Goal: Task Accomplishment & Management: Manage account settings

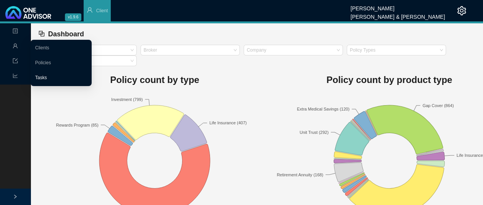
click at [47, 76] on link "Tasks" at bounding box center [41, 77] width 12 height 5
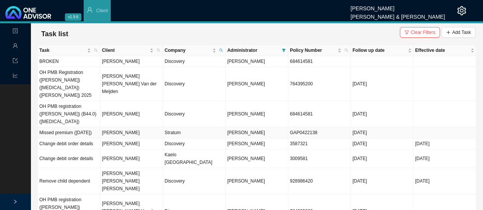
click at [82, 127] on td "Missed premium ([DATE])" at bounding box center [69, 132] width 63 height 11
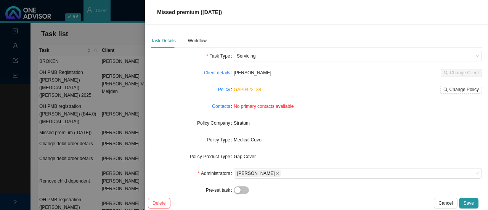
click at [126, 16] on div at bounding box center [244, 105] width 488 height 210
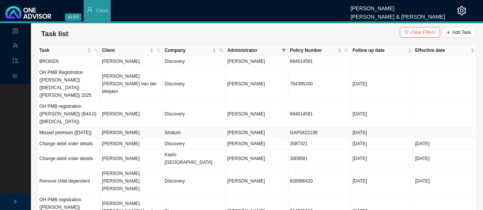
drag, startPoint x: 317, startPoint y: 123, endPoint x: 286, endPoint y: 115, distance: 31.8
click at [286, 127] on tr "Missed premium ([DATE]) [PERSON_NAME] Stratum [PERSON_NAME] GAP0422138 [DATE]" at bounding box center [257, 132] width 438 height 11
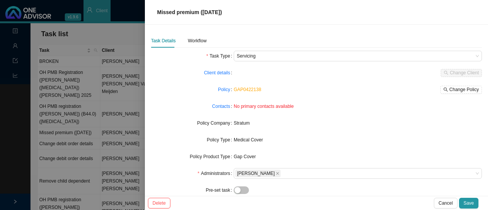
copy tr "GAP0422138"
drag, startPoint x: 259, startPoint y: 91, endPoint x: 231, endPoint y: 91, distance: 28.6
click at [231, 91] on div "Policy GAP0422138 Change Policy" at bounding box center [316, 89] width 331 height 11
copy div "GAP0422138"
click at [86, 100] on div at bounding box center [244, 105] width 488 height 210
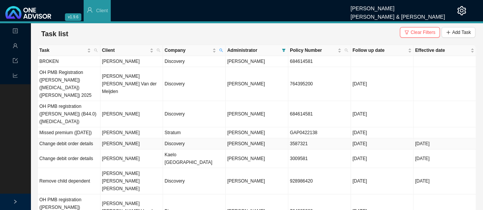
click at [94, 139] on td "Change debit order details" at bounding box center [69, 144] width 63 height 11
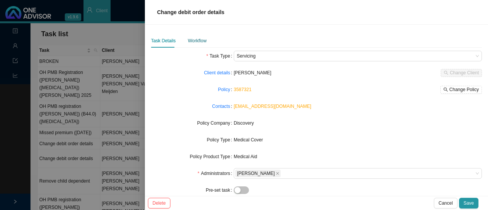
click at [201, 43] on div "Workflow" at bounding box center [197, 41] width 19 height 8
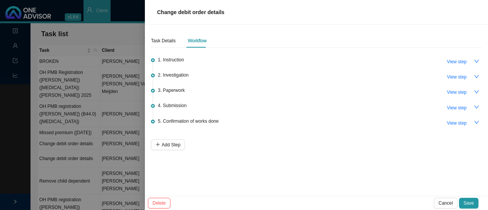
click at [185, 59] on div "1. Instruction View step" at bounding box center [320, 61] width 324 height 11
click at [459, 61] on span "View step" at bounding box center [457, 62] width 20 height 8
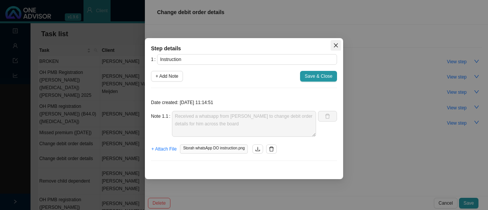
click at [337, 45] on icon "close" at bounding box center [336, 45] width 5 height 5
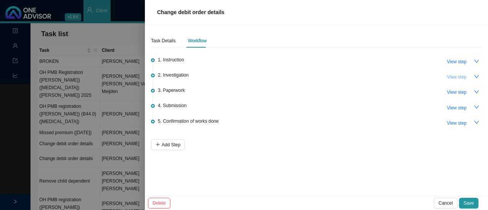
click at [453, 79] on span "View step" at bounding box center [457, 77] width 20 height 8
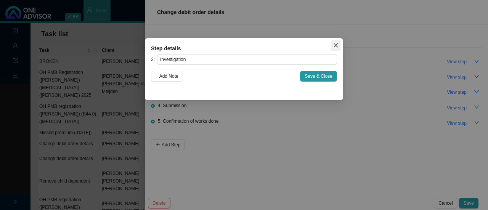
click at [339, 42] on button "Close" at bounding box center [336, 45] width 11 height 11
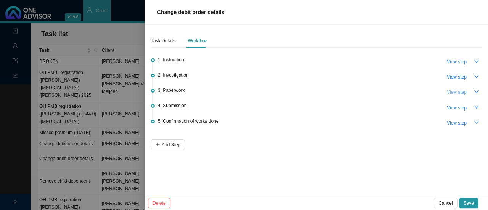
click at [462, 92] on span "View step" at bounding box center [457, 93] width 20 height 8
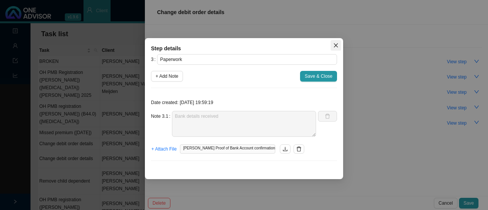
click at [339, 42] on button "Close" at bounding box center [336, 45] width 11 height 11
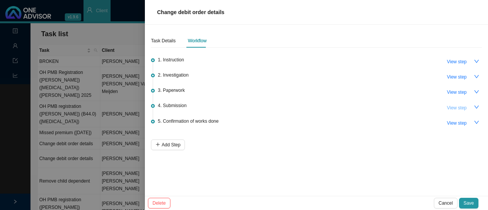
click at [451, 110] on span "View step" at bounding box center [457, 108] width 20 height 8
type input "Submission"
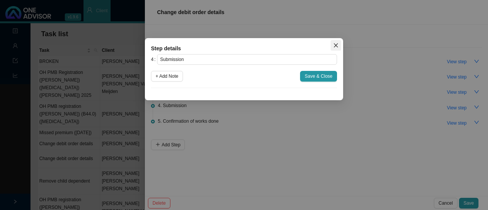
click at [337, 47] on icon "close" at bounding box center [336, 45] width 5 height 5
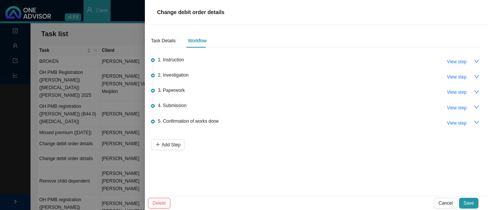
click at [92, 30] on div at bounding box center [244, 105] width 488 height 210
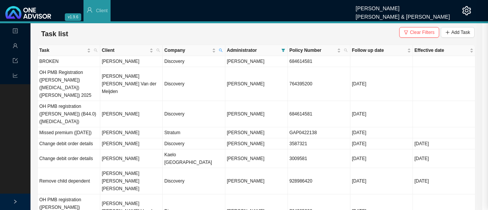
click at [92, 30] on div at bounding box center [244, 105] width 488 height 210
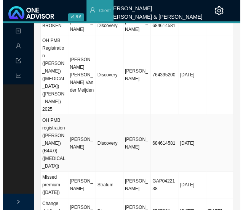
scroll to position [60, 0]
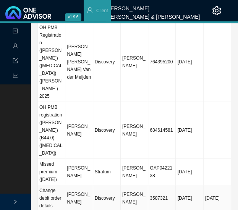
click at [80, 185] on td "[PERSON_NAME]" at bounding box center [78, 198] width 27 height 26
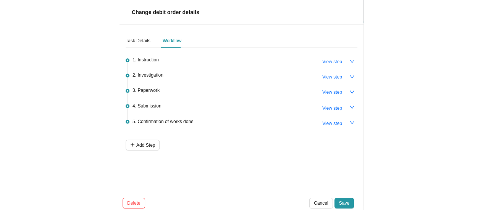
scroll to position [22, 0]
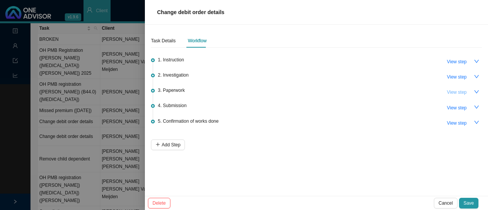
click at [468, 91] on button "View step" at bounding box center [457, 92] width 29 height 11
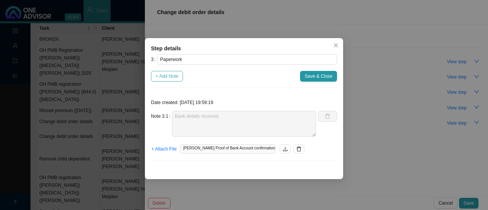
click at [166, 74] on span "+ Add Note" at bounding box center [167, 77] width 23 height 8
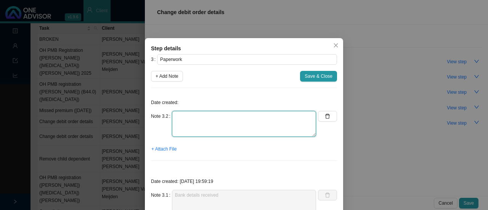
click at [176, 119] on textarea at bounding box center [244, 124] width 144 height 26
type textarea "Sent M-sign link"
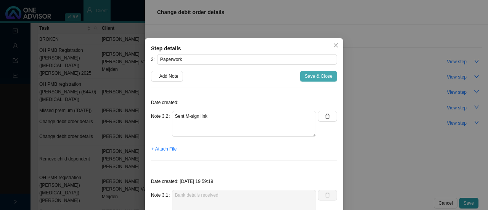
click at [312, 78] on span "Save & Close" at bounding box center [319, 77] width 28 height 8
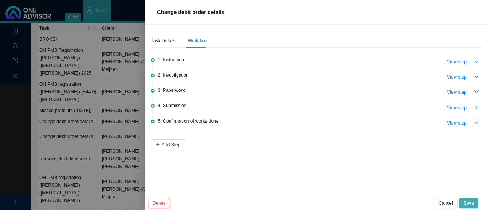
click at [469, 201] on span "Save" at bounding box center [469, 204] width 10 height 8
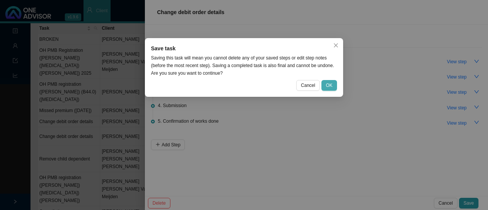
drag, startPoint x: 325, startPoint y: 78, endPoint x: 330, endPoint y: 87, distance: 10.8
click at [330, 87] on div "Save task Saving this task will mean you cannot delete any of your saved steps …" at bounding box center [244, 67] width 198 height 59
click at [330, 87] on span "OK" at bounding box center [329, 86] width 6 height 8
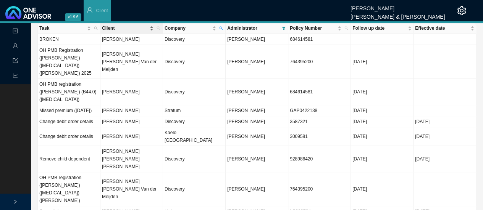
click at [120, 28] on span "Client" at bounding box center [125, 28] width 46 height 8
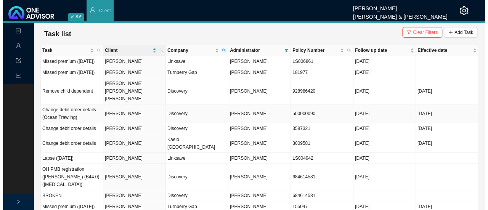
scroll to position [7, 0]
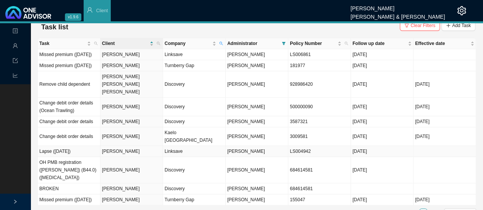
click at [109, 146] on td "[PERSON_NAME]" at bounding box center [131, 151] width 63 height 11
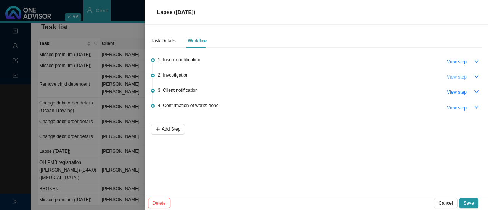
click at [456, 78] on span "View step" at bounding box center [457, 77] width 20 height 8
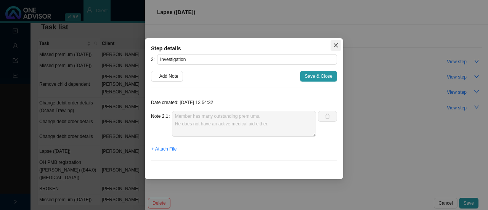
click at [335, 46] on icon "close" at bounding box center [336, 45] width 5 height 5
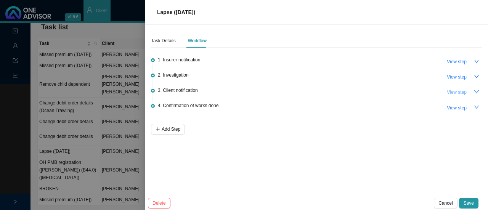
click at [448, 93] on span "View step" at bounding box center [457, 93] width 20 height 8
type input "Client notification"
type textarea "Informed client - policy has lapsed."
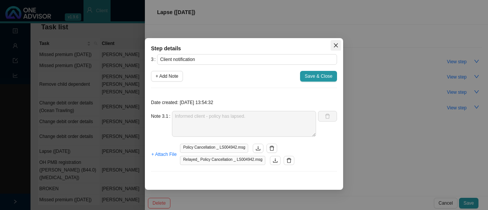
click at [337, 45] on icon "close" at bounding box center [336, 45] width 5 height 5
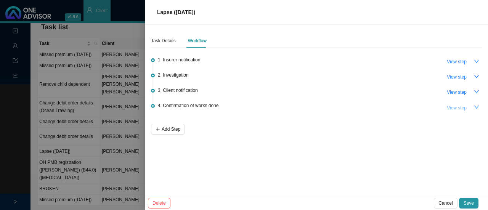
click at [459, 106] on span "View step" at bounding box center [457, 108] width 20 height 8
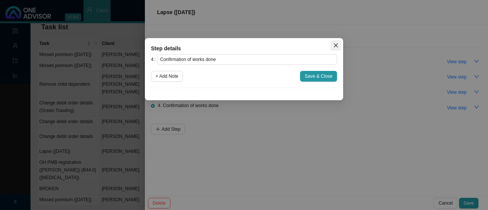
click at [336, 43] on icon "close" at bounding box center [336, 45] width 5 height 5
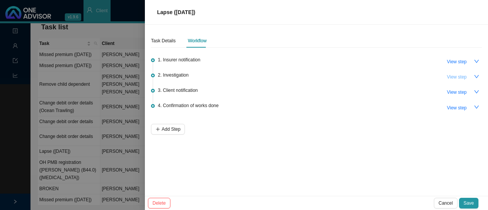
click at [461, 78] on span "View step" at bounding box center [457, 77] width 20 height 8
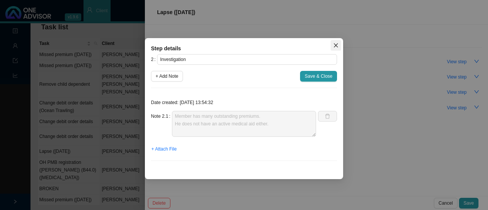
click at [337, 48] on icon "close" at bounding box center [336, 45] width 5 height 5
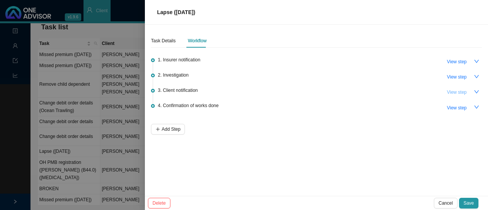
click at [456, 93] on span "View step" at bounding box center [457, 93] width 20 height 8
type input "Client notification"
type textarea "Informed client - policy has lapsed."
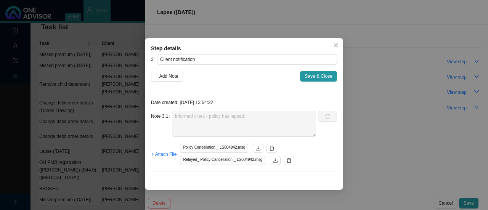
click at [203, 147] on span "Policy Cancellation _ LS004942.msg" at bounding box center [214, 148] width 68 height 9
click at [263, 147] on div "Policy Cancellation _ LS004942.msg" at bounding box center [237, 148] width 114 height 9
click at [256, 147] on icon "download" at bounding box center [258, 148] width 5 height 5
click at [338, 46] on icon "close" at bounding box center [336, 45] width 5 height 5
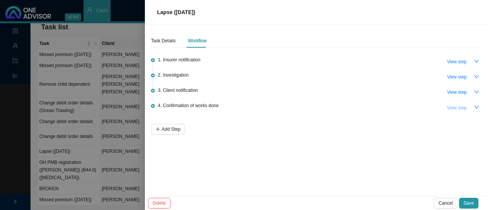
click at [455, 108] on span "View step" at bounding box center [457, 108] width 20 height 8
type input "Confirmation of works done"
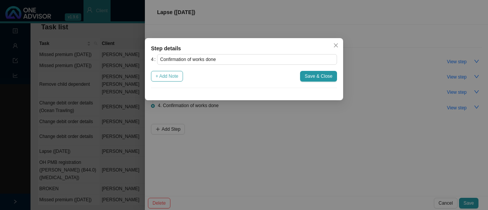
click at [175, 76] on span "+ Add Note" at bounding box center [167, 77] width 23 height 8
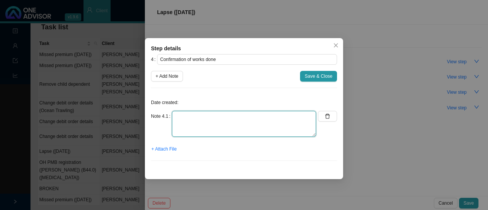
click at [177, 118] on textarea at bounding box center [244, 124] width 144 height 26
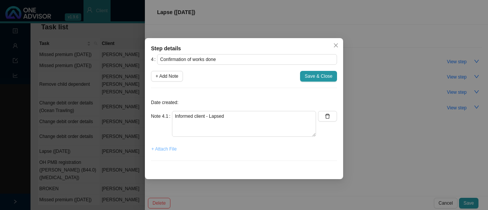
click at [163, 152] on span "+ Attach File" at bounding box center [164, 149] width 25 height 8
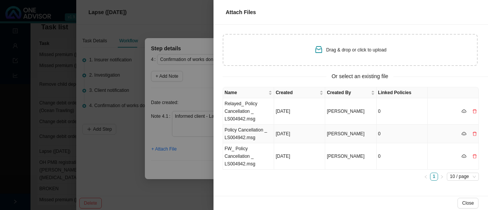
click at [251, 137] on td "Policy Cancellation _ LS004942.msg" at bounding box center [248, 134] width 51 height 19
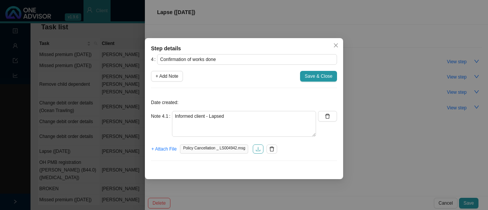
click at [256, 150] on icon "download" at bounding box center [258, 149] width 5 height 4
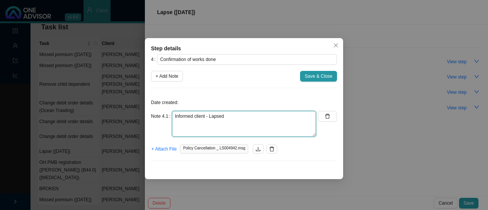
click at [232, 121] on textarea "Informed client - Lapsed" at bounding box center [244, 124] width 144 height 26
type textarea "Informed client - Lapsed. Last day of cover - [DATE]"
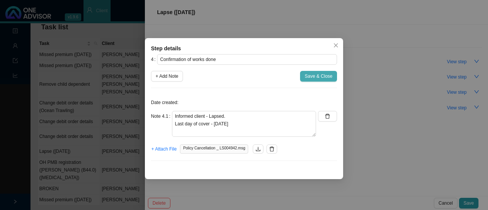
click at [317, 76] on span "Save & Close" at bounding box center [319, 77] width 28 height 8
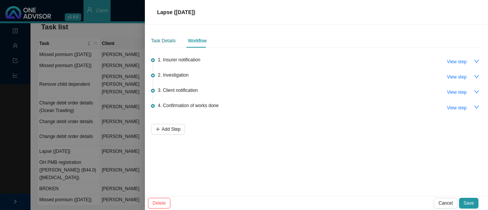
click at [161, 40] on div "Task Details" at bounding box center [163, 41] width 25 height 8
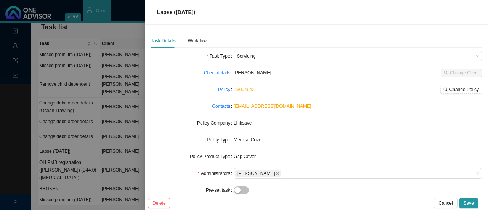
scroll to position [79, 0]
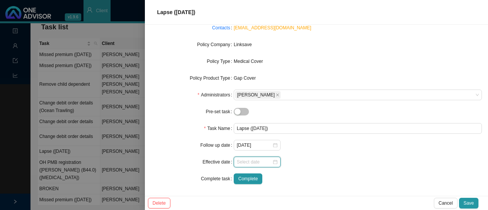
click at [269, 158] on input at bounding box center [254, 162] width 35 height 8
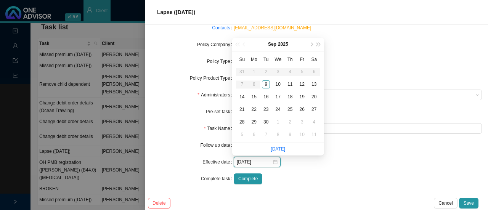
type input "[DATE]"
click at [243, 45] on div "[DATE]" at bounding box center [278, 45] width 92 height 14
type input "[DATE]"
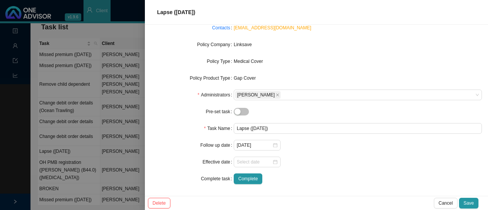
click at [303, 180] on div "Complete" at bounding box center [358, 179] width 248 height 11
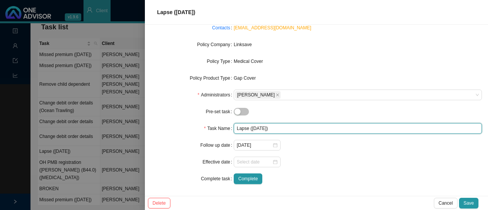
click at [247, 129] on input "Lapse ([DATE])" at bounding box center [358, 128] width 248 height 11
click at [274, 161] on div at bounding box center [257, 162] width 41 height 8
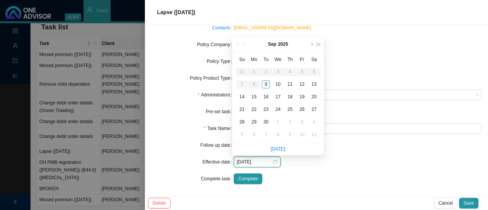
type input "[DATE]"
click at [246, 43] on div "[DATE]" at bounding box center [278, 45] width 92 height 14
type input "[DATE]"
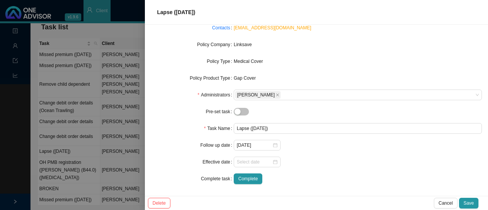
click at [305, 184] on div "Complete" at bounding box center [358, 179] width 248 height 11
click at [274, 146] on icon "close-circle" at bounding box center [275, 145] width 5 height 5
click at [275, 163] on div at bounding box center [257, 162] width 41 height 8
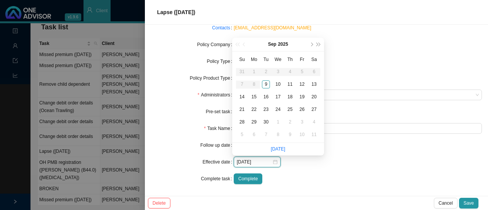
type input "[DATE]"
click at [243, 44] on div "[DATE]" at bounding box center [278, 45] width 92 height 14
click at [238, 44] on div "[DATE]" at bounding box center [278, 45] width 92 height 14
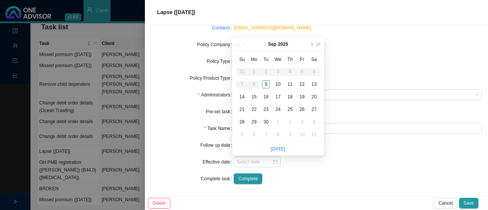
click at [238, 44] on div "[DATE]" at bounding box center [278, 45] width 92 height 14
drag, startPoint x: 238, startPoint y: 44, endPoint x: 293, endPoint y: 203, distance: 168.5
click at [293, 203] on body "v1.9.6 [PERSON_NAME] & [PERSON_NAME] Client Landing Management Data Reports Tas…" at bounding box center [241, 98] width 483 height 210
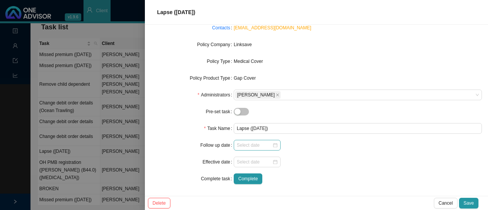
click at [346, 183] on div "Complete" at bounding box center [358, 179] width 248 height 11
click at [275, 164] on div at bounding box center [257, 162] width 41 height 8
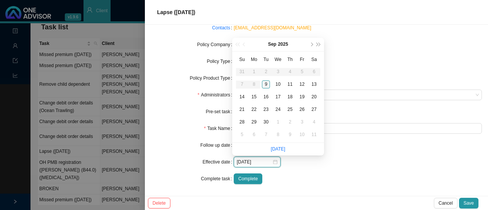
type input "[DATE]"
click at [244, 45] on div "[DATE]" at bounding box center [278, 45] width 92 height 14
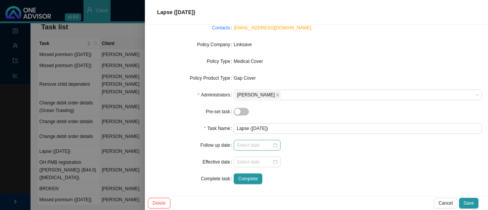
click at [367, 49] on div "Linksave" at bounding box center [358, 44] width 248 height 11
click at [470, 201] on span "Save" at bounding box center [469, 204] width 10 height 8
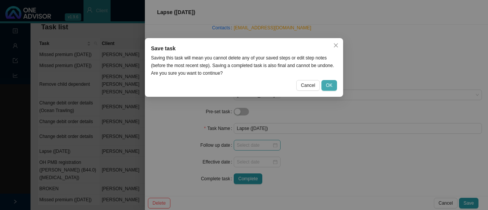
click at [336, 83] on button "OK" at bounding box center [330, 85] width 16 height 11
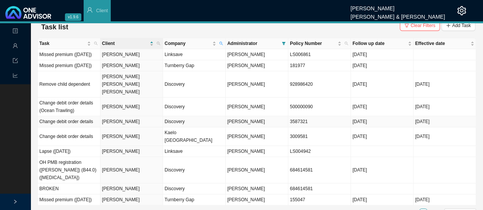
click at [108, 118] on td "[PERSON_NAME]" at bounding box center [131, 121] width 63 height 11
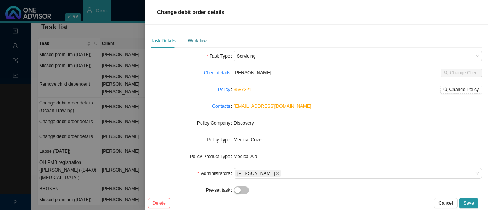
click at [195, 40] on div "Workflow" at bounding box center [197, 41] width 19 height 8
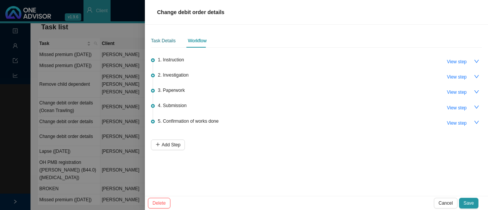
click at [163, 43] on div "Task Details" at bounding box center [163, 41] width 25 height 8
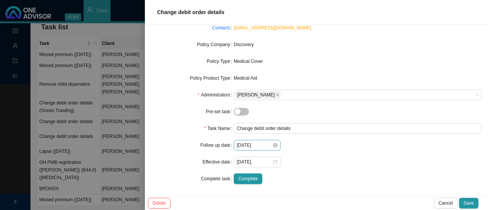
click at [271, 146] on div "[DATE]" at bounding box center [257, 146] width 41 height 8
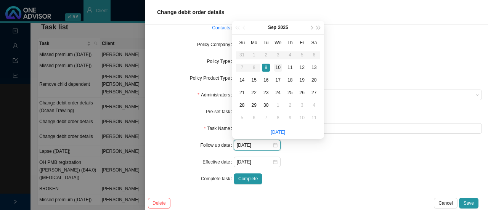
type input "[DATE]"
click at [279, 65] on div "10" at bounding box center [278, 68] width 8 height 8
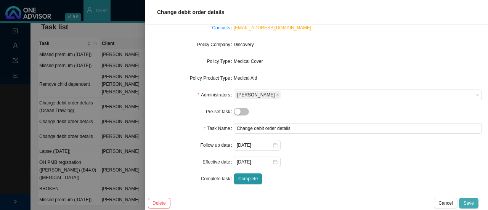
click at [469, 199] on button "Save" at bounding box center [468, 203] width 19 height 11
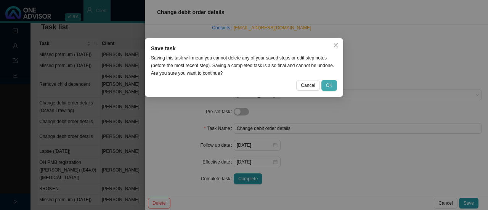
click at [327, 86] on span "OK" at bounding box center [329, 86] width 6 height 8
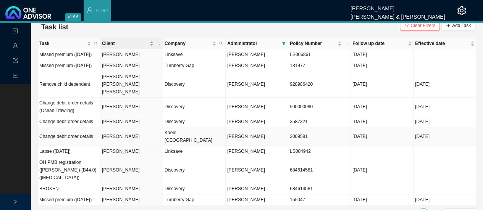
click at [171, 131] on td "Kaelo [GEOGRAPHIC_DATA]" at bounding box center [194, 136] width 63 height 19
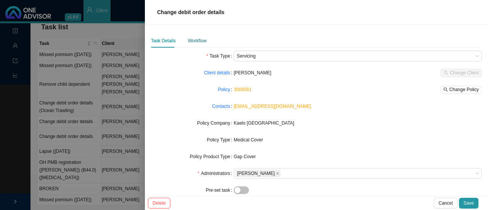
click at [195, 41] on div "Workflow" at bounding box center [197, 41] width 19 height 8
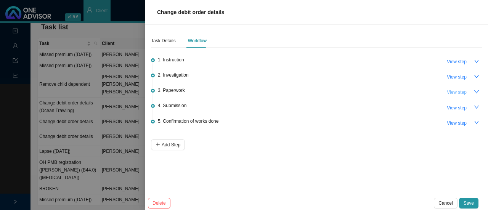
click at [458, 94] on span "View step" at bounding box center [457, 93] width 20 height 8
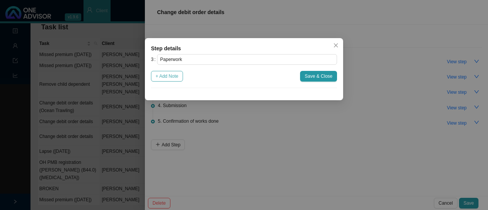
click at [170, 76] on span "+ Add Note" at bounding box center [167, 77] width 23 height 8
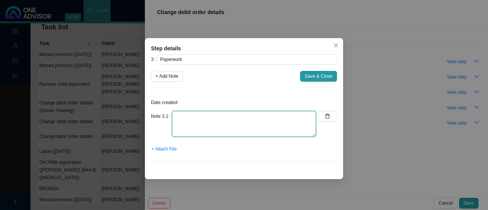
click at [190, 127] on textarea at bounding box center [244, 124] width 144 height 26
type textarea "S"
type textarea "Sent M-sign"
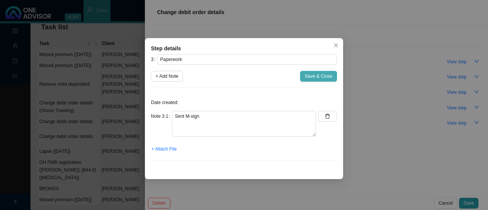
click at [313, 72] on button "Save & Close" at bounding box center [318, 76] width 37 height 11
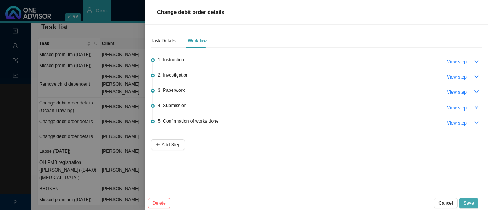
click at [467, 200] on span "Save" at bounding box center [469, 204] width 10 height 8
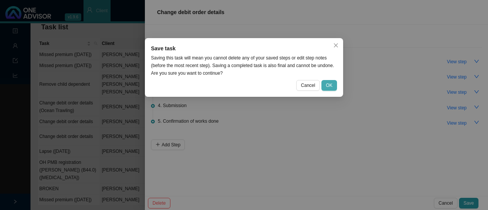
click at [329, 85] on span "OK" at bounding box center [329, 86] width 6 height 8
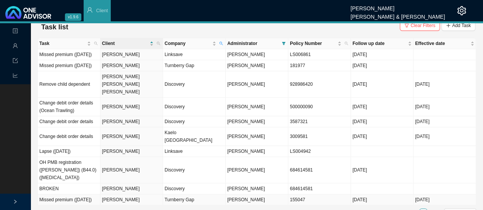
click at [186, 195] on td "Turnberry Gap" at bounding box center [194, 200] width 63 height 11
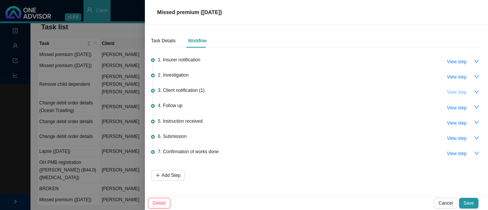
click at [460, 93] on span "View step" at bounding box center [457, 93] width 20 height 8
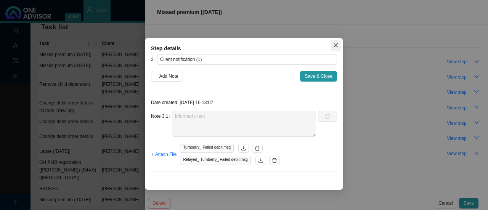
click at [335, 42] on button "Close" at bounding box center [336, 45] width 11 height 11
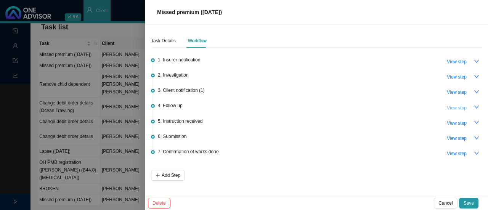
click at [454, 104] on span "View step" at bounding box center [457, 108] width 20 height 8
type input "Follow up"
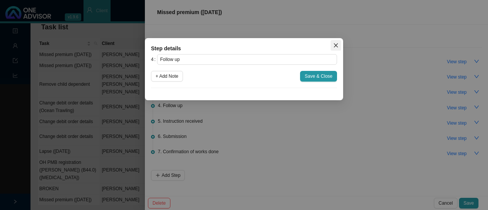
click at [335, 43] on icon "close" at bounding box center [336, 45] width 5 height 5
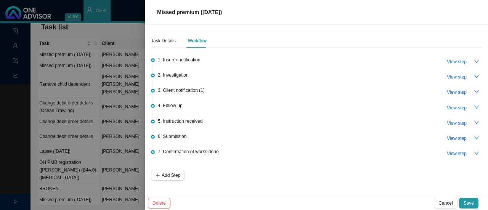
click at [93, 26] on div at bounding box center [244, 105] width 488 height 210
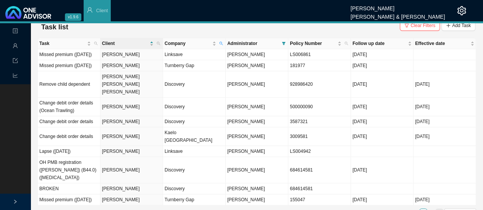
click at [437, 210] on icon "right" at bounding box center [439, 213] width 4 height 4
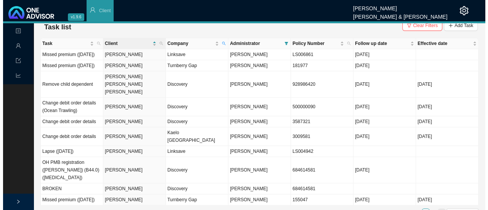
scroll to position [0, 0]
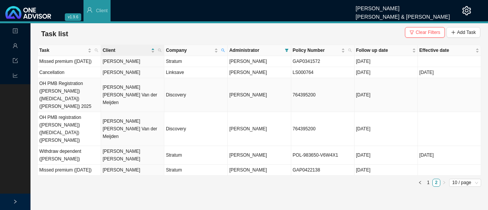
click at [129, 97] on td "[PERSON_NAME] [PERSON_NAME] Van der Meijden" at bounding box center [132, 95] width 63 height 34
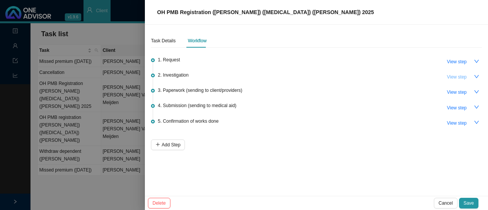
click at [458, 73] on span "View step" at bounding box center [457, 77] width 20 height 8
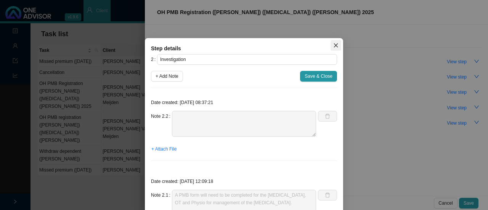
click at [334, 48] on icon "close" at bounding box center [336, 45] width 5 height 5
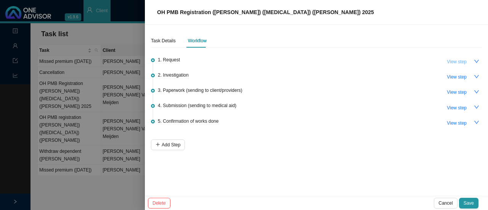
click at [458, 60] on span "View step" at bounding box center [457, 62] width 20 height 8
type input "Request"
type textarea "[PERSON_NAME] spoke with client over the phone. Her daughter has consulted with…"
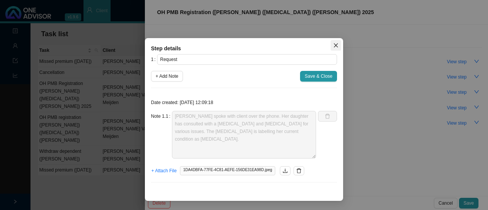
click at [336, 48] on icon "close" at bounding box center [336, 45] width 5 height 5
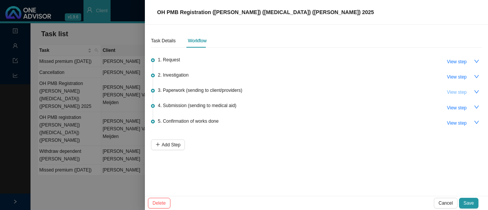
click at [452, 94] on span "View step" at bounding box center [457, 93] width 20 height 8
type input "Paperwork (sending to client/providers)"
type textarea "Called client [DATE]. Reminder to send through forms. Client mentioned she woul…"
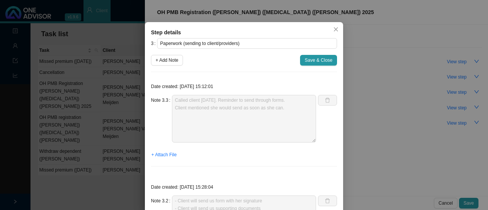
scroll to position [16, 0]
click at [334, 31] on icon "close" at bounding box center [336, 29] width 5 height 5
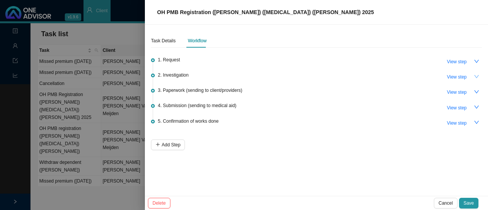
click at [472, 77] on button "button" at bounding box center [477, 76] width 11 height 11
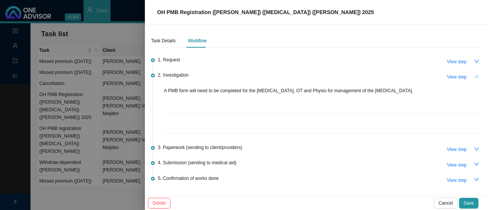
click at [475, 77] on icon "up" at bounding box center [477, 76] width 5 height 3
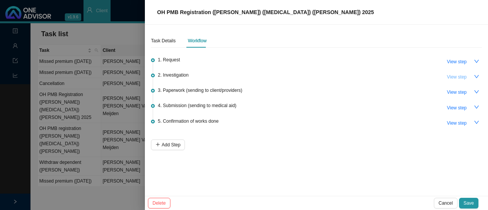
click at [462, 77] on span "View step" at bounding box center [457, 77] width 20 height 8
type input "Investigation"
type textarea "A PMB form will need to be completed for the [MEDICAL_DATA], OT and Physio for …"
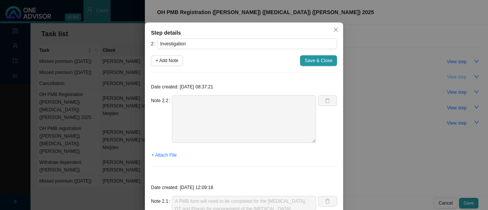
scroll to position [0, 0]
click at [164, 64] on span "+ Add Note" at bounding box center [167, 61] width 23 height 8
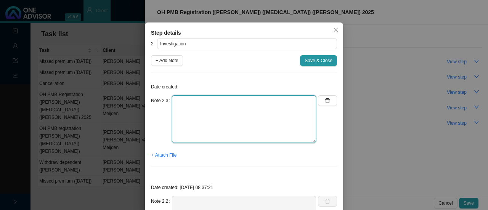
click at [181, 143] on textarea at bounding box center [244, 119] width 144 height 48
paste textarea "WhatsApp: [PHONE_NUMBER] Email: [EMAIL_ADDRESS][DOMAIN_NAME]"
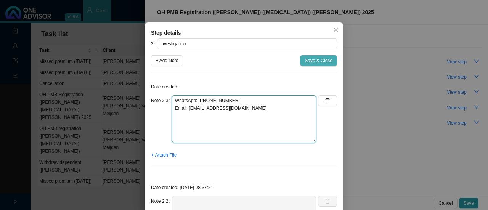
type textarea "WhatsApp: [PHONE_NUMBER] Email: [EMAIL_ADDRESS][DOMAIN_NAME]"
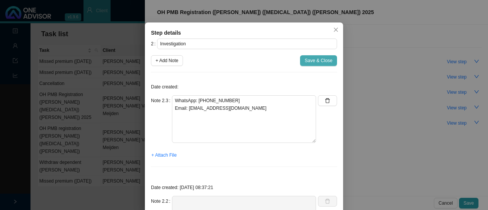
click at [317, 64] on span "Save & Close" at bounding box center [319, 61] width 28 height 8
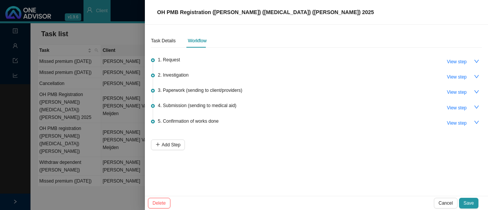
click at [108, 195] on div at bounding box center [244, 105] width 488 height 210
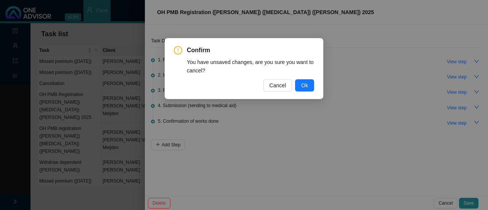
click at [353, 19] on div "Confirm You have unsaved changes, are you sure you want to cancel? Cancel Ok" at bounding box center [244, 105] width 488 height 210
click at [282, 81] on span "Cancel" at bounding box center [278, 85] width 17 height 8
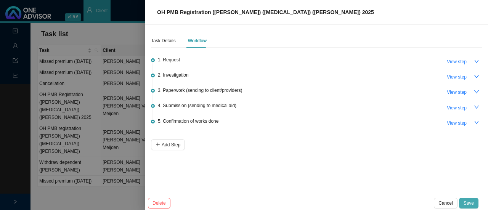
click at [474, 203] on span "Save" at bounding box center [469, 204] width 10 height 8
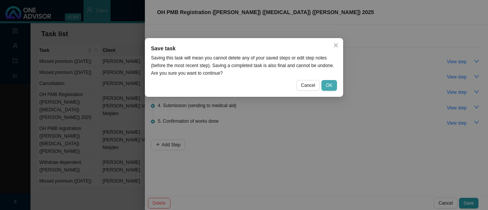
click at [334, 83] on button "OK" at bounding box center [330, 85] width 16 height 11
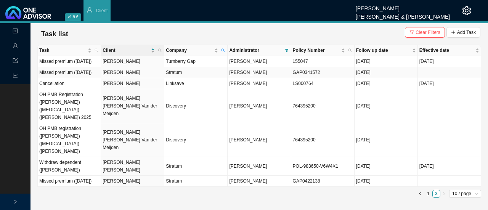
click at [90, 78] on td "Missed premium ([DATE])" at bounding box center [69, 72] width 63 height 11
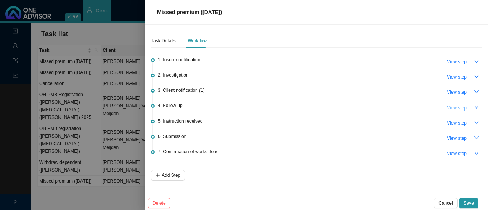
click at [456, 107] on span "View step" at bounding box center [457, 108] width 20 height 8
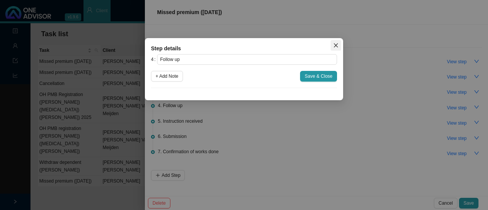
click at [337, 45] on icon "close" at bounding box center [336, 46] width 4 height 4
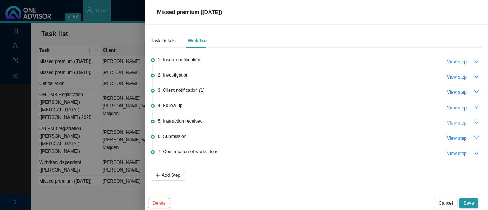
click at [457, 125] on span "View step" at bounding box center [457, 123] width 20 height 8
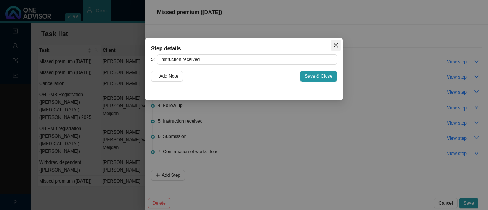
click at [336, 47] on icon "close" at bounding box center [336, 45] width 5 height 5
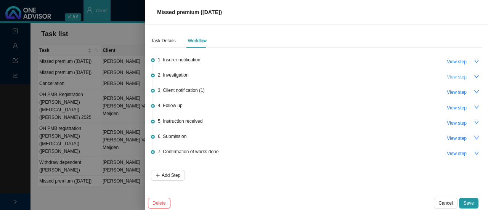
click at [458, 76] on span "View step" at bounding box center [457, 77] width 20 height 8
type input "Investigation"
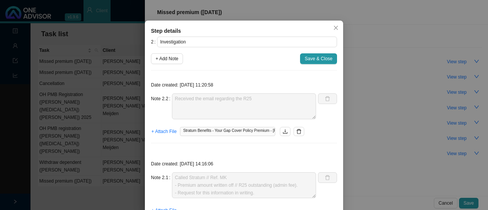
scroll to position [8, 0]
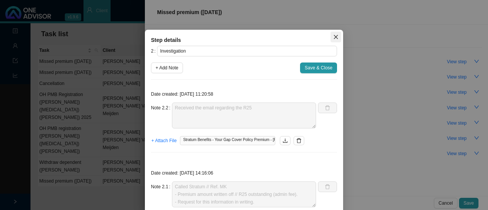
click at [334, 36] on icon "close" at bounding box center [336, 37] width 4 height 4
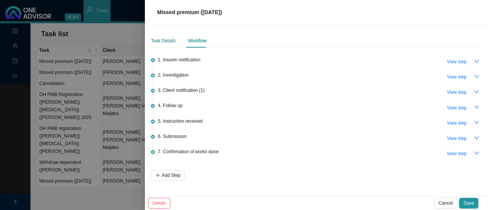
click at [163, 39] on div "Task Details" at bounding box center [163, 41] width 25 height 8
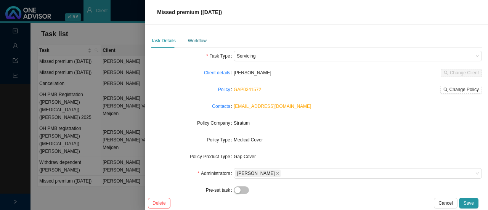
click at [198, 42] on div "Workflow" at bounding box center [197, 41] width 19 height 8
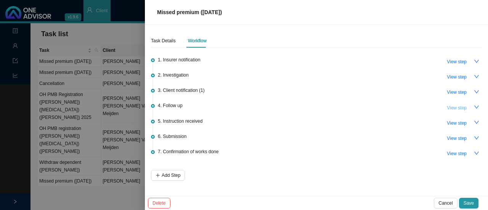
click at [453, 108] on span "View step" at bounding box center [457, 108] width 20 height 8
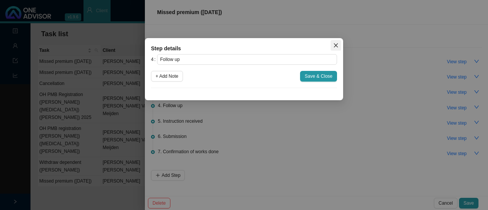
click at [335, 45] on icon "close" at bounding box center [336, 46] width 4 height 4
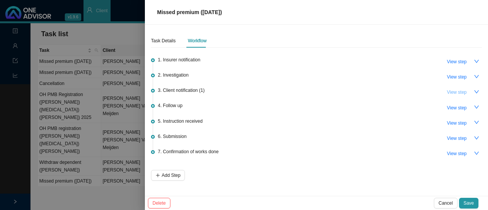
click at [454, 92] on span "View step" at bounding box center [457, 93] width 20 height 8
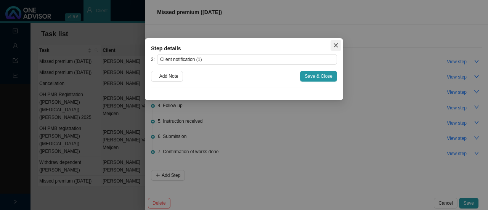
click at [337, 44] on icon "close" at bounding box center [336, 46] width 4 height 4
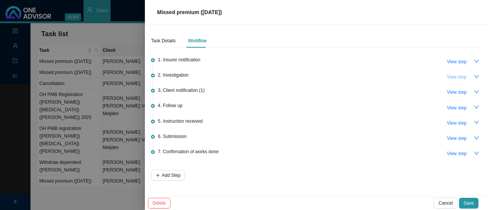
click at [467, 80] on button "View step" at bounding box center [457, 77] width 29 height 11
type input "Investigation"
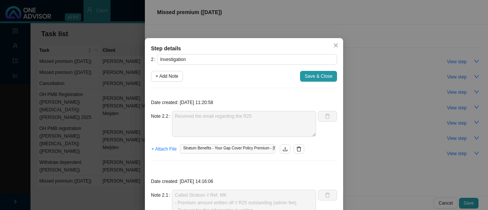
click at [237, 145] on span "Stratum Benefits - Your Gap Cover Policy Premium - [PERSON_NAME] - GAP0341572.m…" at bounding box center [227, 149] width 95 height 9
click at [283, 151] on icon "download" at bounding box center [285, 149] width 5 height 5
click at [161, 73] on span "+ Add Note" at bounding box center [167, 77] width 23 height 8
type textarea "Received the email regarding the R25"
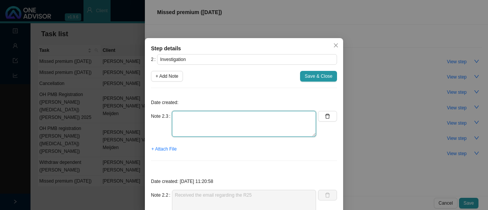
click at [184, 134] on textarea at bounding box center [244, 124] width 144 height 26
type textarea "c"
type textarea "Called Strat // Ref. Immaculate 09:53 R25 outstanding."
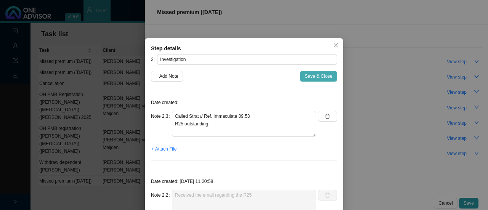
click at [305, 79] on span "Save & Close" at bounding box center [319, 77] width 28 height 8
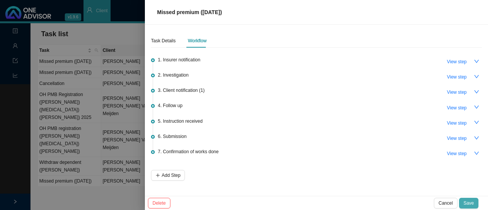
click at [464, 200] on button "Save" at bounding box center [468, 203] width 19 height 11
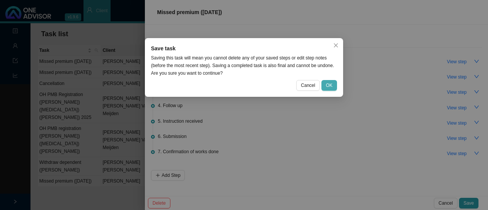
click at [329, 81] on button "OK" at bounding box center [330, 85] width 16 height 11
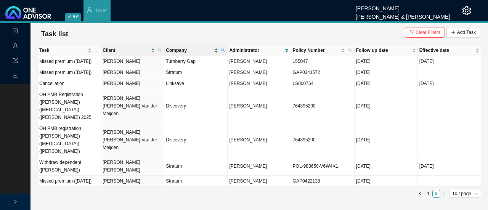
click at [170, 52] on span "Company" at bounding box center [189, 51] width 47 height 8
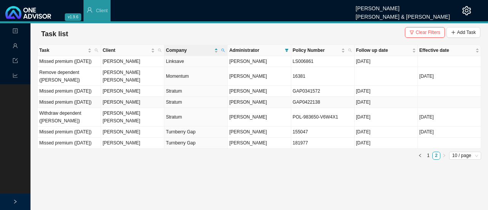
click at [168, 108] on td "Stratum" at bounding box center [195, 102] width 63 height 11
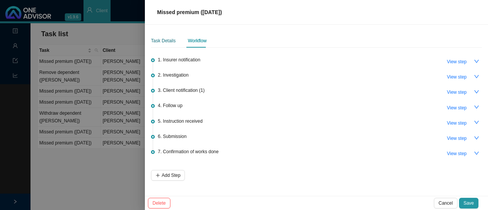
click at [161, 44] on div "Task Details" at bounding box center [163, 41] width 25 height 8
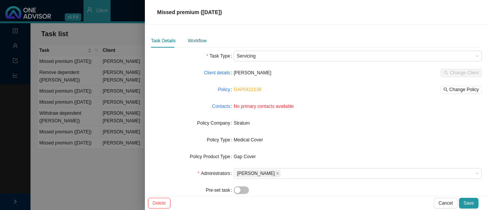
click at [195, 39] on div "Workflow" at bounding box center [197, 41] width 19 height 8
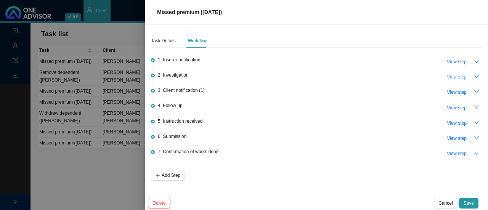
click at [456, 75] on span "View step" at bounding box center [457, 77] width 20 height 8
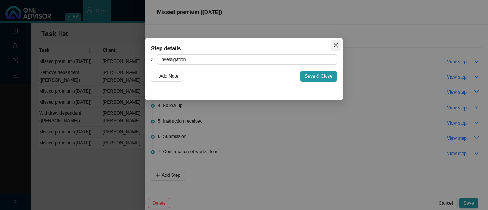
click at [337, 46] on icon "close" at bounding box center [336, 45] width 5 height 5
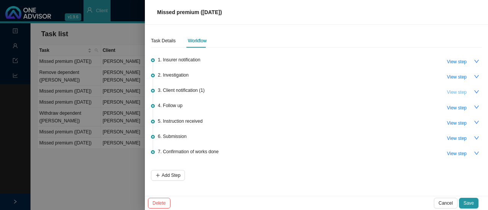
click at [450, 93] on span "View step" at bounding box center [457, 93] width 20 height 8
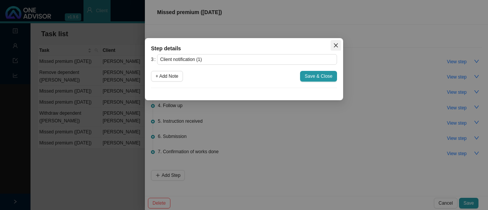
click at [337, 46] on icon "close" at bounding box center [336, 45] width 5 height 5
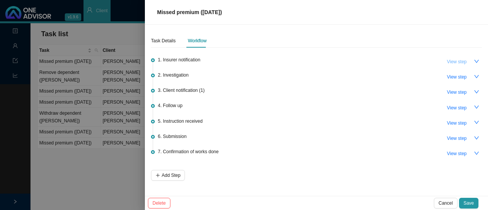
click at [457, 60] on span "View step" at bounding box center [457, 62] width 20 height 8
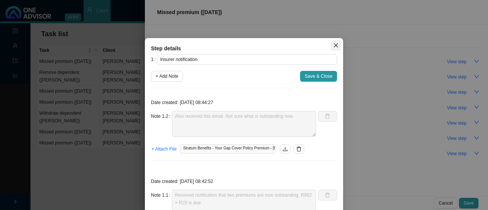
click at [334, 45] on icon "close" at bounding box center [336, 45] width 5 height 5
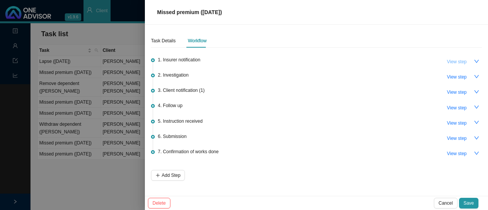
click at [458, 62] on span "View step" at bounding box center [457, 62] width 20 height 8
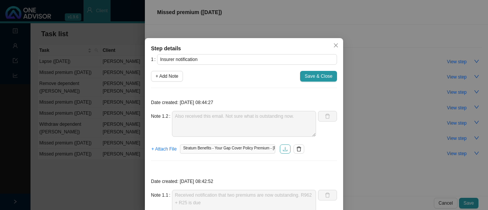
click at [280, 148] on button "button" at bounding box center [285, 149] width 11 height 9
click at [334, 43] on icon "close" at bounding box center [336, 45] width 5 height 5
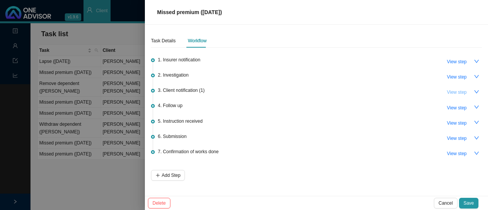
click at [463, 90] on span "View step" at bounding box center [457, 93] width 20 height 8
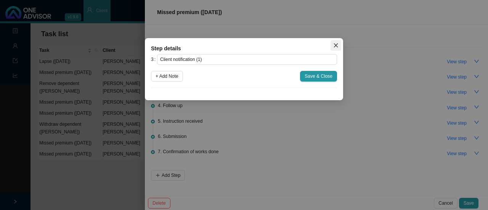
click at [337, 43] on icon "close" at bounding box center [336, 45] width 5 height 5
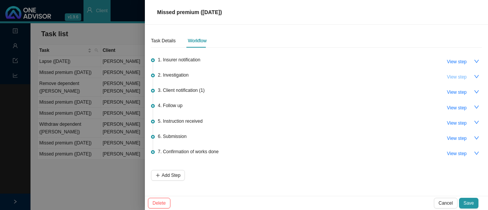
click at [455, 73] on span "View step" at bounding box center [457, 77] width 20 height 8
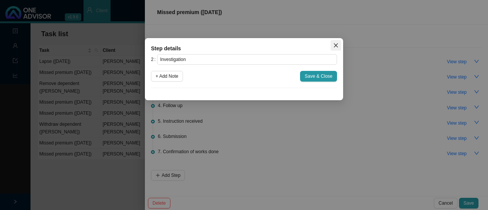
click at [337, 45] on icon "close" at bounding box center [336, 45] width 5 height 5
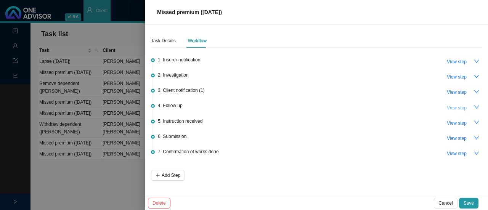
click at [462, 106] on span "View step" at bounding box center [457, 108] width 20 height 8
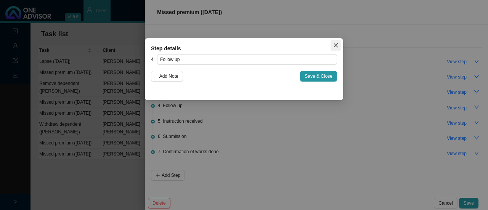
click at [341, 44] on span "Close" at bounding box center [336, 45] width 11 height 5
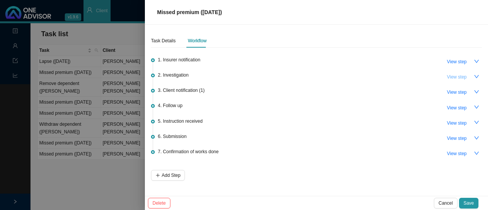
click at [453, 79] on span "View step" at bounding box center [457, 77] width 20 height 8
type input "Investigation"
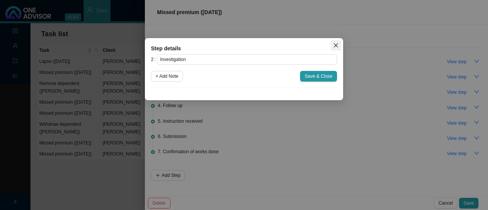
click at [336, 47] on icon "close" at bounding box center [336, 45] width 5 height 5
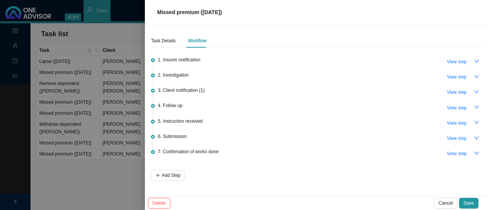
click at [105, 189] on div at bounding box center [244, 105] width 488 height 210
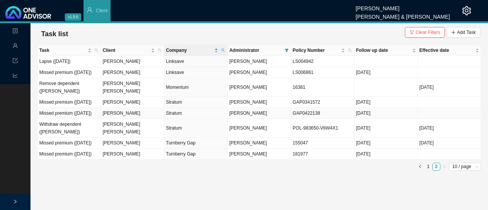
click at [124, 119] on td "[PERSON_NAME]" at bounding box center [132, 113] width 63 height 11
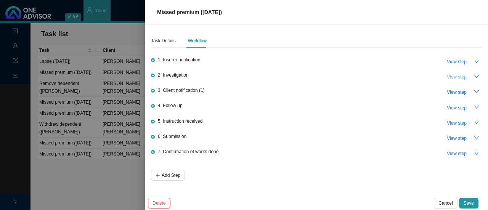
click at [456, 75] on span "View step" at bounding box center [457, 77] width 20 height 8
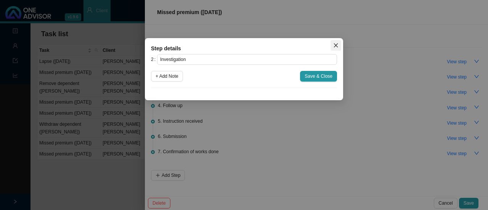
click at [335, 44] on icon "close" at bounding box center [336, 46] width 4 height 4
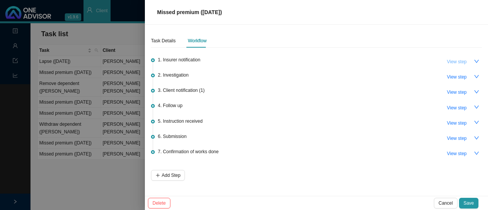
click at [456, 61] on span "View step" at bounding box center [457, 62] width 20 height 8
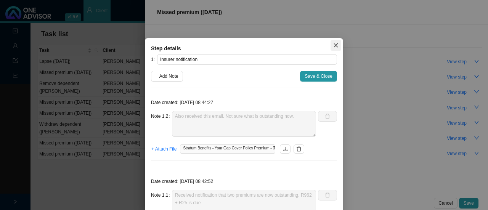
click at [331, 44] on span "Close" at bounding box center [336, 45] width 11 height 5
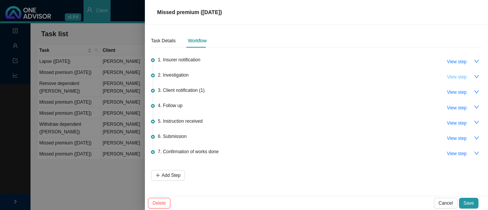
click at [458, 76] on span "View step" at bounding box center [457, 77] width 20 height 8
type input "Investigation"
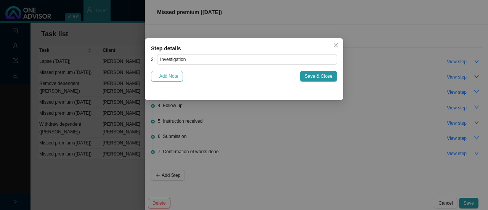
click at [176, 77] on span "+ Add Note" at bounding box center [167, 77] width 23 height 8
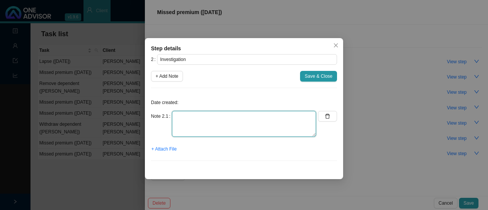
click at [182, 135] on textarea at bounding box center [244, 124] width 144 height 26
click at [247, 119] on textarea "Called Strat // Ref: Immaculate" at bounding box center [244, 124] width 144 height 26
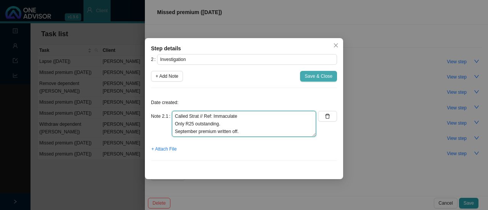
type textarea "Called Strat // Ref: Immaculate Only R25 outstanding. September premium written…"
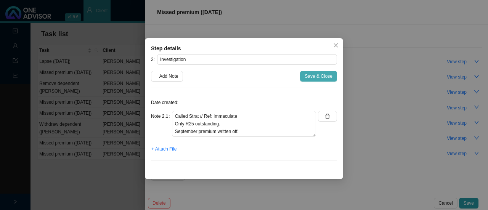
click at [319, 77] on span "Save & Close" at bounding box center [319, 77] width 28 height 8
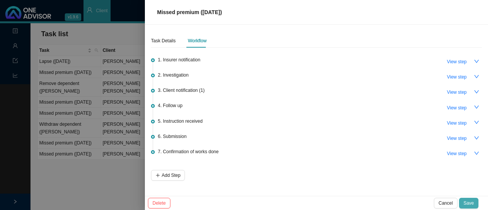
click at [470, 198] on button "Save" at bounding box center [468, 203] width 19 height 11
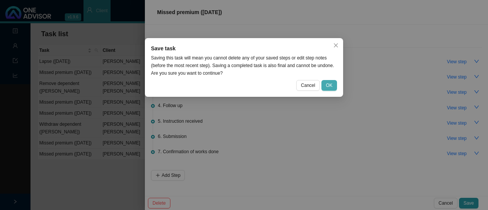
click at [326, 84] on button "OK" at bounding box center [330, 85] width 16 height 11
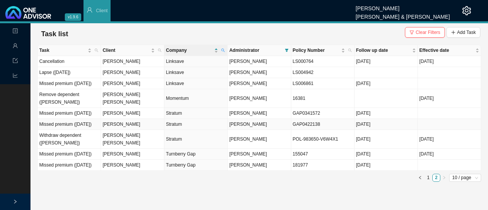
click at [121, 130] on td "[PERSON_NAME]" at bounding box center [132, 124] width 63 height 11
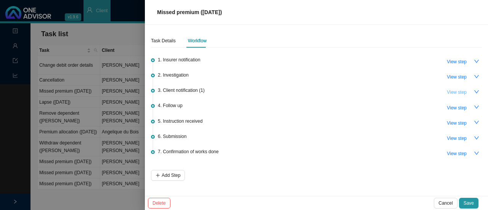
click at [453, 91] on span "View step" at bounding box center [457, 93] width 20 height 8
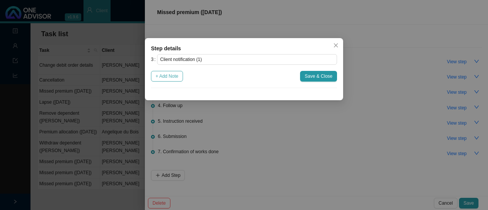
click at [168, 76] on span "+ Add Note" at bounding box center [167, 77] width 23 height 8
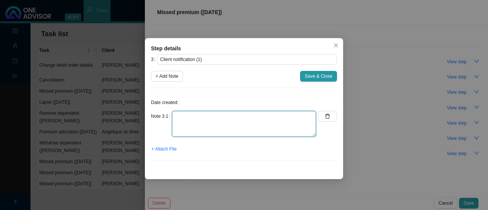
click at [206, 123] on textarea at bounding box center [244, 124] width 144 height 26
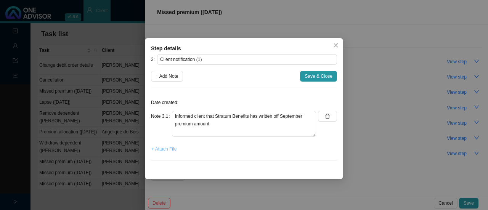
click at [169, 147] on span "+ Attach File" at bounding box center [164, 149] width 25 height 8
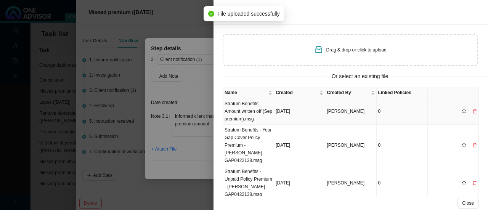
click at [242, 110] on td "Stratum Benefits_ Amount written off (Sep premium).msg" at bounding box center [248, 111] width 51 height 26
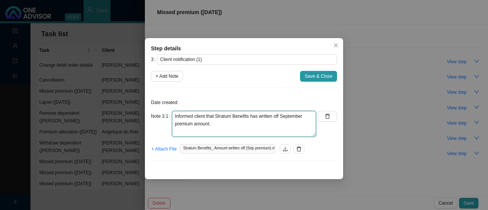
click at [240, 130] on textarea "Informed client that Stratum Benefits has written off September premium amount." at bounding box center [244, 124] width 144 height 26
type textarea "Informed client that Stratum Benefits has written off September premium amount.…"
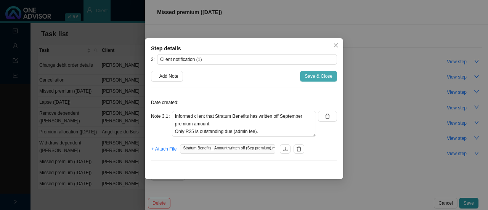
click at [313, 77] on span "Save & Close" at bounding box center [319, 77] width 28 height 8
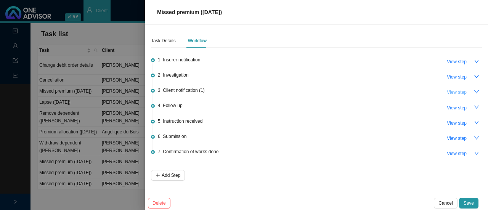
click at [453, 93] on span "View step" at bounding box center [457, 93] width 20 height 8
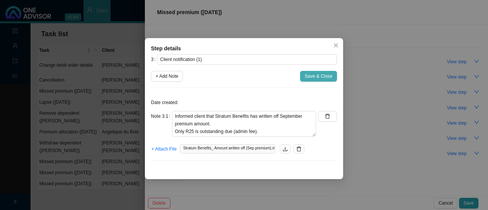
click at [317, 77] on span "Save & Close" at bounding box center [319, 77] width 28 height 8
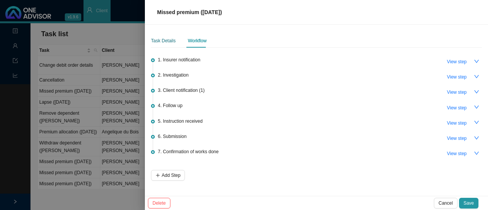
click at [170, 40] on div "Task Details" at bounding box center [163, 41] width 25 height 8
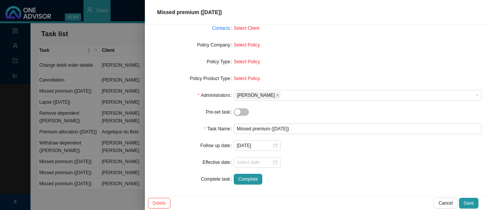
scroll to position [79, 0]
click at [274, 147] on icon "close-circle" at bounding box center [275, 145] width 5 height 5
click at [274, 147] on div at bounding box center [257, 146] width 41 height 8
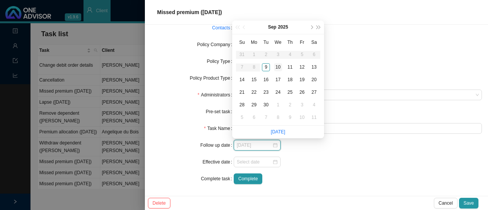
type input "[DATE]"
click at [282, 66] on div "10" at bounding box center [278, 67] width 8 height 8
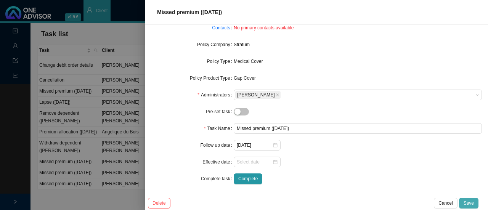
click at [470, 203] on span "Save" at bounding box center [469, 204] width 10 height 8
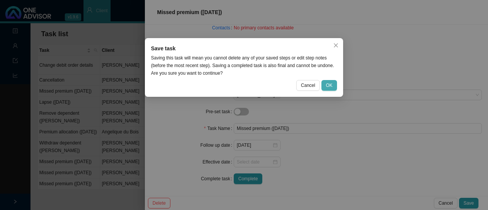
click at [333, 85] on button "OK" at bounding box center [330, 85] width 16 height 11
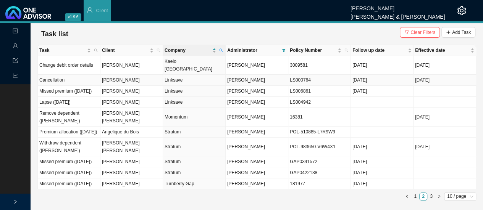
click at [170, 75] on td "Linksave" at bounding box center [194, 80] width 63 height 11
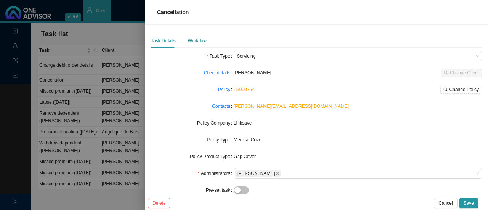
click at [197, 42] on div "Workflow" at bounding box center [197, 41] width 19 height 8
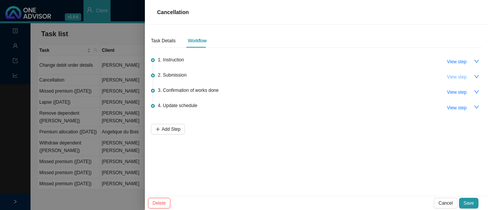
drag, startPoint x: 452, startPoint y: 83, endPoint x: 462, endPoint y: 73, distance: 14.3
click at [462, 74] on li "2. Submission View step" at bounding box center [316, 81] width 331 height 15
click at [462, 73] on span "View step" at bounding box center [457, 77] width 20 height 8
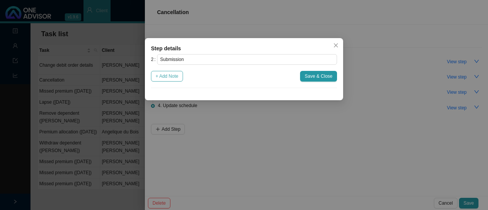
click at [173, 74] on span "+ Add Note" at bounding box center [167, 77] width 23 height 8
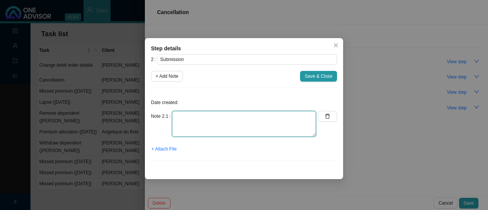
click at [187, 124] on textarea at bounding box center [244, 124] width 144 height 26
type textarea "Client sent us cancellation letter."
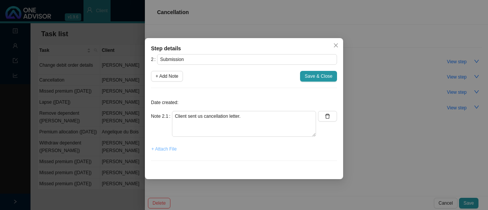
click at [160, 147] on span "+ Attach File" at bounding box center [164, 149] width 25 height 8
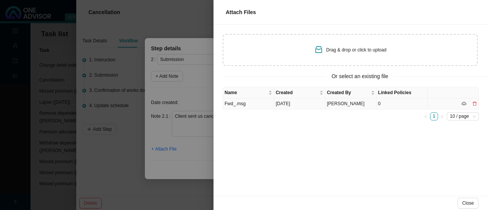
click at [247, 104] on td "Fwd_.msg" at bounding box center [248, 103] width 51 height 11
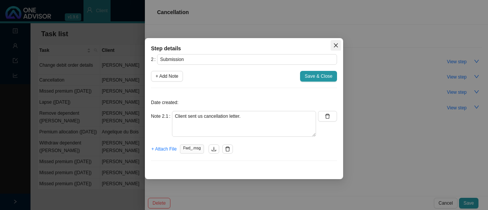
click at [337, 44] on icon "close" at bounding box center [336, 46] width 4 height 4
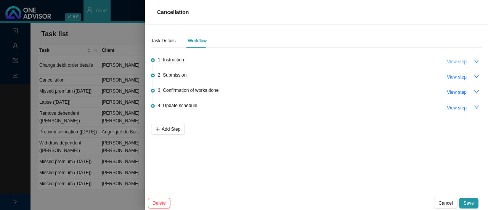
click at [464, 60] on span "View step" at bounding box center [457, 62] width 20 height 8
type input "Instruction"
type textarea "Member called on whatsapp requesting cancellation. We need this in writing. Wai…"
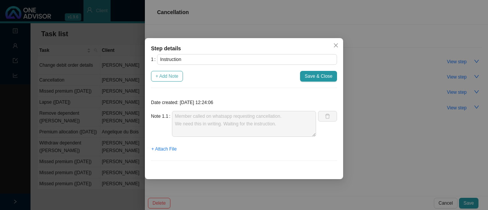
click at [164, 76] on span "+ Add Note" at bounding box center [167, 77] width 23 height 8
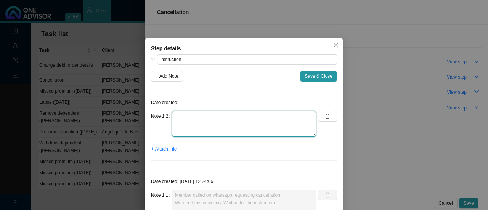
click at [192, 126] on textarea at bounding box center [244, 124] width 144 height 26
type textarea "Member sent cancellation letter"
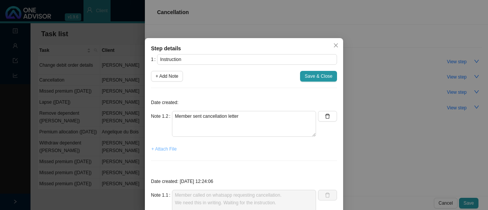
click at [161, 150] on span "+ Attach File" at bounding box center [164, 149] width 25 height 8
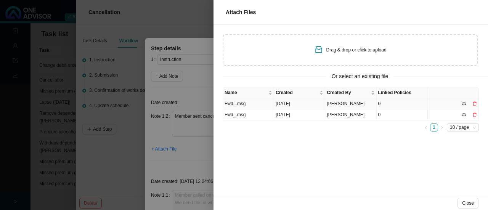
click at [232, 102] on td "Fwd_.msg" at bounding box center [248, 103] width 51 height 11
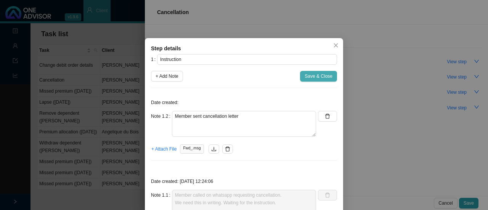
click at [313, 76] on span "Save & Close" at bounding box center [319, 77] width 28 height 8
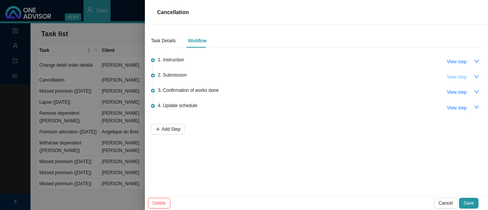
click at [463, 76] on span "View step" at bounding box center [457, 77] width 20 height 8
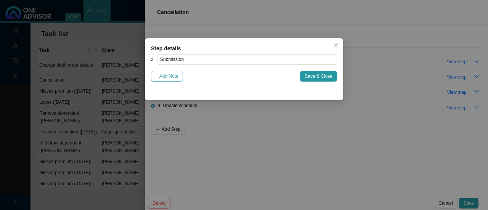
click at [169, 74] on span "+ Add Note" at bounding box center [167, 77] width 23 height 8
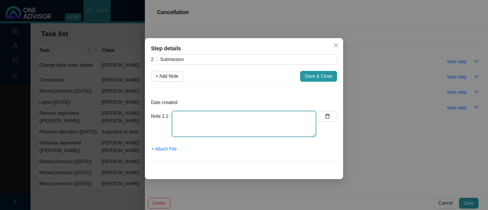
click at [188, 122] on textarea at bounding box center [244, 124] width 144 height 26
type textarea "Sent instruction to Linksave."
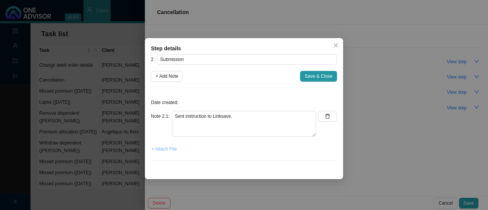
click at [164, 145] on span "+ Attach File" at bounding box center [164, 149] width 25 height 8
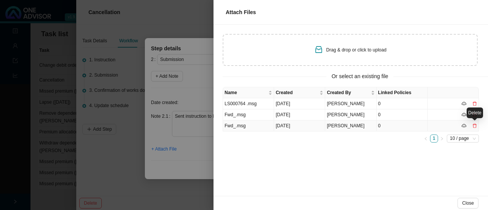
click at [475, 126] on icon "delete" at bounding box center [475, 126] width 5 height 5
click at [476, 105] on div "Are you sure delete this document? No Yes" at bounding box center [445, 105] width 78 height 17
click at [476, 111] on span "Yes" at bounding box center [478, 110] width 8 height 8
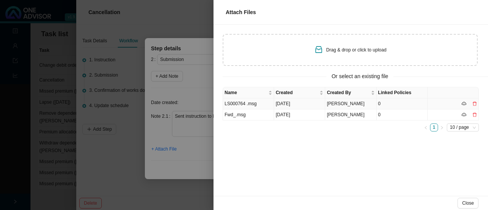
click at [248, 103] on td "LS000764 .msg" at bounding box center [248, 103] width 51 height 11
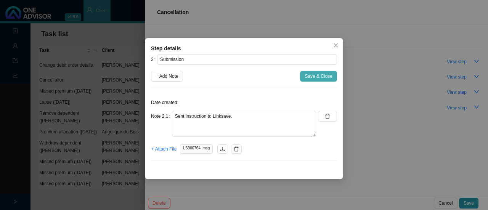
click at [314, 76] on span "Save & Close" at bounding box center [319, 77] width 28 height 8
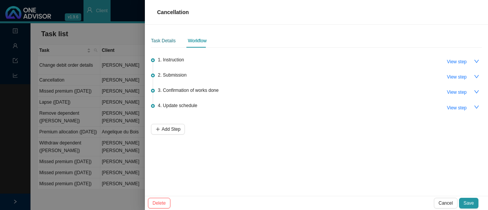
click at [160, 39] on div "Task Details" at bounding box center [163, 41] width 25 height 8
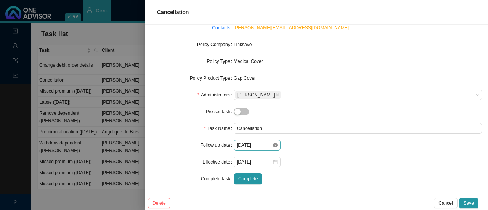
click at [276, 145] on icon "close-circle" at bounding box center [275, 145] width 5 height 5
click at [276, 145] on div at bounding box center [257, 146] width 41 height 8
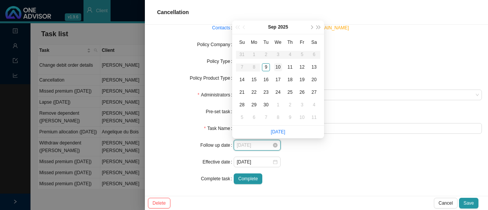
type input "[DATE]"
click at [278, 69] on div "10" at bounding box center [278, 67] width 8 height 8
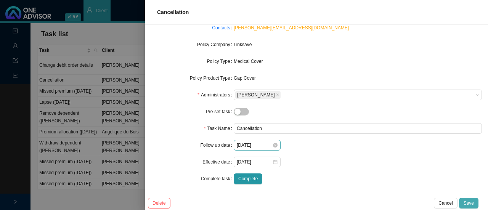
click at [477, 203] on button "Save" at bounding box center [468, 203] width 19 height 11
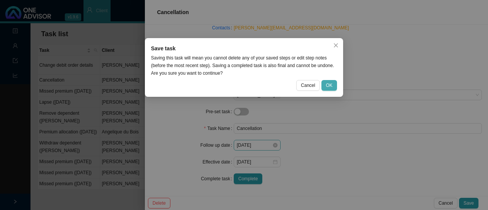
click at [332, 83] on span "OK" at bounding box center [329, 86] width 6 height 8
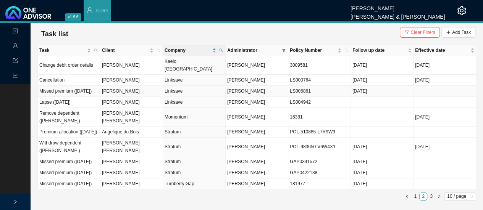
click at [132, 86] on td "[PERSON_NAME]" at bounding box center [131, 91] width 63 height 11
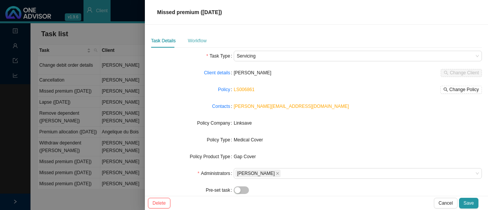
click at [188, 35] on div "Workflow" at bounding box center [197, 41] width 19 height 14
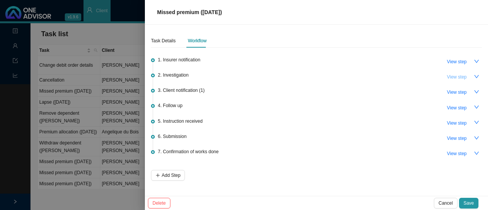
click at [463, 77] on span "View step" at bounding box center [457, 77] width 20 height 8
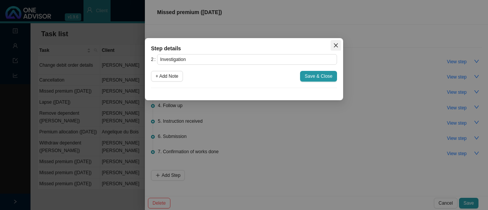
click at [337, 45] on icon "close" at bounding box center [336, 46] width 4 height 4
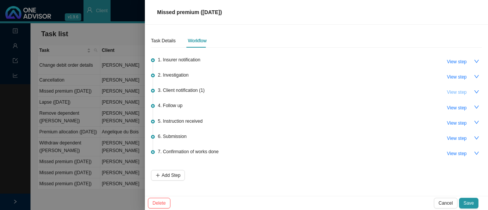
click at [460, 92] on span "View step" at bounding box center [457, 93] width 20 height 8
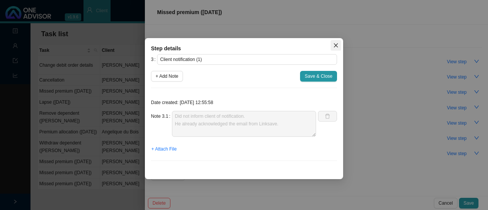
click at [334, 44] on icon "close" at bounding box center [336, 46] width 4 height 4
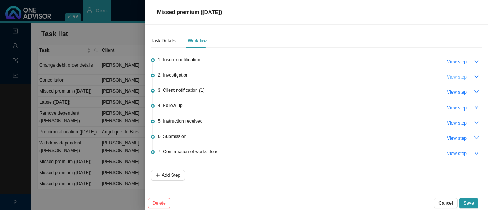
click at [456, 75] on span "View step" at bounding box center [457, 77] width 20 height 8
type input "Investigation"
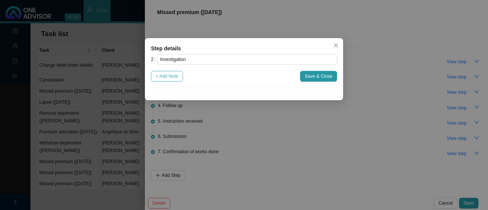
click at [169, 76] on span "+ Add Note" at bounding box center [167, 77] width 23 height 8
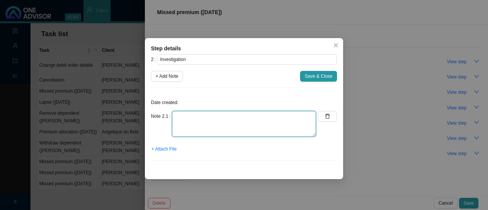
click at [191, 121] on textarea at bounding box center [244, 124] width 144 height 26
type textarea "Called"
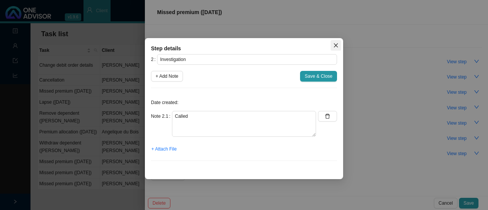
click at [333, 47] on span "Close" at bounding box center [336, 45] width 11 height 5
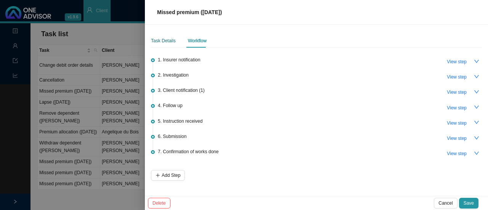
click at [167, 42] on div "Task Details" at bounding box center [163, 41] width 25 height 8
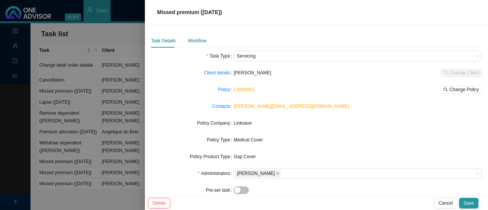
click at [197, 40] on div "Workflow" at bounding box center [197, 41] width 19 height 8
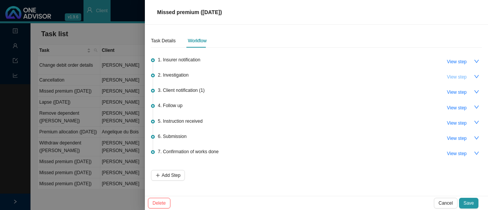
click at [459, 76] on span "View step" at bounding box center [457, 77] width 20 height 8
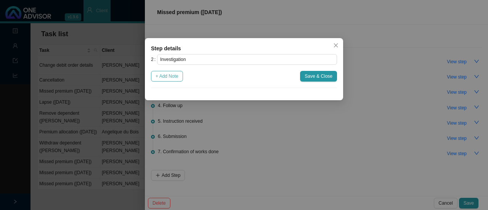
click at [176, 78] on span "+ Add Note" at bounding box center [167, 77] width 23 height 8
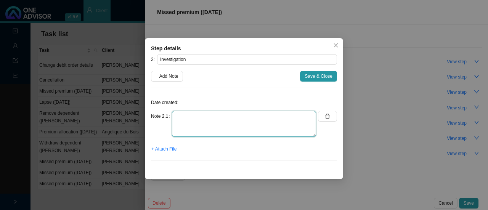
click at [190, 129] on textarea at bounding box center [244, 124] width 144 height 26
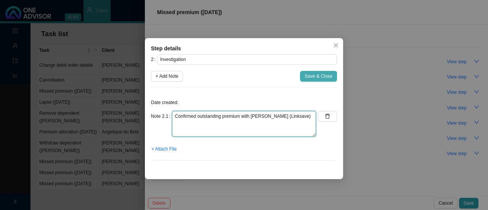
type textarea "Confirmed outstanding premium with [PERSON_NAME] (Linksave)"
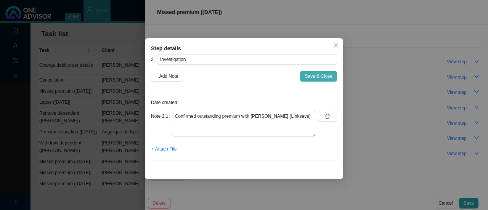
click at [311, 77] on span "Save & Close" at bounding box center [319, 77] width 28 height 8
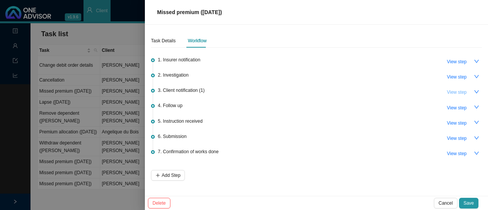
click at [461, 90] on span "View step" at bounding box center [457, 93] width 20 height 8
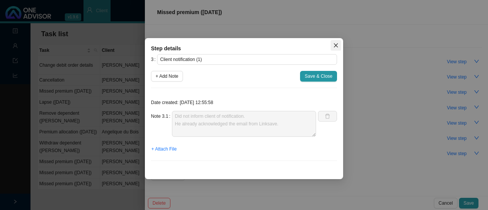
click at [339, 44] on span "Close" at bounding box center [336, 45] width 11 height 5
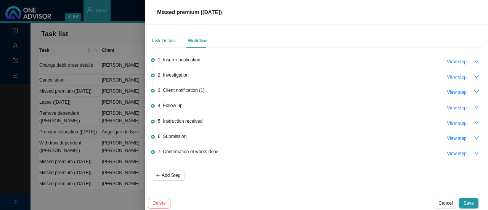
click at [158, 38] on div "Task Details" at bounding box center [163, 41] width 25 height 8
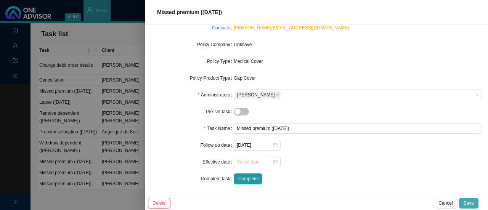
click at [464, 201] on button "Save" at bounding box center [468, 203] width 19 height 11
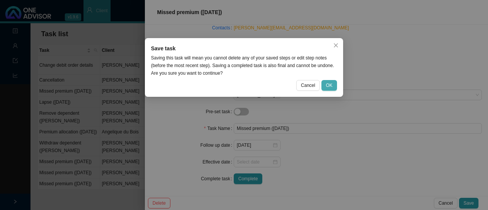
click at [330, 83] on span "OK" at bounding box center [329, 86] width 6 height 8
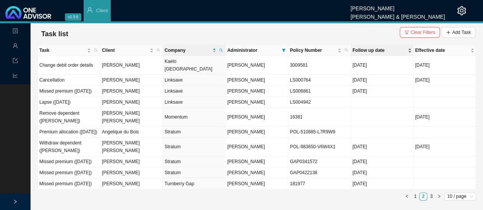
click at [361, 48] on span "Follow up date" at bounding box center [379, 51] width 54 height 8
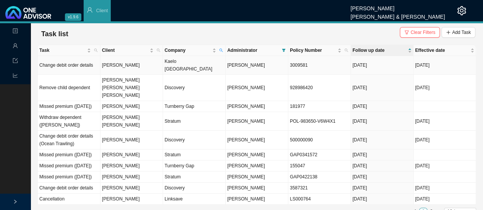
click at [172, 64] on td "Kaelo [GEOGRAPHIC_DATA]" at bounding box center [194, 65] width 63 height 19
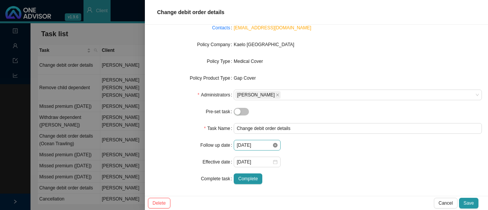
click at [275, 147] on icon "close-circle" at bounding box center [275, 145] width 5 height 5
click at [275, 146] on div at bounding box center [257, 146] width 41 height 8
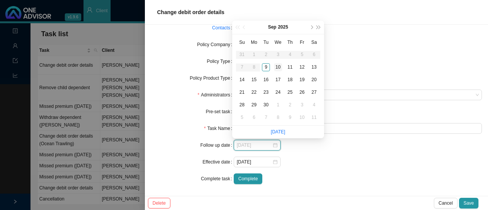
type input "[DATE]"
click at [280, 66] on div "10" at bounding box center [278, 67] width 8 height 8
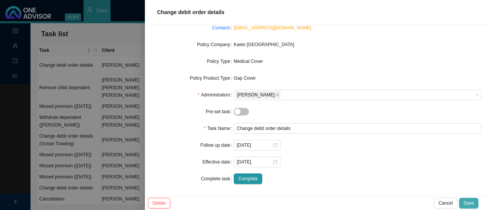
click at [468, 204] on span "Save" at bounding box center [469, 204] width 10 height 8
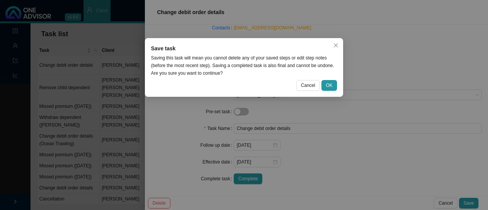
click at [321, 80] on div "Cancel OK" at bounding box center [244, 85] width 186 height 11
click at [329, 84] on span "OK" at bounding box center [329, 86] width 6 height 8
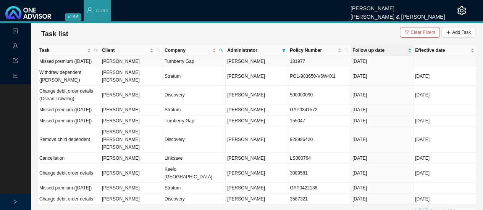
click at [154, 64] on td "[PERSON_NAME]" at bounding box center [131, 61] width 63 height 11
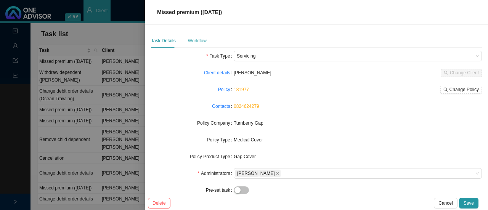
click at [194, 47] on div "Workflow" at bounding box center [197, 41] width 19 height 14
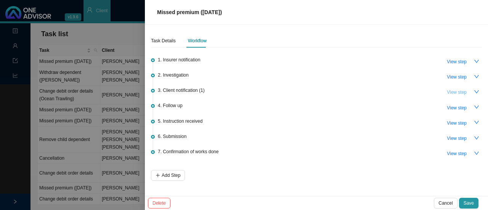
click at [464, 91] on span "View step" at bounding box center [457, 93] width 20 height 8
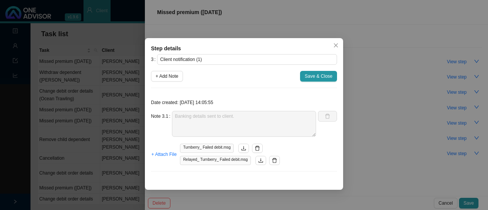
click at [204, 150] on span "Turnberry_ Failed debit.msg" at bounding box center [207, 148] width 54 height 9
click at [241, 148] on icon "download" at bounding box center [243, 148] width 5 height 5
click at [337, 44] on icon "close" at bounding box center [336, 46] width 4 height 4
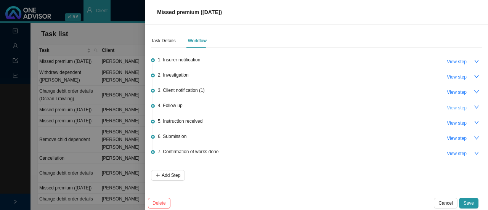
click at [458, 106] on span "View step" at bounding box center [457, 108] width 20 height 8
type input "Follow up"
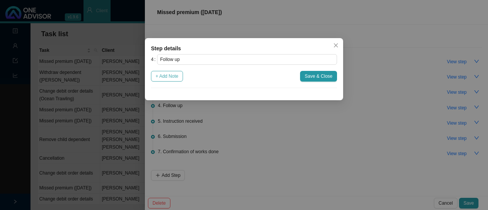
click at [176, 74] on span "+ Add Note" at bounding box center [167, 77] width 23 height 8
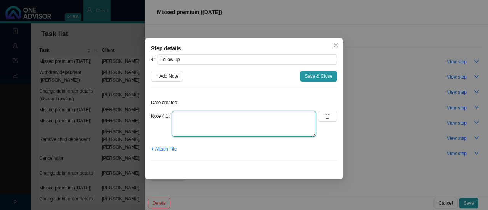
click at [186, 126] on textarea at bounding box center [244, 124] width 144 height 26
type textarea "Sent follow up on Whatsapp"
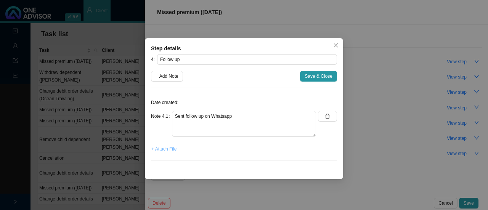
click at [171, 145] on span "+ Attach File" at bounding box center [164, 149] width 25 height 8
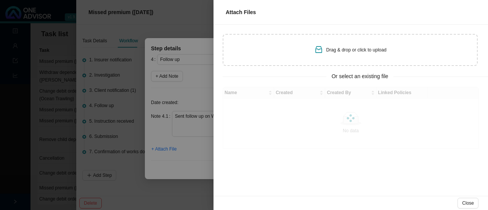
click at [334, 53] on div "Drag & drop or click to upload" at bounding box center [357, 50] width 60 height 8
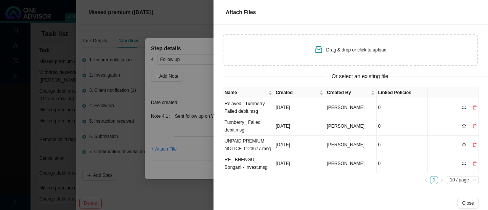
type input "C:\fakepath\Screenshot [DATE] 104148.png"
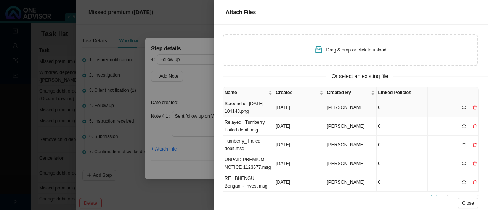
click at [249, 110] on td "Screenshot [DATE] 104148.png" at bounding box center [248, 107] width 51 height 19
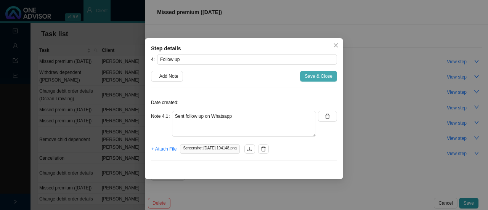
click at [314, 78] on span "Save & Close" at bounding box center [319, 77] width 28 height 8
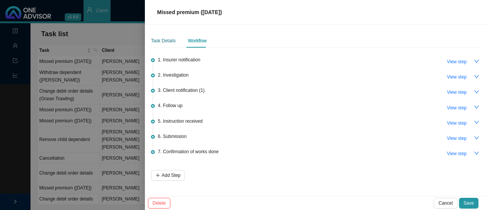
click at [160, 42] on div "Task Details" at bounding box center [163, 41] width 25 height 8
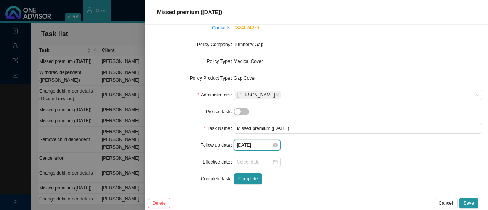
click at [269, 145] on input "[DATE]" at bounding box center [254, 146] width 35 height 8
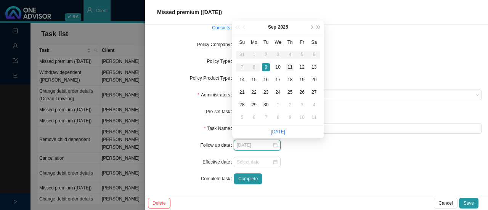
type input "[DATE]"
click at [291, 65] on div "11" at bounding box center [290, 67] width 8 height 8
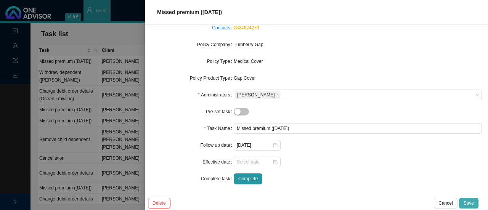
click at [466, 202] on span "Save" at bounding box center [469, 204] width 10 height 8
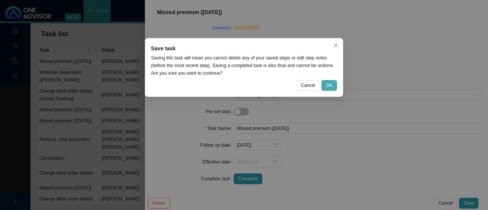
click at [329, 82] on span "OK" at bounding box center [329, 86] width 6 height 8
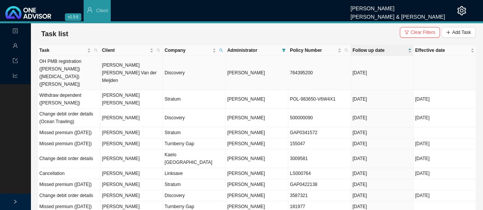
click at [126, 73] on td "[PERSON_NAME] [PERSON_NAME] Van der Meijden" at bounding box center [131, 73] width 63 height 34
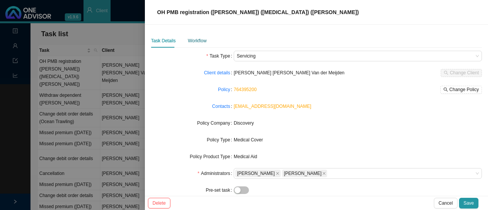
click at [195, 40] on div "Workflow" at bounding box center [197, 41] width 19 height 8
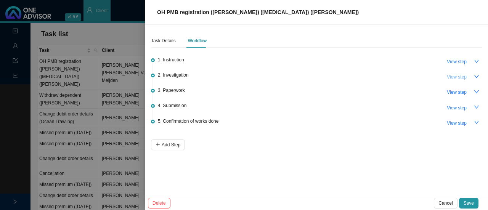
click at [457, 79] on span "View step" at bounding box center [457, 77] width 20 height 8
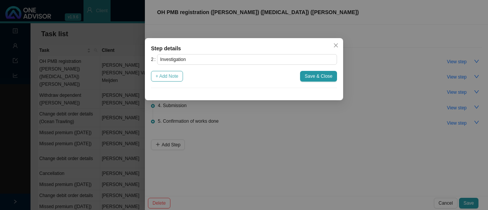
click at [175, 78] on span "+ Add Note" at bounding box center [167, 77] width 23 height 8
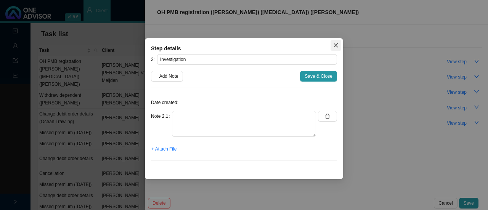
click at [336, 46] on icon "close" at bounding box center [336, 45] width 5 height 5
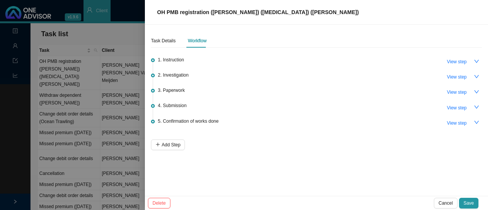
click at [185, 90] on div "3. Paperwork View step" at bounding box center [320, 91] width 324 height 11
click at [456, 89] on span "View step" at bounding box center [457, 93] width 20 height 8
type input "Paperwork"
type textarea "Sent to provider / copied client into email [EMAIL_ADDRESS][DOMAIN_NAME]"
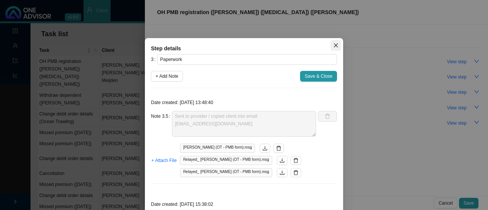
click at [335, 45] on icon "close" at bounding box center [336, 45] width 5 height 5
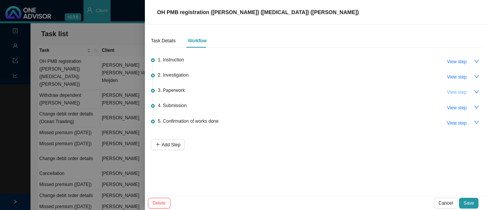
click at [457, 89] on span "View step" at bounding box center [457, 93] width 20 height 8
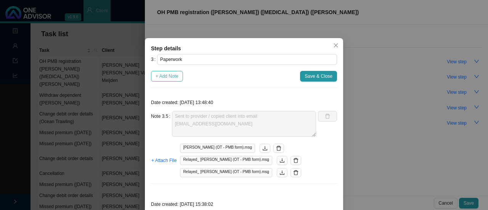
click at [168, 76] on span "+ Add Note" at bounding box center [167, 77] width 23 height 8
type textarea "Sent to provider / copied client into email [EMAIL_ADDRESS][DOMAIN_NAME]"
type textarea "Form returned. Client signed. Rest of form is blank. Send to providers."
type textarea "- Called client [DATE]. Reminder to send through forms. - Client mentioned she …"
type textarea "Follow up with client (whatsapp & phone call): - Client will send us form with …"
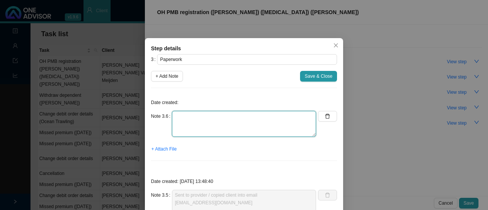
click at [210, 123] on textarea at bounding box center [244, 124] width 144 height 26
type textarea "M"
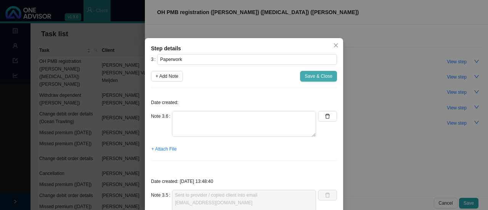
click at [310, 76] on span "Save & Close" at bounding box center [319, 77] width 28 height 8
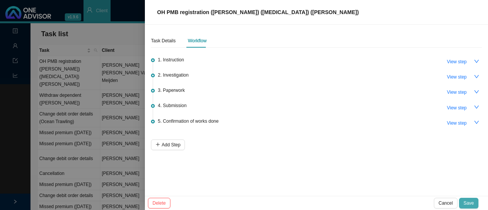
click at [467, 200] on span "Save" at bounding box center [469, 204] width 10 height 8
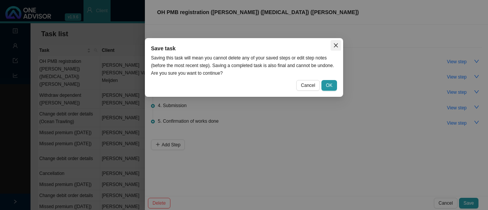
click at [340, 43] on span "Close" at bounding box center [336, 45] width 11 height 5
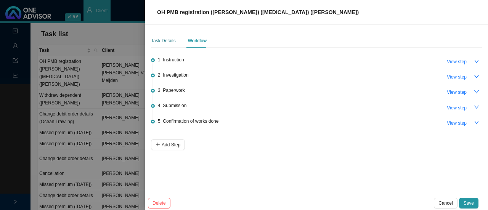
click at [164, 39] on div "Task Details" at bounding box center [163, 41] width 25 height 8
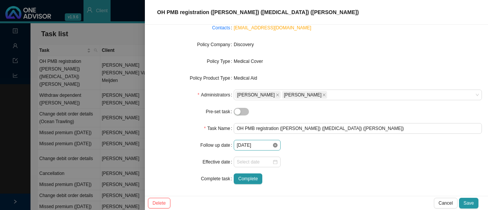
click at [275, 145] on icon "close-circle" at bounding box center [275, 145] width 5 height 5
click at [275, 145] on div at bounding box center [257, 146] width 41 height 8
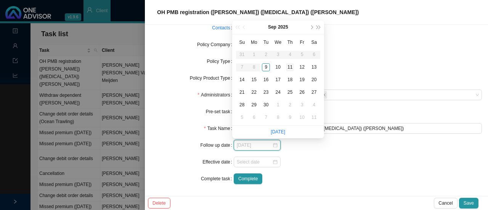
type input "[DATE]"
click at [293, 68] on div "11" at bounding box center [290, 67] width 8 height 8
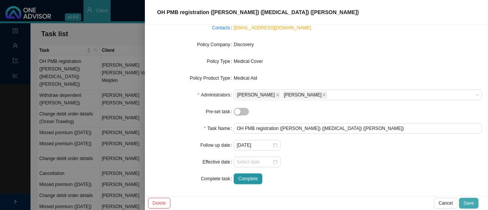
click at [466, 204] on span "Save" at bounding box center [469, 204] width 10 height 8
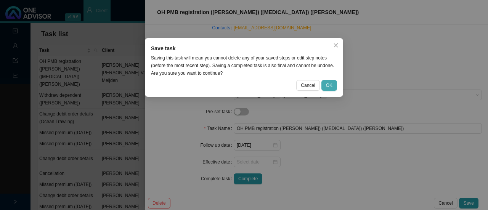
click at [331, 86] on span "OK" at bounding box center [329, 86] width 6 height 8
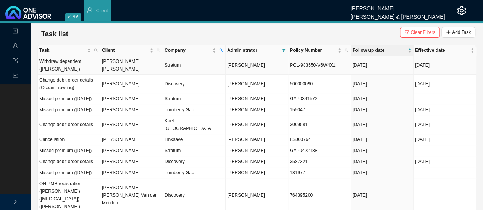
click at [113, 63] on td "[PERSON_NAME] [PERSON_NAME]" at bounding box center [131, 65] width 63 height 19
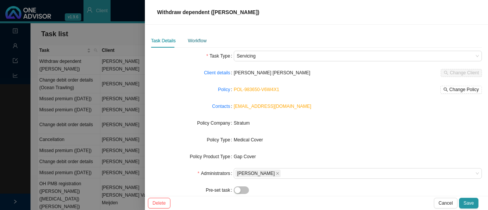
click at [198, 42] on div "Workflow" at bounding box center [197, 41] width 19 height 8
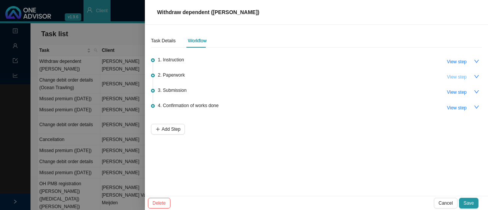
click at [453, 74] on span "View step" at bounding box center [457, 77] width 20 height 8
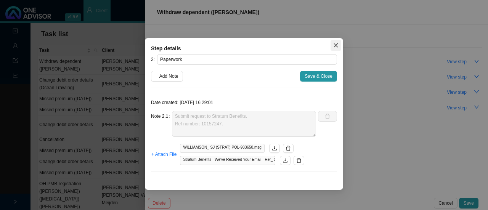
click at [338, 45] on icon "close" at bounding box center [336, 45] width 5 height 5
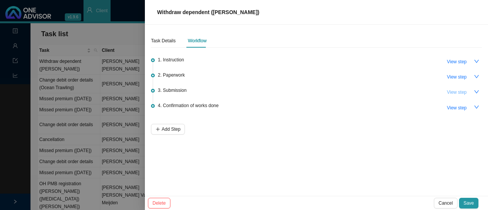
click at [452, 92] on span "View step" at bounding box center [457, 93] width 20 height 8
type input "Submission"
type textarea "Informed client: Still in progress (Connected to medical aid confirmation of wo…"
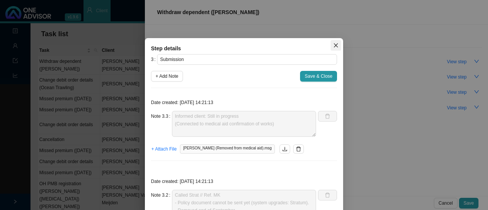
click at [334, 44] on icon "close" at bounding box center [336, 45] width 5 height 5
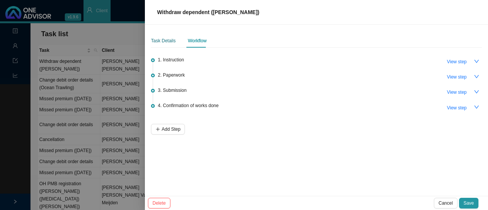
click at [164, 40] on div "Task Details" at bounding box center [163, 41] width 25 height 8
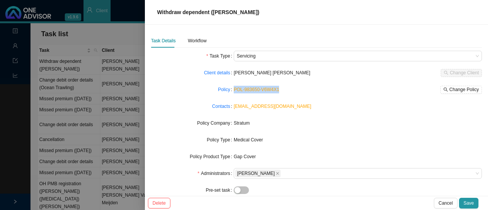
drag, startPoint x: 278, startPoint y: 92, endPoint x: 231, endPoint y: 90, distance: 47.4
click at [231, 90] on div "Policy POL-983650-V6W4X1 Change Policy" at bounding box center [316, 89] width 331 height 11
copy div "POL-983650-V6W4X1"
click at [200, 44] on div "Workflow" at bounding box center [197, 41] width 19 height 8
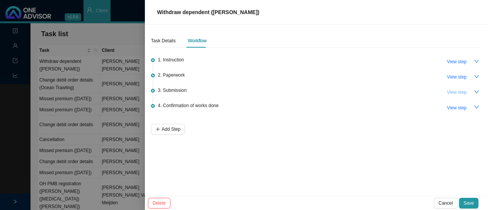
click at [452, 92] on span "View step" at bounding box center [457, 93] width 20 height 8
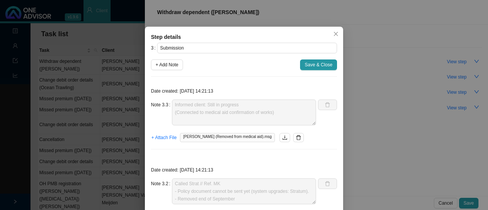
scroll to position [0, 0]
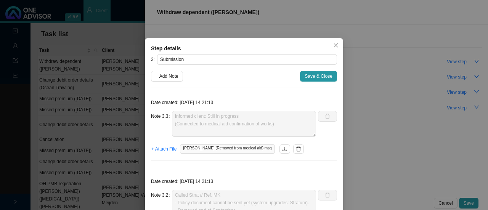
click at [339, 47] on div "Step details 3 Submission + Add Note Save & Close Date created: [DATE] 14:21:13…" at bounding box center [244, 199] width 198 height 322
click at [334, 46] on icon "close" at bounding box center [336, 46] width 4 height 4
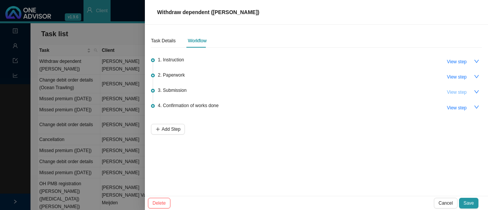
click at [450, 92] on span "View step" at bounding box center [457, 93] width 20 height 8
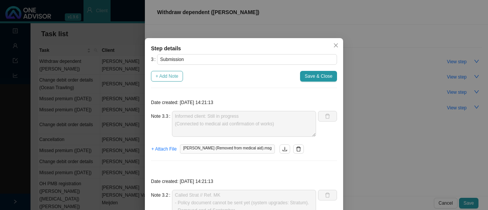
click at [172, 76] on span "+ Add Note" at bounding box center [167, 77] width 23 height 8
type textarea "Informed client: Still in progress (Connected to medical aid confirmation of wo…"
type textarea "Called Strat // Ref. MK - Policy document cannot be sent yet (system upgrades: …"
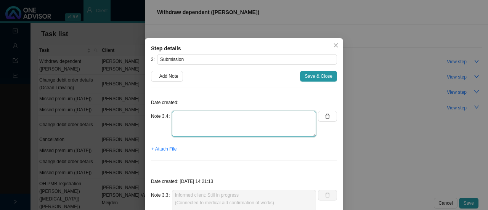
click at [189, 118] on textarea at bounding box center [244, 124] width 144 height 26
type textarea "c"
type textarea "Contacted Strat - requesting policy document"
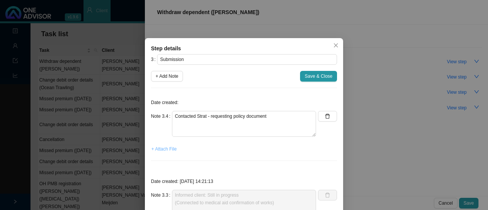
click at [166, 149] on span "+ Attach File" at bounding box center [164, 149] width 25 height 8
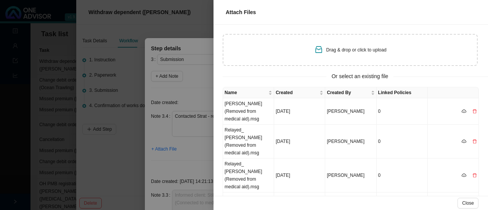
click at [322, 55] on span at bounding box center [318, 50] width 9 height 11
type input "C:\fakepath\1435622686-1757407579.pdf"
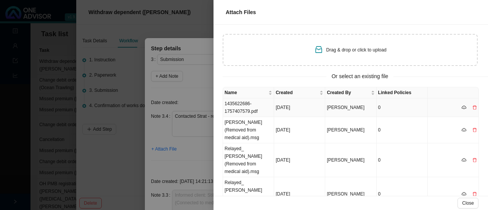
click at [244, 109] on td "1435622686-1757407579.pdf" at bounding box center [248, 107] width 51 height 19
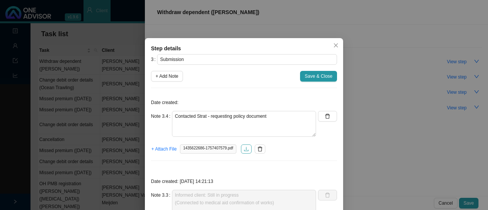
click at [244, 148] on icon "download" at bounding box center [246, 149] width 5 height 4
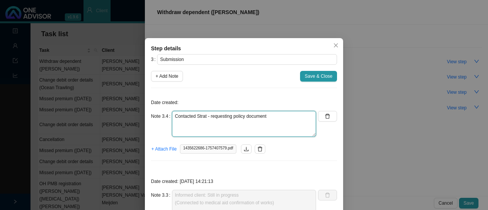
click at [284, 119] on textarea "Contacted Strat - requesting policy document" at bounding box center [244, 124] width 144 height 26
drag, startPoint x: 280, startPoint y: 118, endPoint x: 208, endPoint y: 116, distance: 72.5
click at [208, 116] on textarea "Contacted Strat - requesting policy document" at bounding box center [244, 124] width 144 height 26
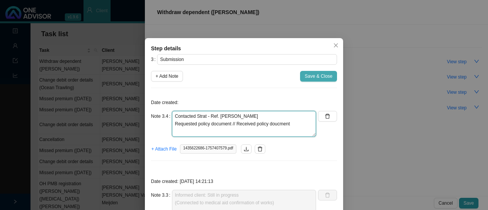
type textarea "Contacted Strat - Ref. [PERSON_NAME] Requested policy document // Received poli…"
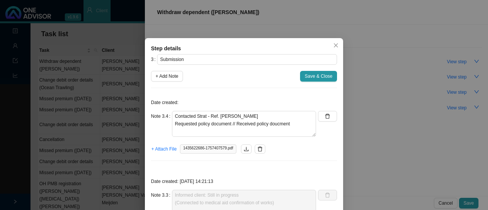
click at [309, 74] on span "Save & Close" at bounding box center [319, 77] width 28 height 8
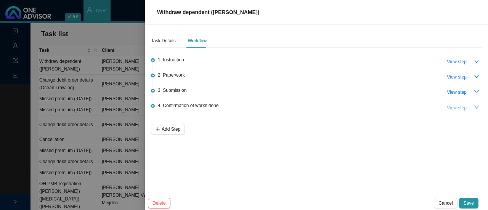
click at [451, 104] on span "View step" at bounding box center [457, 108] width 20 height 8
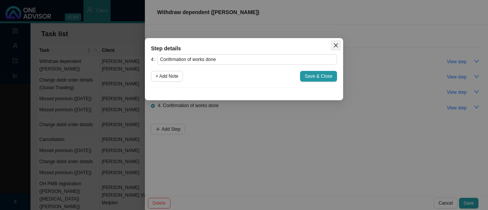
click at [338, 46] on icon "close" at bounding box center [336, 45] width 5 height 5
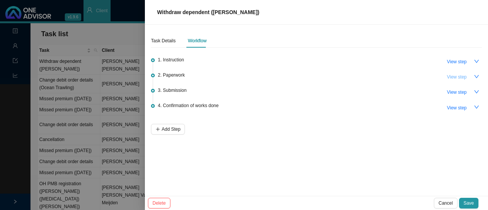
click at [455, 79] on span "View step" at bounding box center [457, 77] width 20 height 8
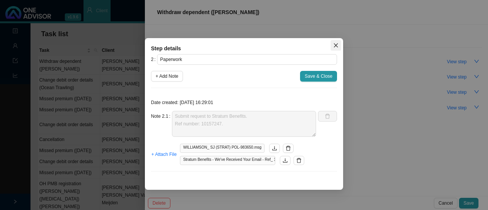
click at [337, 49] on button "Close" at bounding box center [336, 45] width 11 height 11
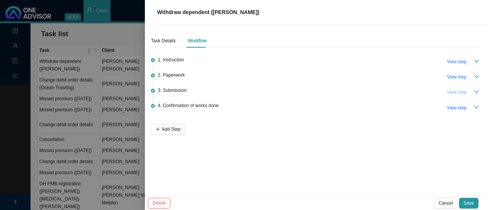
click at [453, 92] on span "View step" at bounding box center [457, 93] width 20 height 8
type input "Submission"
type textarea "Contacted Strat - Ref. [PERSON_NAME] Requested policy document // Received poli…"
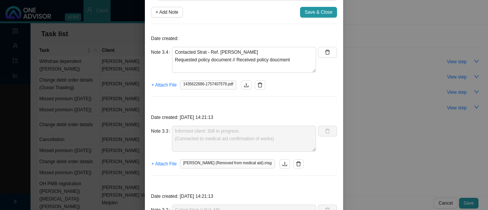
scroll to position [76, 0]
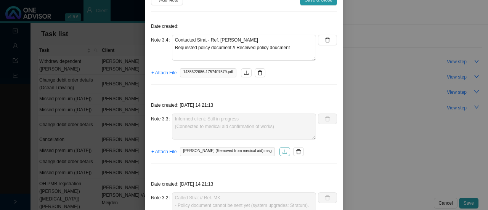
drag, startPoint x: 254, startPoint y: 150, endPoint x: 258, endPoint y: 148, distance: 4.5
click at [280, 150] on button "button" at bounding box center [285, 151] width 11 height 9
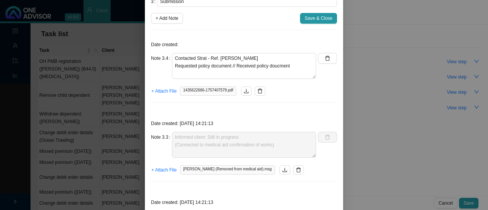
scroll to position [0, 0]
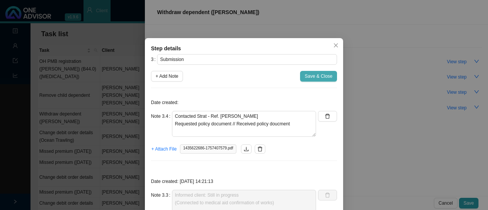
click at [308, 78] on span "Save & Close" at bounding box center [319, 77] width 28 height 8
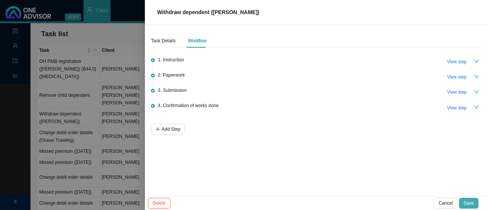
click at [466, 203] on span "Save" at bounding box center [469, 204] width 10 height 8
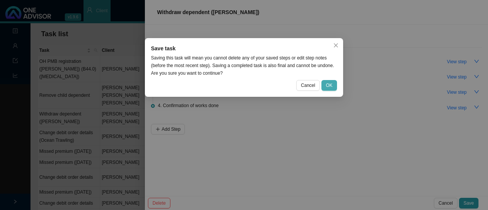
click at [326, 88] on button "OK" at bounding box center [330, 85] width 16 height 11
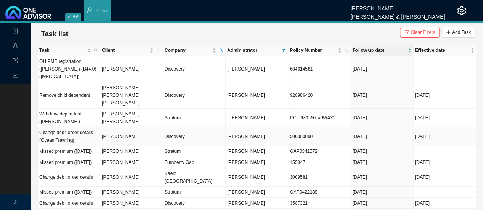
drag, startPoint x: 69, startPoint y: 108, endPoint x: 99, endPoint y: 107, distance: 29.8
click at [70, 127] on td "Change debit order details (Ocean Trawling)" at bounding box center [69, 136] width 63 height 19
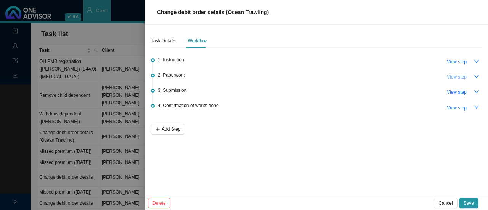
click at [460, 77] on span "View step" at bounding box center [457, 77] width 20 height 8
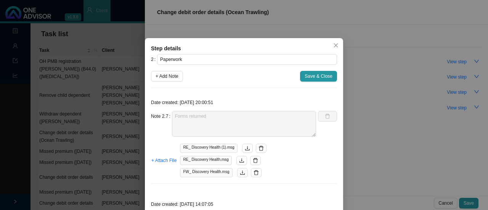
click at [197, 148] on span "RE_ Discovery Health (1).msg" at bounding box center [208, 148] width 57 height 9
click at [242, 148] on button "button" at bounding box center [247, 148] width 11 height 9
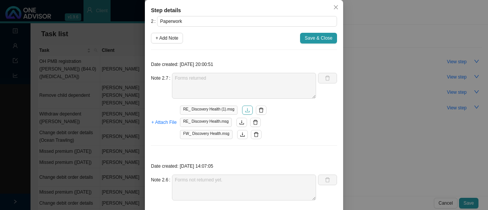
click at [245, 111] on icon "download" at bounding box center [247, 110] width 5 height 5
click at [240, 122] on icon "download" at bounding box center [242, 122] width 5 height 4
click at [240, 134] on icon "download" at bounding box center [242, 134] width 5 height 5
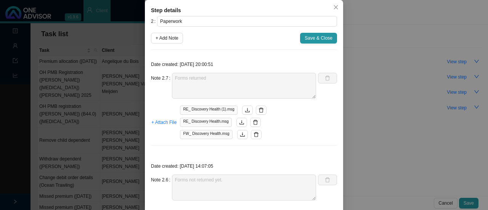
click at [170, 39] on span "+ Add Note" at bounding box center [167, 38] width 23 height 8
type textarea "Forms returned"
type textarea "Forms not returned yet."
type textarea "Feedback from [PERSON_NAME] - REF: 11442704484 for consent form"
type textarea "Verbal feedback from [PERSON_NAME] - Changes to be effective [DATE]."
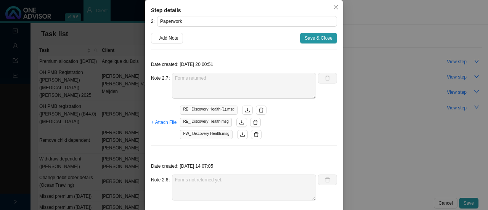
type textarea "Emailed [PERSON_NAME] requesting a copy of ID."
type textarea "Received signed form back. The form is signed digitally which is probably going…"
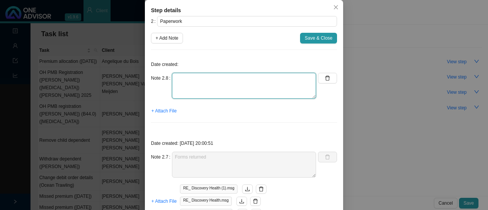
click at [188, 92] on textarea at bounding box center [244, 86] width 144 height 26
type textarea "S"
type textarea "Forms & auth letter sent to [PERSON_NAME]. Forms are incomplete."
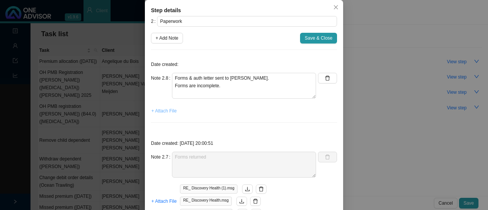
click at [166, 110] on span "+ Attach File" at bounding box center [164, 111] width 25 height 8
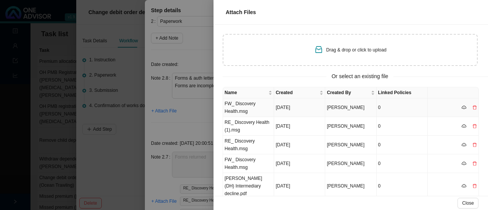
click at [236, 103] on td "FW_ Discovery Health.msg" at bounding box center [248, 107] width 51 height 19
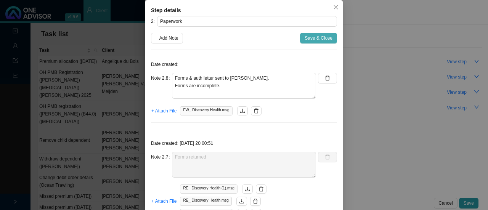
click at [310, 39] on span "Save & Close" at bounding box center [319, 38] width 28 height 8
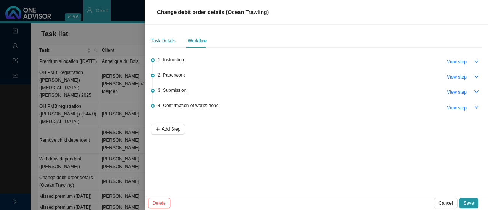
click at [162, 38] on div "Task Details" at bounding box center [163, 41] width 25 height 8
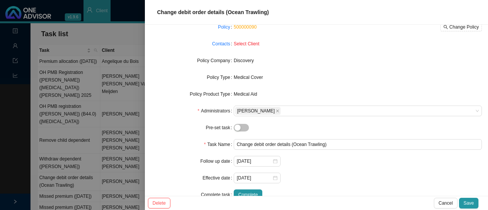
scroll to position [79, 0]
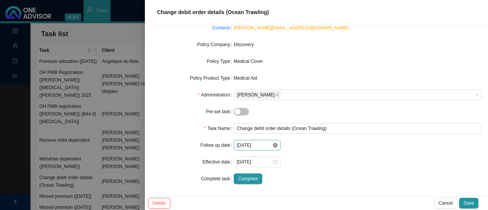
click at [273, 146] on icon "close-circle" at bounding box center [275, 145] width 5 height 5
click at [273, 146] on div at bounding box center [257, 146] width 41 height 8
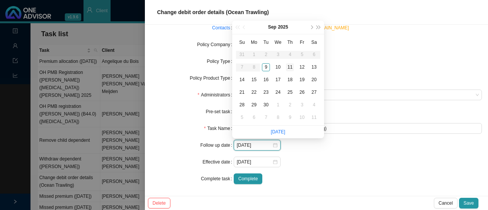
type input "[DATE]"
click at [282, 68] on div "10" at bounding box center [278, 67] width 8 height 8
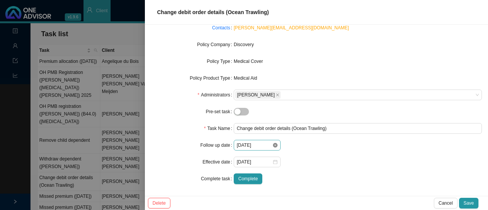
click at [273, 144] on icon "close-circle" at bounding box center [275, 145] width 5 height 5
click at [275, 147] on div at bounding box center [257, 146] width 41 height 8
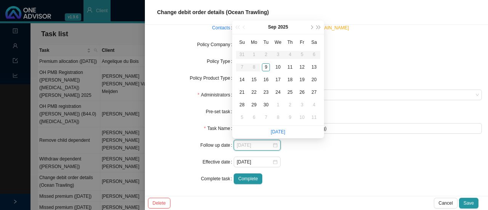
type input "[DATE]"
click at [292, 67] on div "11" at bounding box center [290, 67] width 8 height 8
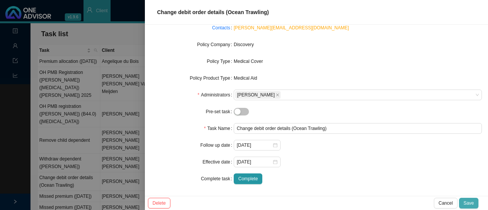
click at [471, 203] on span "Save" at bounding box center [469, 204] width 10 height 8
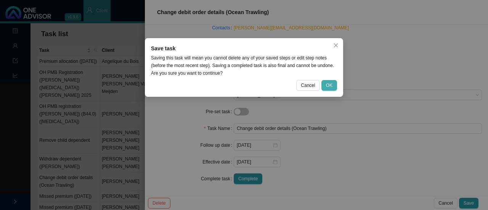
click at [329, 86] on span "OK" at bounding box center [329, 86] width 6 height 8
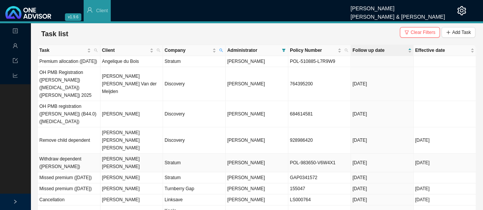
click at [116, 154] on td "[PERSON_NAME] [PERSON_NAME]" at bounding box center [131, 163] width 63 height 19
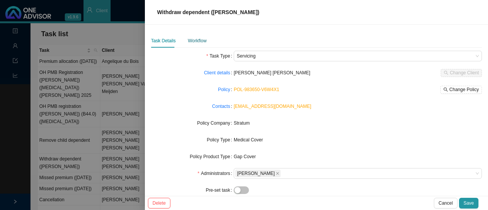
click at [195, 40] on div "Workflow" at bounding box center [197, 41] width 19 height 8
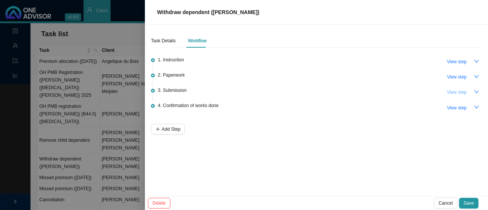
click at [457, 92] on span "View step" at bounding box center [457, 93] width 20 height 8
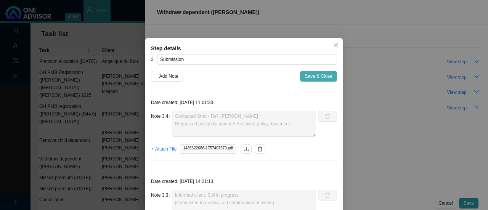
click at [315, 76] on span "Save & Close" at bounding box center [319, 77] width 28 height 8
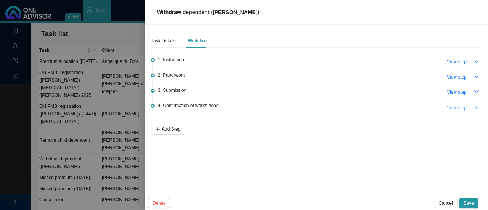
click at [461, 104] on span "View step" at bounding box center [457, 108] width 20 height 8
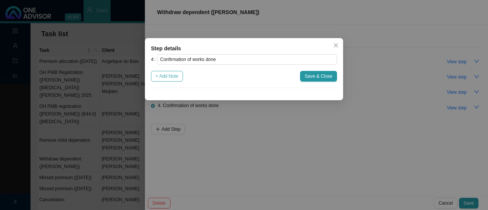
click at [172, 76] on span "+ Add Note" at bounding box center [167, 77] width 23 height 8
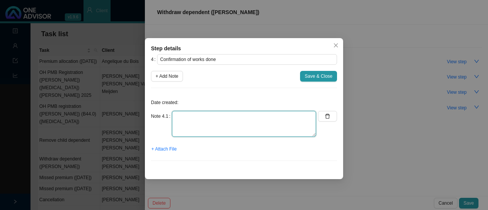
click at [190, 121] on textarea at bounding box center [244, 124] width 144 height 26
type textarea "p"
type textarea "P"
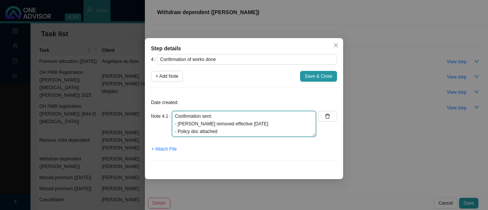
scroll to position [6, 0]
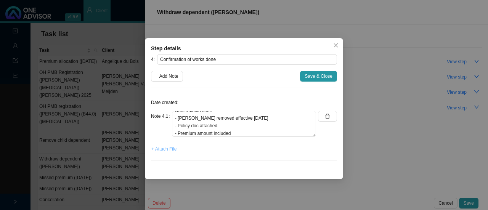
click at [175, 148] on span "+ Attach File" at bounding box center [164, 149] width 25 height 8
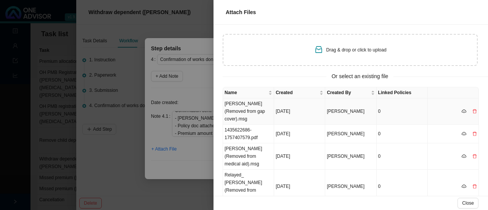
drag, startPoint x: 250, startPoint y: 108, endPoint x: 263, endPoint y: 105, distance: 14.1
click at [250, 107] on td "[PERSON_NAME] (Removed from gap cover).msg" at bounding box center [248, 111] width 51 height 26
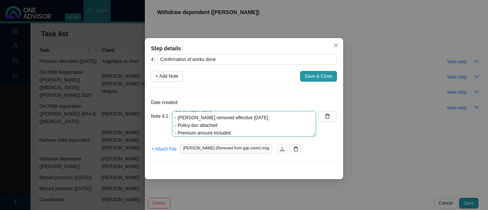
scroll to position [8, 0]
click at [240, 126] on textarea "Confirmation sent: - [PERSON_NAME] removed effective [DATE] - Policy doc attach…" at bounding box center [244, 124] width 144 height 26
click at [241, 127] on textarea "Confirmation sent: - [PERSON_NAME] removed effective [DATE] - Policy doc attach…" at bounding box center [244, 124] width 144 height 26
click at [214, 115] on textarea "Confirmation sent: - [PERSON_NAME] removed effective [DATE] - Policy doc attach…" at bounding box center [244, 124] width 144 height 26
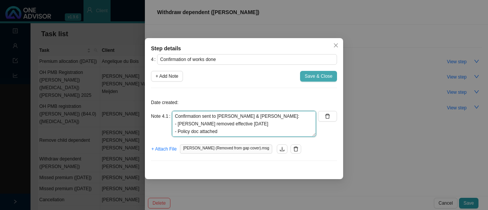
type textarea "Confirmation sent to [PERSON_NAME] & [PERSON_NAME]: - [PERSON_NAME] removed eff…"
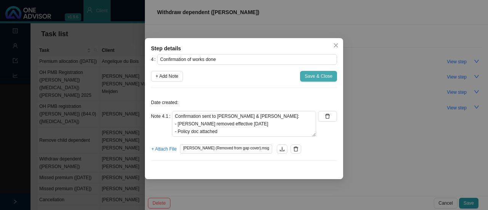
click at [317, 75] on span "Save & Close" at bounding box center [319, 77] width 28 height 8
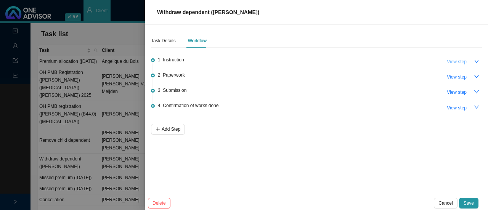
click at [461, 62] on span "View step" at bounding box center [457, 62] width 20 height 8
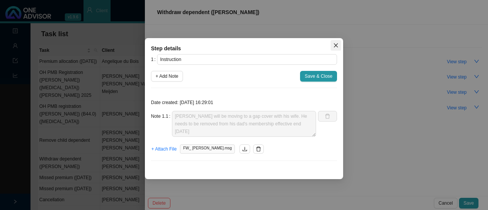
click at [339, 43] on icon "close" at bounding box center [336, 45] width 5 height 5
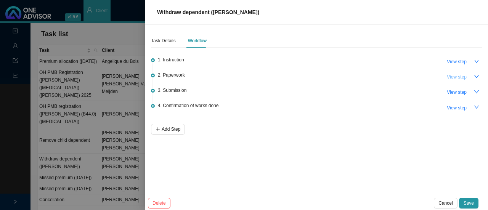
click at [452, 75] on span "View step" at bounding box center [457, 77] width 20 height 8
type input "Paperwork"
type textarea "Submit request to Stratum Benefits. Ref number: 10157247."
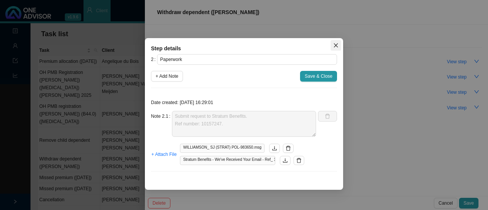
drag, startPoint x: 338, startPoint y: 43, endPoint x: 388, endPoint y: 71, distance: 57.9
click at [338, 43] on icon "close" at bounding box center [336, 45] width 5 height 5
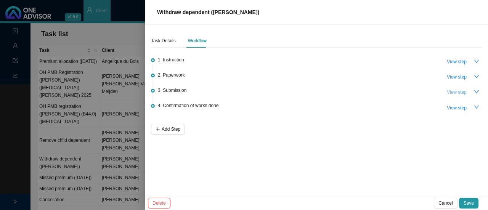
click at [457, 93] on span "View step" at bounding box center [457, 93] width 20 height 8
type input "Submission"
type textarea "Contacted Strat - Ref. [PERSON_NAME] Requested policy document // Received poli…"
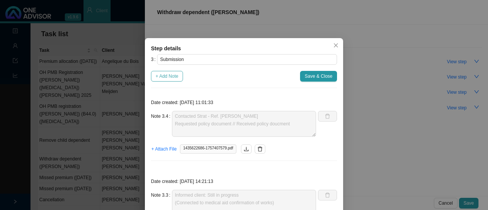
click at [174, 73] on span "+ Add Note" at bounding box center [167, 77] width 23 height 8
type textarea "Contacted Strat - Ref. [PERSON_NAME] Requested policy document // Received poli…"
type textarea "Informed client: Still in progress (Connected to medical aid confirmation of wo…"
type textarea "Called Strat // Ref. MK - Policy document cannot be sent yet (system upgrades: …"
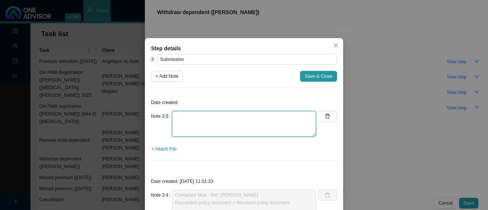
click at [200, 125] on textarea at bounding box center [244, 124] width 144 height 26
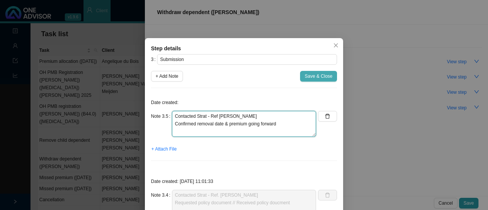
type textarea "Contacted Strat - Ref [PERSON_NAME] Confirmed removal date & premium going forw…"
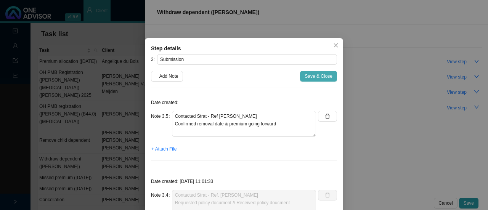
click at [313, 74] on span "Save & Close" at bounding box center [319, 77] width 28 height 8
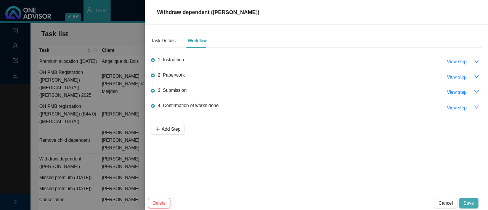
click at [472, 203] on span "Save" at bounding box center [469, 204] width 10 height 8
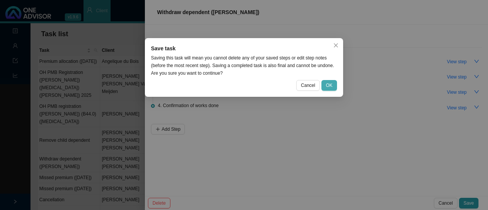
click at [331, 87] on span "OK" at bounding box center [329, 86] width 6 height 8
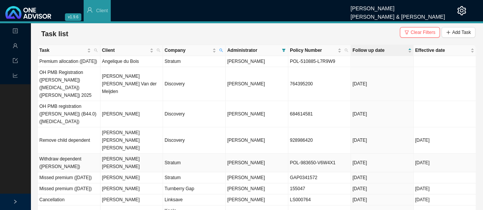
drag, startPoint x: 108, startPoint y: 132, endPoint x: 134, endPoint y: 131, distance: 25.6
click at [108, 154] on td "[PERSON_NAME] [PERSON_NAME]" at bounding box center [131, 163] width 63 height 19
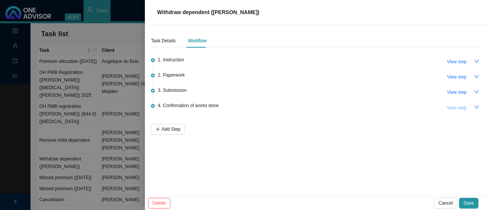
click at [468, 109] on button "View step" at bounding box center [457, 108] width 29 height 11
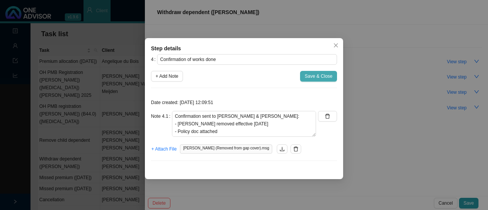
click at [314, 74] on span "Save & Close" at bounding box center [319, 77] width 28 height 8
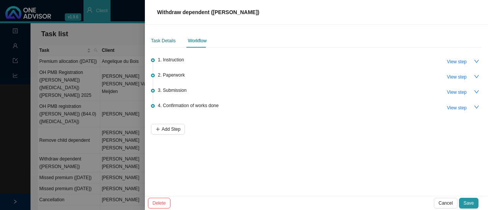
click at [160, 37] on div "Task Details" at bounding box center [163, 41] width 25 height 8
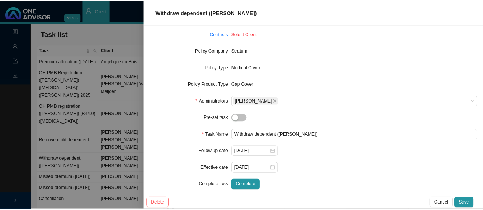
scroll to position [79, 0]
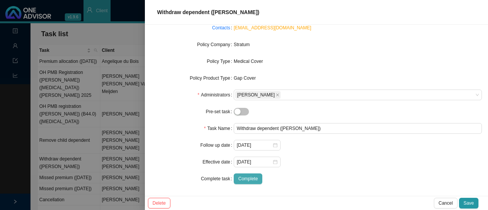
click at [244, 181] on span "Complete" at bounding box center [248, 179] width 19 height 8
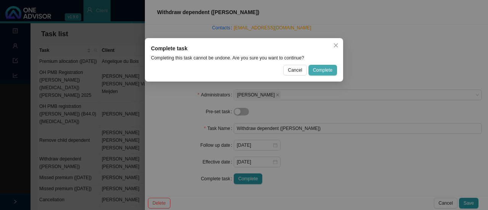
click at [319, 72] on span "Complete" at bounding box center [322, 70] width 19 height 8
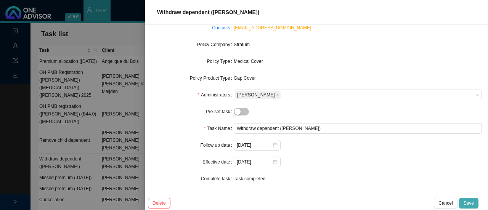
click at [466, 201] on span "Save" at bounding box center [469, 204] width 10 height 8
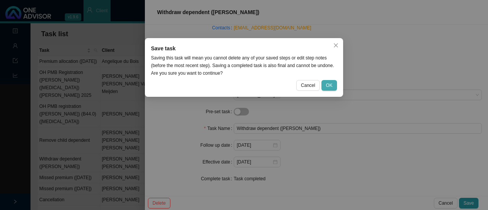
click at [330, 85] on span "OK" at bounding box center [329, 86] width 6 height 8
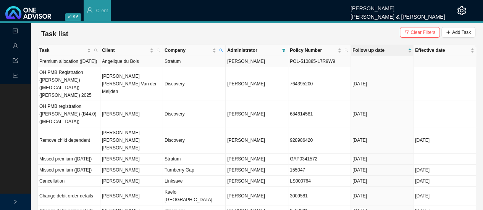
click at [59, 66] on td "Premium allocation ([DATE])" at bounding box center [69, 61] width 63 height 11
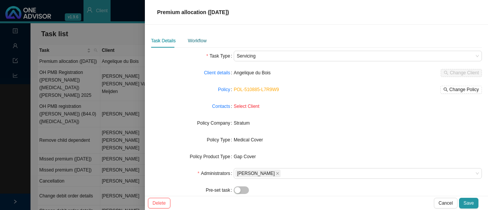
click at [196, 42] on div "Workflow" at bounding box center [197, 41] width 19 height 8
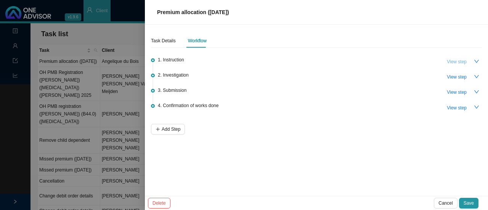
click at [456, 64] on span "View step" at bounding box center [457, 62] width 20 height 8
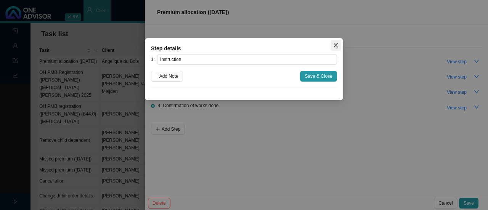
click at [337, 45] on icon "close" at bounding box center [336, 45] width 5 height 5
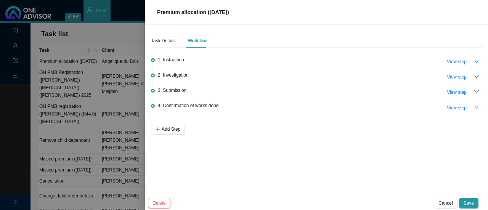
click at [13, 48] on div at bounding box center [244, 105] width 488 height 210
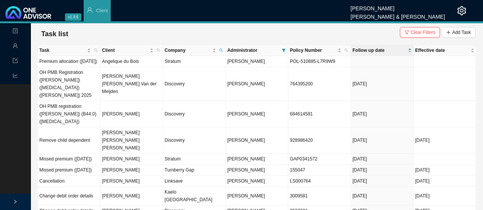
click at [15, 45] on icon "user" at bounding box center [15, 45] width 5 height 5
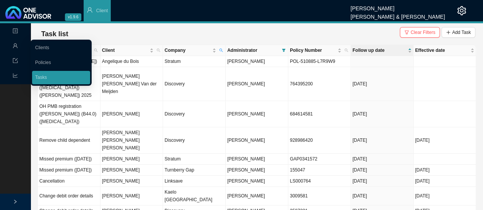
click at [49, 47] on link "Clients" at bounding box center [42, 47] width 14 height 5
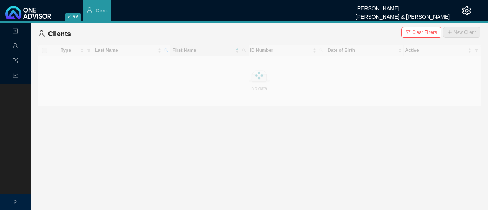
click at [166, 51] on div at bounding box center [259, 76] width 444 height 62
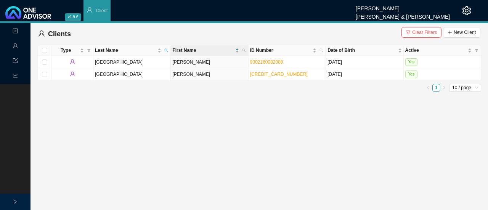
click at [166, 51] on icon "search" at bounding box center [166, 50] width 4 height 4
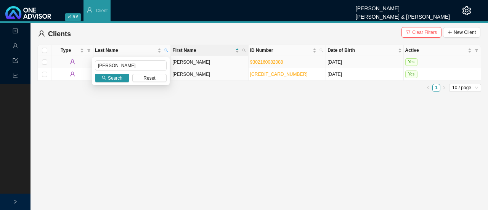
type input "[PERSON_NAME]"
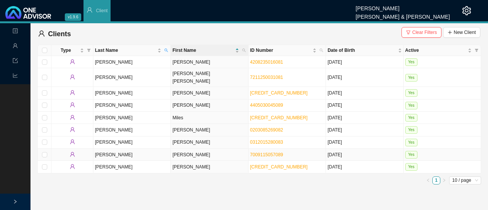
click at [110, 149] on td "[PERSON_NAME]" at bounding box center [131, 155] width 77 height 12
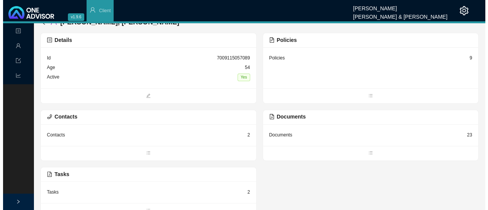
scroll to position [18, 0]
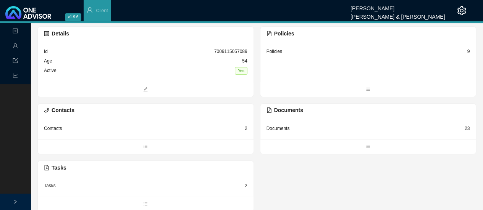
click at [56, 183] on div "Tasks 2" at bounding box center [145, 186] width 203 height 10
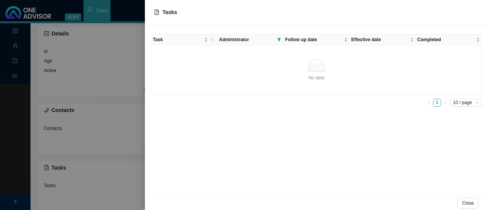
click at [166, 11] on span "Tasks" at bounding box center [170, 12] width 15 height 6
click at [161, 39] on span "Task" at bounding box center [178, 40] width 50 height 8
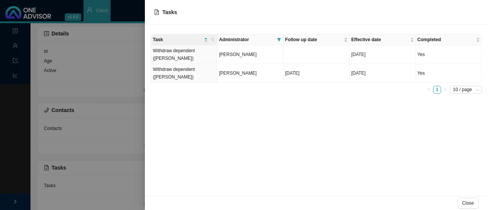
drag, startPoint x: 46, startPoint y: 186, endPoint x: 102, endPoint y: 181, distance: 55.5
click at [47, 185] on div at bounding box center [244, 105] width 488 height 210
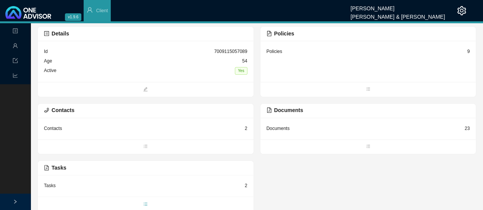
click at [145, 204] on icon "bars" at bounding box center [145, 204] width 5 height 5
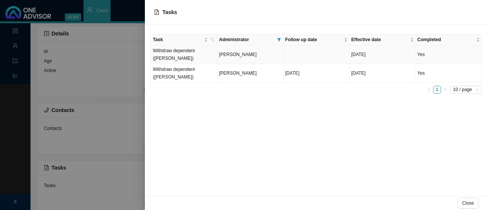
click at [245, 54] on td "[PERSON_NAME]" at bounding box center [251, 54] width 66 height 19
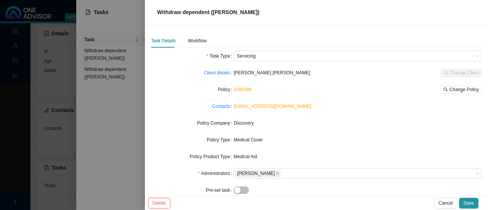
scroll to position [79, 0]
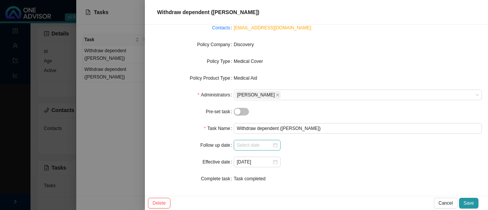
click at [273, 145] on div at bounding box center [257, 146] width 41 height 8
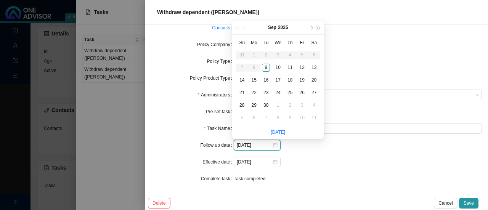
type input "[DATE]"
click at [268, 68] on div "9" at bounding box center [266, 68] width 8 height 8
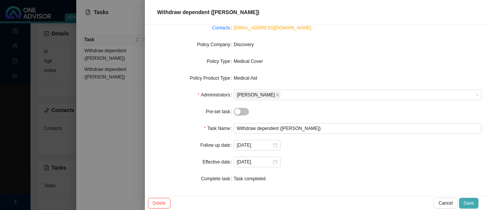
click at [468, 201] on span "Save" at bounding box center [469, 204] width 10 height 8
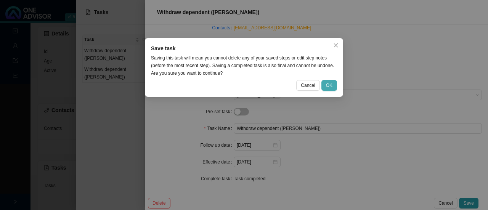
click at [330, 86] on span "OK" at bounding box center [329, 86] width 6 height 8
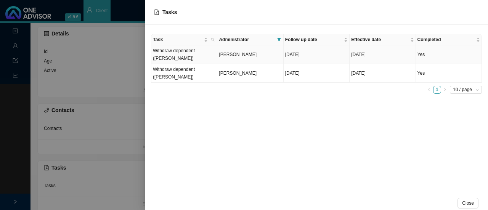
click at [195, 52] on td "Withdraw dependent ([PERSON_NAME])" at bounding box center [185, 54] width 66 height 19
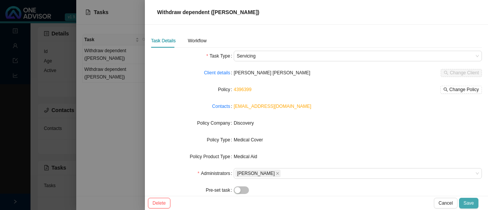
click at [471, 201] on span "Save" at bounding box center [469, 204] width 10 height 8
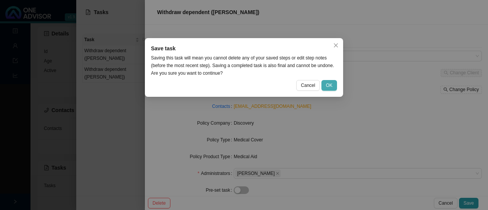
click at [332, 85] on span "OK" at bounding box center [329, 86] width 6 height 8
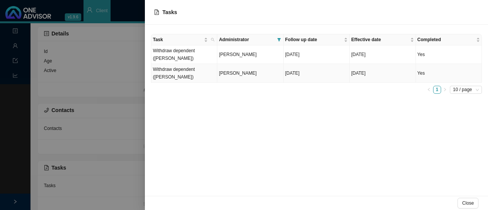
drag, startPoint x: 235, startPoint y: 62, endPoint x: 240, endPoint y: 61, distance: 4.7
click at [237, 71] on span "[PERSON_NAME]" at bounding box center [238, 73] width 38 height 5
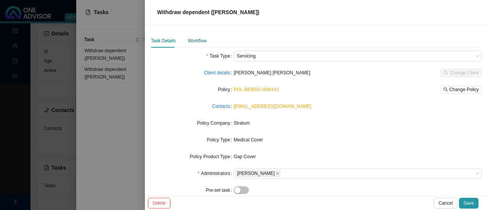
click at [195, 39] on div "Workflow" at bounding box center [197, 41] width 19 height 8
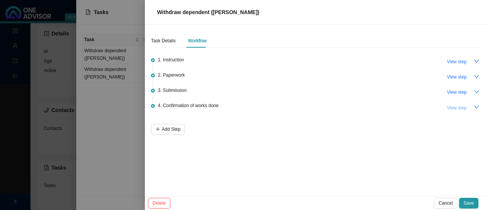
click at [457, 105] on span "View step" at bounding box center [457, 108] width 20 height 8
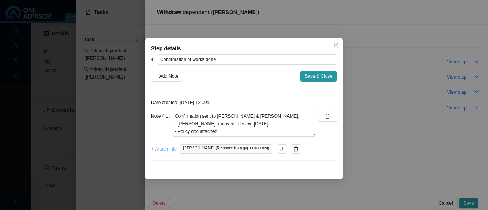
click at [164, 150] on span "+ Attach File" at bounding box center [164, 149] width 25 height 8
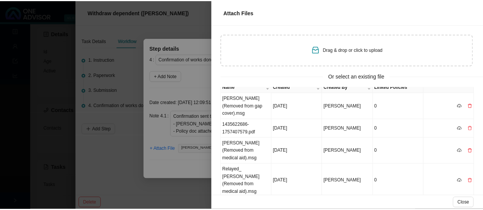
scroll to position [0, 0]
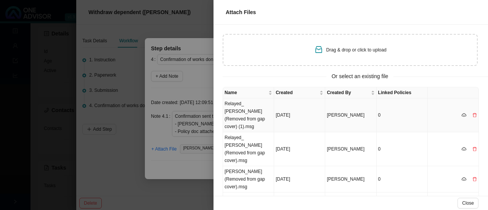
click at [248, 115] on td "Relayed_ [PERSON_NAME] (Removed from gap cover) (1).msg" at bounding box center [248, 115] width 51 height 34
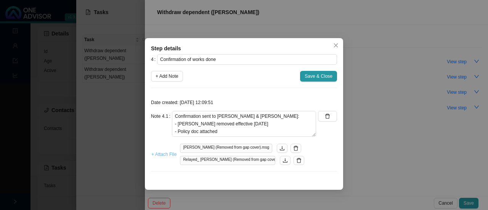
click at [166, 153] on span "+ Attach File" at bounding box center [164, 155] width 25 height 8
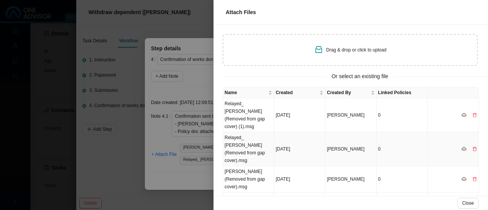
drag, startPoint x: 244, startPoint y: 139, endPoint x: 255, endPoint y: 135, distance: 12.3
click at [245, 139] on td "Relayed_ [PERSON_NAME] (Removed from gap cover).msg" at bounding box center [248, 149] width 51 height 34
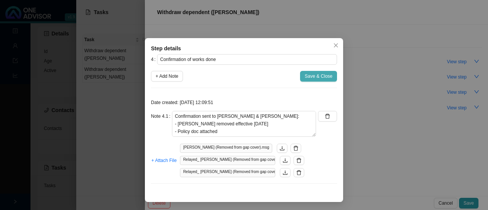
click at [312, 75] on span "Save & Close" at bounding box center [319, 77] width 28 height 8
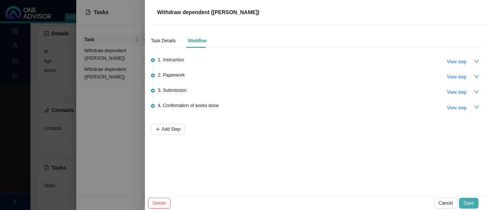
click at [467, 202] on span "Save" at bounding box center [469, 204] width 10 height 8
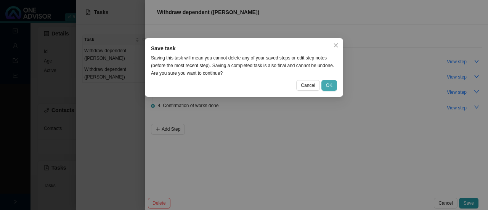
click at [327, 86] on span "OK" at bounding box center [329, 86] width 6 height 8
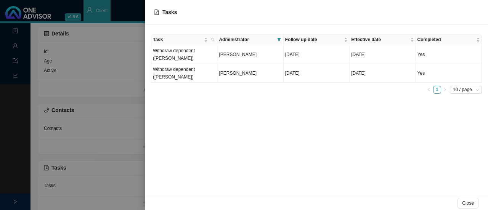
click at [14, 50] on div at bounding box center [244, 105] width 488 height 210
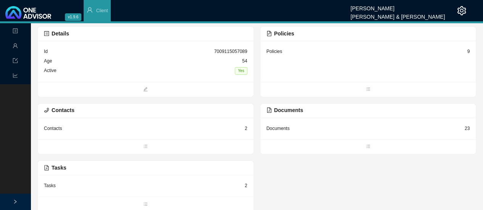
click at [15, 48] on icon "user" at bounding box center [15, 45] width 5 height 5
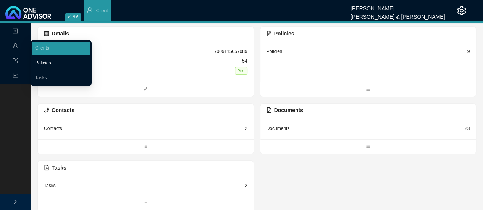
drag, startPoint x: 42, startPoint y: 76, endPoint x: 47, endPoint y: 77, distance: 4.6
click at [42, 76] on link "Tasks" at bounding box center [41, 77] width 12 height 5
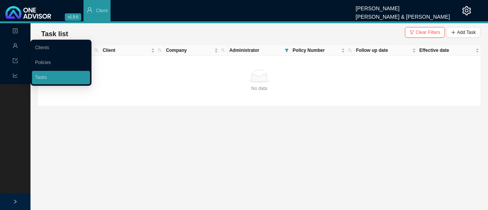
click at [9, 48] on div "Management" at bounding box center [15, 46] width 27 height 13
click at [39, 75] on link "Tasks" at bounding box center [41, 77] width 12 height 5
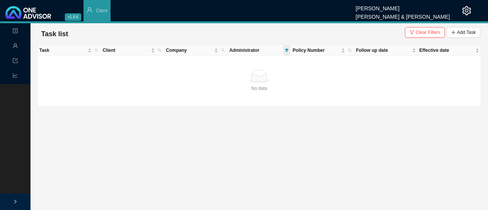
click at [286, 51] on icon "filter" at bounding box center [287, 50] width 4 height 4
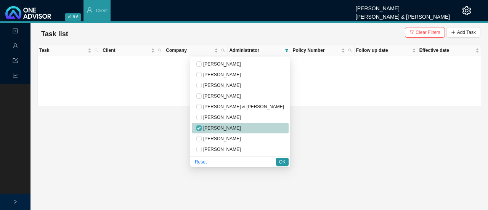
click at [202, 127] on input "checkbox" at bounding box center [199, 128] width 5 height 5
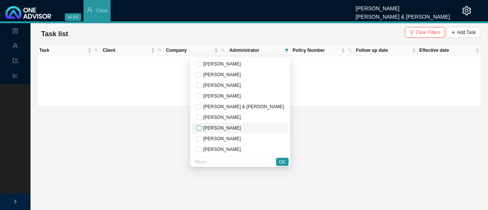
click at [202, 128] on input "checkbox" at bounding box center [199, 128] width 5 height 5
checkbox input "true"
click at [283, 161] on span "OK" at bounding box center [282, 162] width 6 height 8
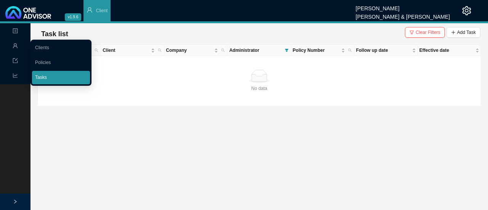
drag, startPoint x: 36, startPoint y: 77, endPoint x: 77, endPoint y: 77, distance: 41.2
click at [36, 77] on link "Tasks" at bounding box center [41, 77] width 12 height 5
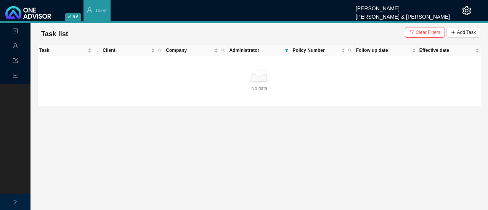
click at [13, 34] on span "profile" at bounding box center [15, 31] width 5 height 13
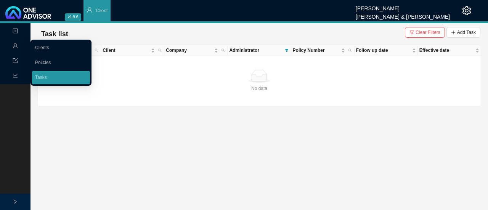
click at [15, 46] on icon "user" at bounding box center [15, 45] width 5 height 5
click at [45, 76] on link "Tasks" at bounding box center [41, 77] width 12 height 5
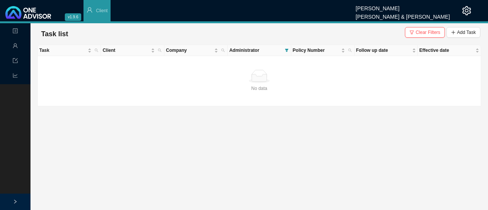
click at [153, 112] on main "Landing Management Data Reports Task list Clear Filters Add Task Task Client Co…" at bounding box center [244, 116] width 488 height 187
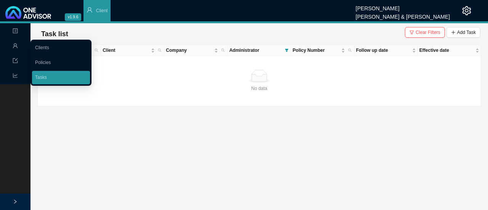
drag, startPoint x: 47, startPoint y: 63, endPoint x: 55, endPoint y: 61, distance: 9.0
click at [47, 63] on link "Policies" at bounding box center [43, 62] width 16 height 5
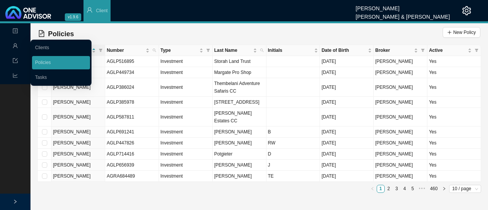
click at [18, 46] on icon "user" at bounding box center [15, 45] width 5 height 5
click at [45, 77] on link "Tasks" at bounding box center [41, 77] width 12 height 5
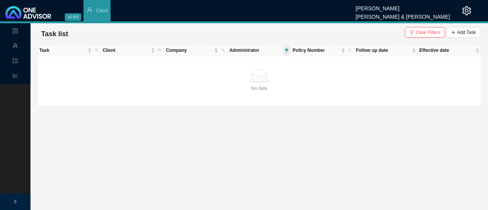
click at [289, 50] on span at bounding box center [287, 50] width 7 height 11
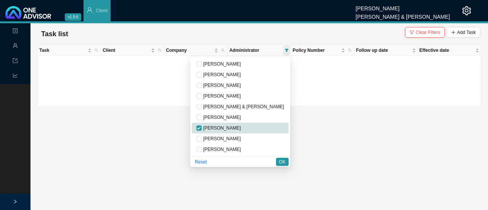
click at [289, 50] on span at bounding box center [287, 50] width 7 height 11
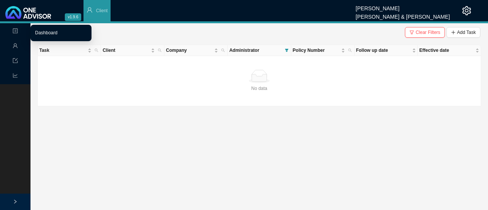
click at [39, 35] on link "Dashboard" at bounding box center [46, 32] width 23 height 5
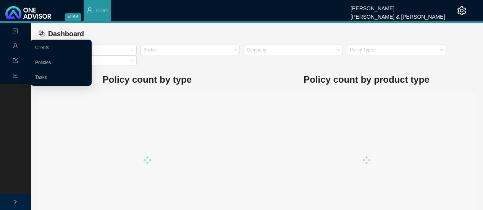
click at [15, 45] on icon "user" at bounding box center [15, 45] width 5 height 5
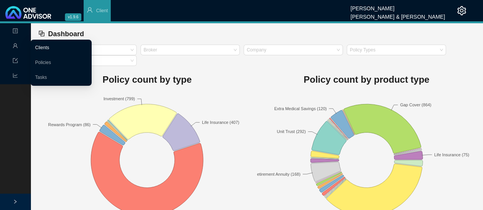
click at [49, 50] on link "Clients" at bounding box center [42, 47] width 14 height 5
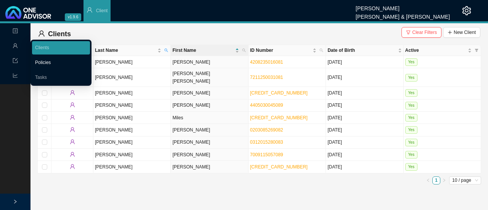
click at [48, 61] on link "Policies" at bounding box center [43, 62] width 16 height 5
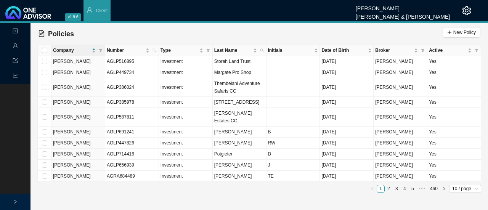
click at [17, 47] on icon "user" at bounding box center [15, 46] width 5 height 5
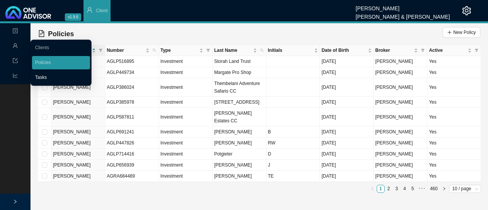
click at [42, 76] on link "Tasks" at bounding box center [41, 77] width 12 height 5
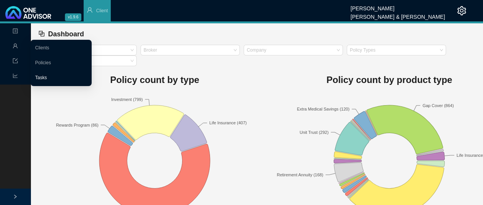
drag, startPoint x: 41, startPoint y: 74, endPoint x: 56, endPoint y: 74, distance: 14.9
click at [41, 75] on link "Tasks" at bounding box center [41, 77] width 12 height 5
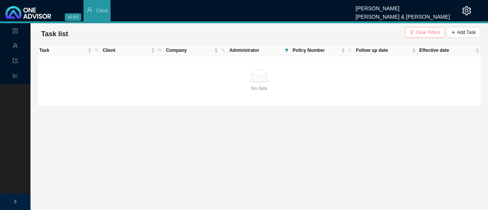
click at [423, 33] on span "Clear Filters" at bounding box center [428, 33] width 25 height 8
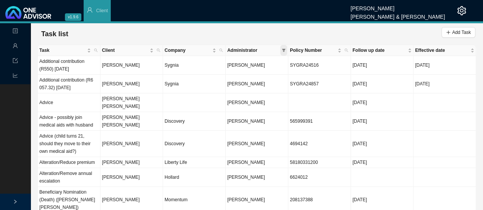
click at [282, 51] on icon "filter" at bounding box center [284, 50] width 4 height 4
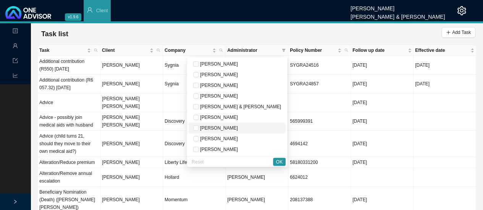
drag, startPoint x: 227, startPoint y: 126, endPoint x: 231, endPoint y: 124, distance: 5.0
click at [198, 126] on input "checkbox" at bounding box center [195, 128] width 5 height 5
checkbox input "true"
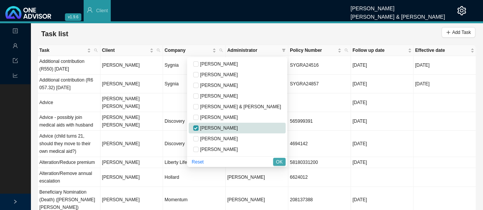
click at [275, 161] on button "OK" at bounding box center [279, 162] width 13 height 8
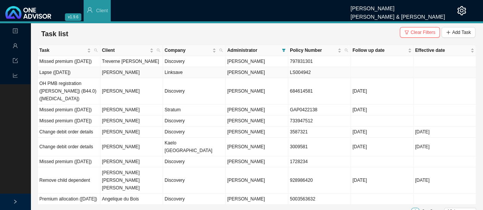
drag, startPoint x: 79, startPoint y: 79, endPoint x: 86, endPoint y: 77, distance: 6.8
click at [79, 78] on td "Lapse ([DATE])" at bounding box center [69, 72] width 63 height 11
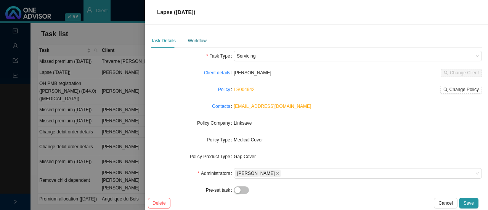
click at [198, 41] on div "Workflow" at bounding box center [197, 41] width 19 height 8
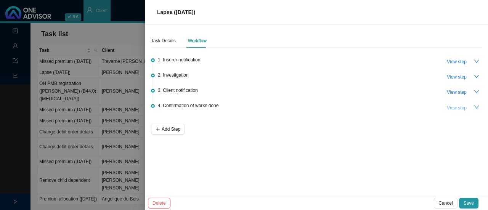
click at [456, 106] on span "View step" at bounding box center [457, 108] width 20 height 8
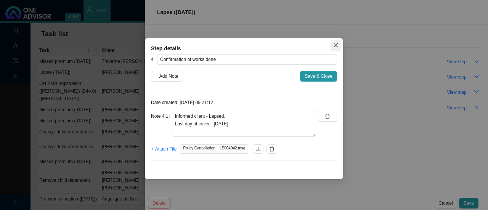
click at [339, 43] on icon "close" at bounding box center [336, 45] width 5 height 5
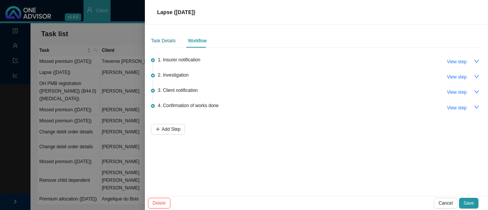
drag, startPoint x: 161, startPoint y: 40, endPoint x: 184, endPoint y: 40, distance: 22.5
click at [161, 40] on div "Task Details" at bounding box center [163, 41] width 25 height 8
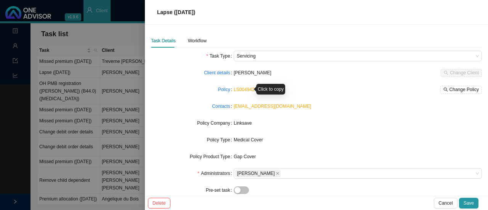
click at [244, 88] on link "LS004942" at bounding box center [244, 89] width 21 height 5
click at [455, 89] on span "Change Policy" at bounding box center [464, 90] width 29 height 8
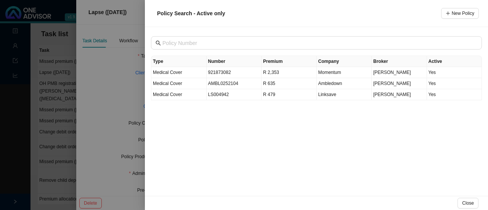
click at [96, 92] on div at bounding box center [244, 105] width 488 height 210
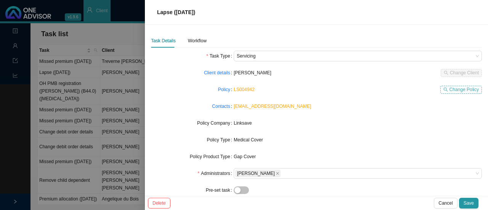
click at [458, 88] on span "Change Policy" at bounding box center [464, 90] width 29 height 8
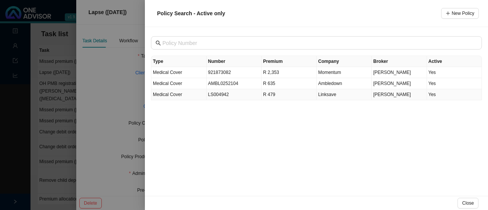
click at [432, 93] on td "Yes" at bounding box center [454, 94] width 55 height 11
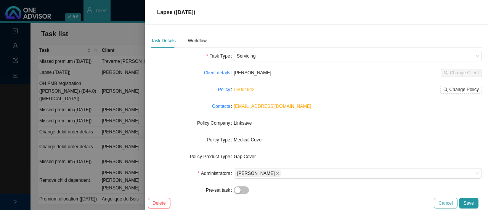
click at [448, 203] on span "Cancel" at bounding box center [446, 204] width 14 height 8
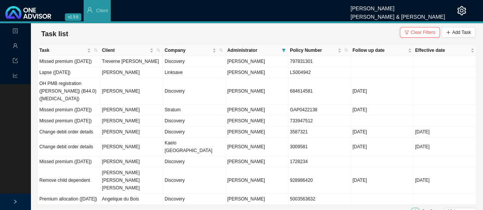
click at [14, 47] on icon "user" at bounding box center [15, 46] width 5 height 5
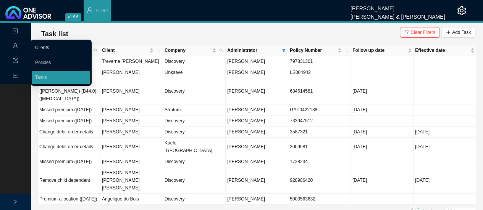
click at [48, 48] on link "Clients" at bounding box center [42, 47] width 14 height 5
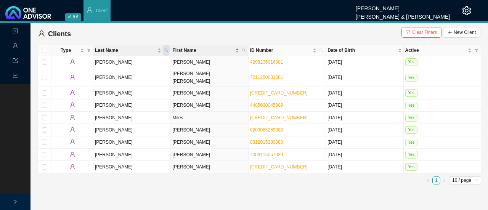
click at [166, 50] on icon "search" at bounding box center [166, 50] width 4 height 4
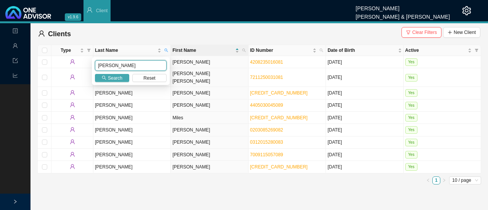
type input "hogg"
click at [116, 75] on span "Search" at bounding box center [115, 78] width 15 height 8
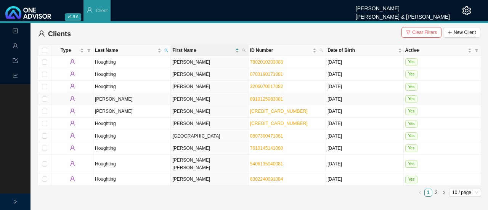
click at [172, 102] on td "Gary" at bounding box center [209, 99] width 77 height 12
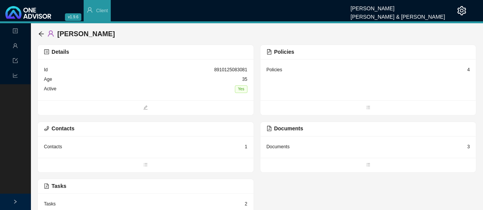
click at [285, 68] on div "Policies 4" at bounding box center [367, 70] width 203 height 10
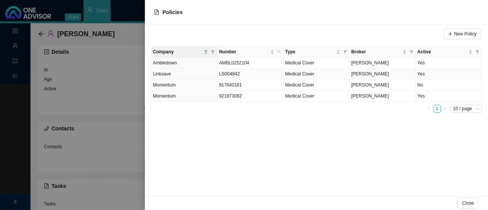
click at [420, 72] on td "Yes" at bounding box center [449, 74] width 66 height 11
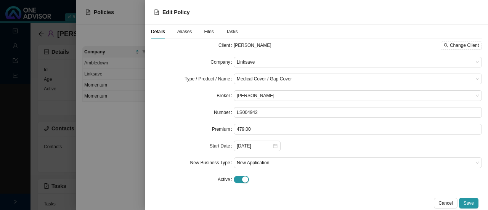
scroll to position [2, 0]
drag, startPoint x: 235, startPoint y: 176, endPoint x: 251, endPoint y: 174, distance: 16.1
click at [236, 176] on span "button" at bounding box center [241, 179] width 15 height 8
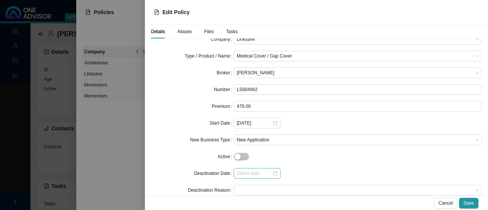
scroll to position [36, 0]
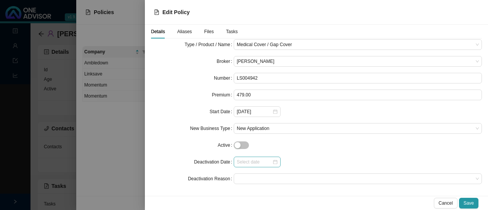
click at [274, 161] on div at bounding box center [257, 162] width 41 height 8
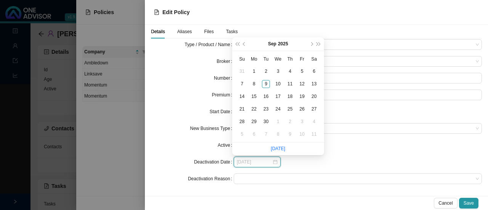
type input "2025-09-02"
click at [244, 42] on button "prev-year" at bounding box center [244, 43] width 7 height 13
type input "2025-06-30"
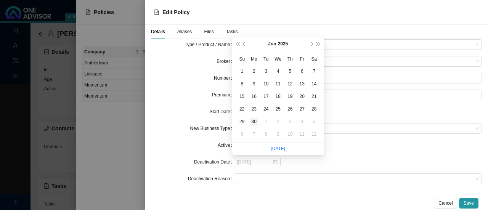
click at [256, 121] on div "30" at bounding box center [254, 122] width 8 height 8
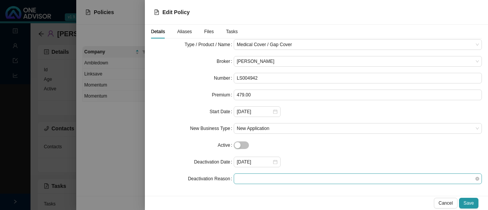
click at [244, 179] on span at bounding box center [358, 179] width 242 height 10
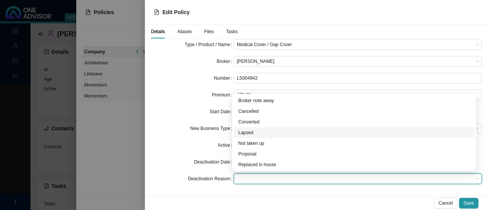
click at [254, 129] on div "Lapsed" at bounding box center [355, 133] width 232 height 8
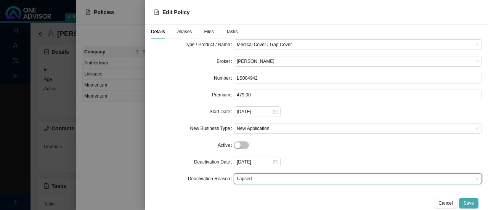
click at [466, 201] on span "Save" at bounding box center [469, 204] width 10 height 8
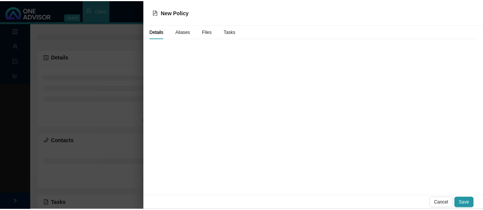
scroll to position [0, 0]
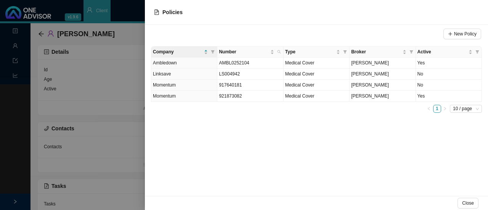
click at [93, 143] on div at bounding box center [244, 105] width 488 height 210
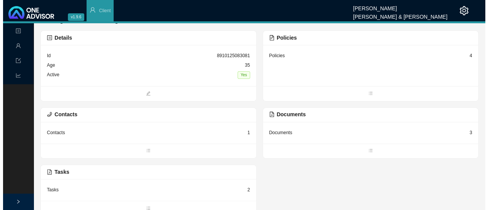
scroll to position [18, 0]
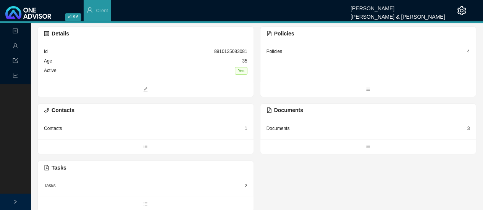
click at [53, 185] on div "Tasks" at bounding box center [50, 186] width 12 height 8
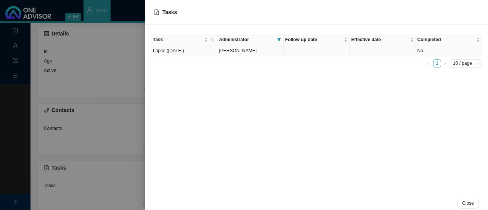
click at [234, 50] on span "[PERSON_NAME]" at bounding box center [238, 50] width 38 height 5
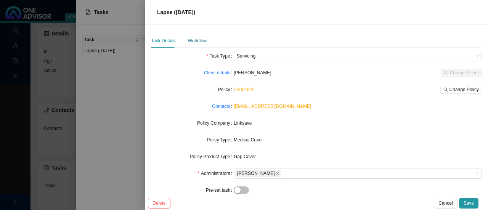
click at [201, 42] on div "Workflow" at bounding box center [197, 41] width 19 height 8
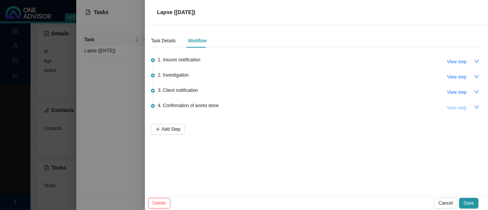
click at [460, 108] on span "View step" at bounding box center [457, 108] width 20 height 8
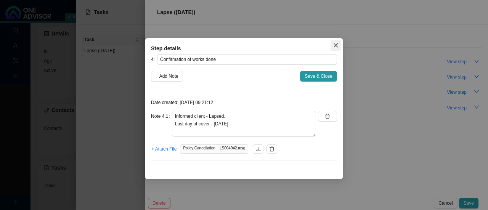
click at [340, 43] on span "Close" at bounding box center [336, 45] width 11 height 5
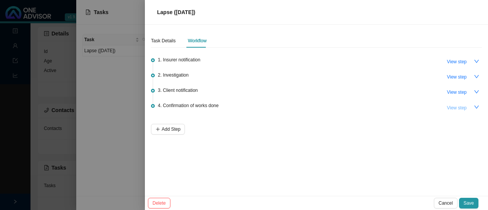
click at [459, 107] on span "View step" at bounding box center [457, 108] width 20 height 8
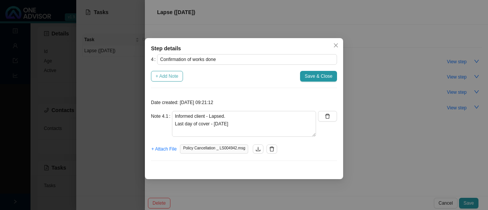
click at [171, 74] on span "+ Add Note" at bounding box center [167, 77] width 23 height 8
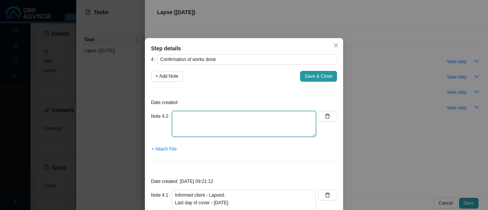
click at [180, 127] on textarea at bounding box center [244, 124] width 144 height 26
type textarea "Added to OA, membership list and client doc (Lapsed date)"
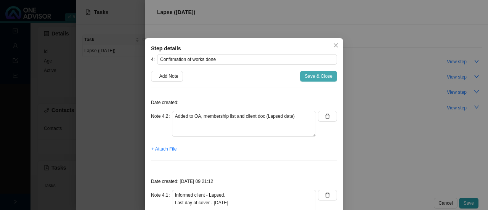
click at [308, 74] on span "Save & Close" at bounding box center [319, 77] width 28 height 8
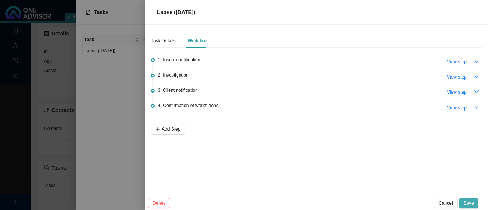
click at [470, 203] on span "Save" at bounding box center [469, 204] width 10 height 8
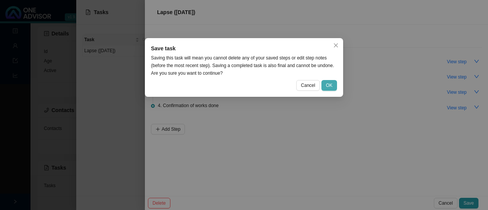
click at [326, 86] on button "OK" at bounding box center [330, 85] width 16 height 11
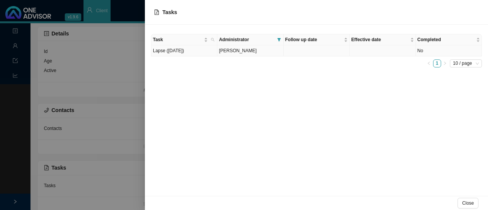
drag, startPoint x: 288, startPoint y: 52, endPoint x: 313, endPoint y: 53, distance: 25.2
click at [288, 52] on td at bounding box center [317, 50] width 66 height 11
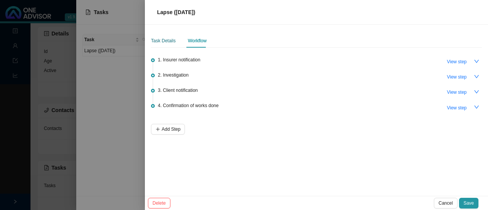
click at [171, 39] on div "Task Details" at bounding box center [163, 41] width 25 height 8
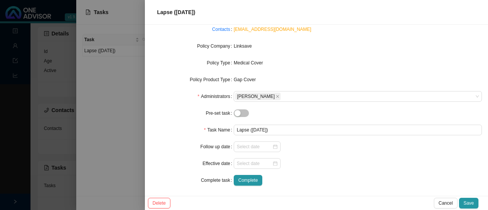
scroll to position [79, 0]
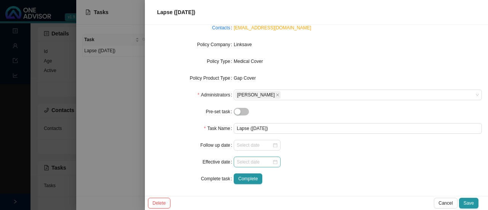
click at [275, 164] on div at bounding box center [257, 162] width 41 height 8
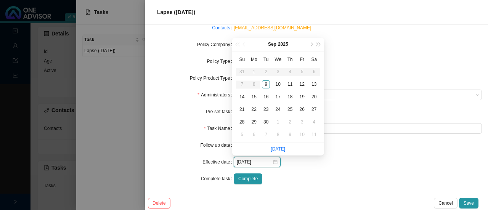
type input "[DATE]"
click at [309, 182] on div "Complete" at bounding box center [358, 179] width 248 height 11
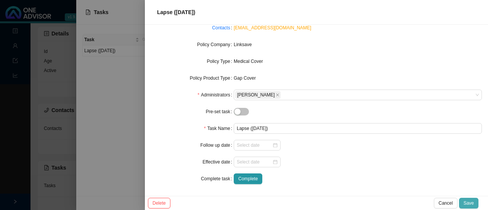
click at [468, 203] on span "Save" at bounding box center [469, 204] width 10 height 8
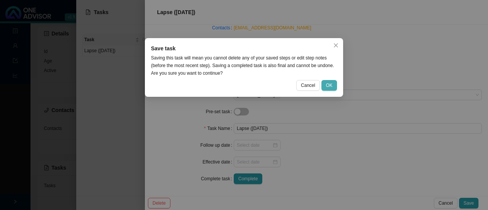
click at [330, 85] on span "OK" at bounding box center [329, 86] width 6 height 8
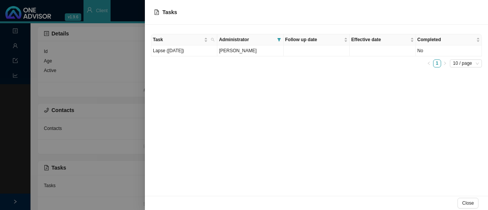
click at [14, 48] on div at bounding box center [244, 105] width 488 height 210
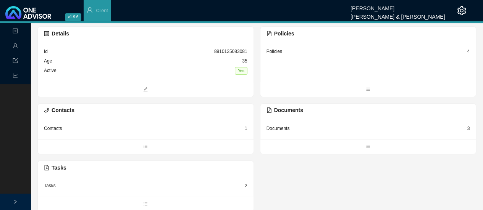
click at [17, 46] on icon "user" at bounding box center [15, 45] width 5 height 5
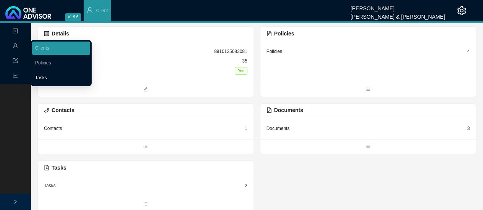
click at [47, 79] on link "Tasks" at bounding box center [41, 77] width 12 height 5
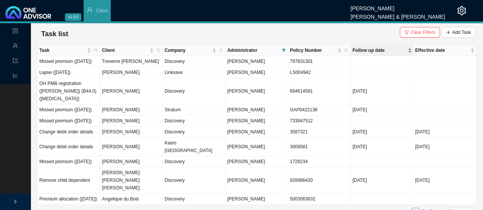
click at [360, 47] on span "Follow up date" at bounding box center [379, 51] width 54 height 8
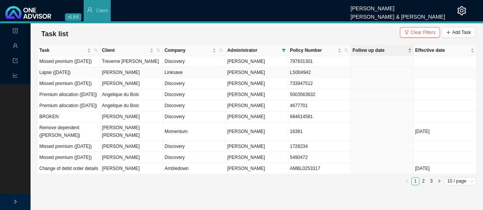
drag, startPoint x: 282, startPoint y: 82, endPoint x: 320, endPoint y: 82, distance: 37.8
click at [282, 78] on td "[PERSON_NAME]" at bounding box center [257, 72] width 63 height 11
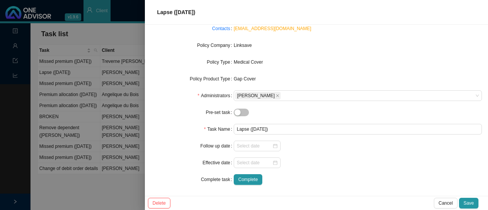
scroll to position [79, 0]
click at [273, 144] on div at bounding box center [257, 146] width 41 height 8
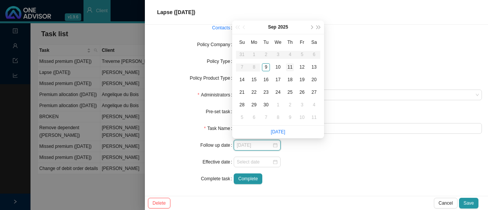
type input "[DATE]"
click at [290, 65] on div "11" at bounding box center [290, 67] width 8 height 8
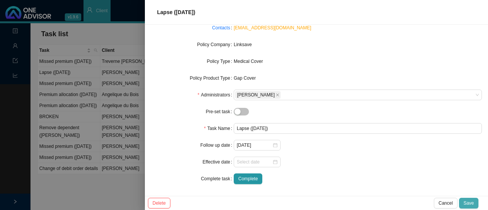
click at [468, 203] on span "Save" at bounding box center [469, 204] width 10 height 8
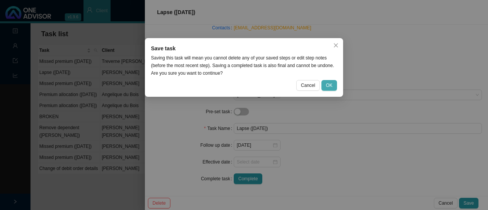
click at [331, 83] on span "OK" at bounding box center [329, 86] width 6 height 8
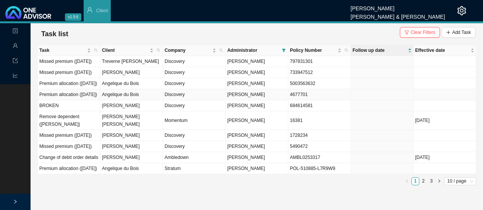
click at [66, 100] on td "Premium allocation ([DATE])" at bounding box center [69, 94] width 63 height 11
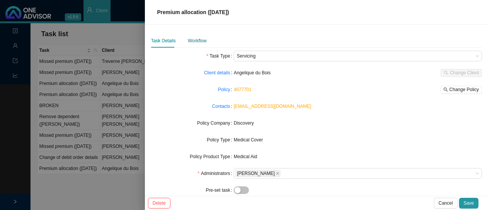
click at [196, 43] on div "Workflow" at bounding box center [197, 41] width 19 height 8
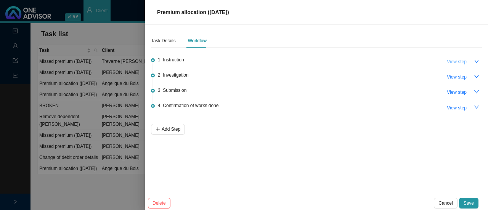
click at [451, 61] on span "View step" at bounding box center [457, 62] width 20 height 8
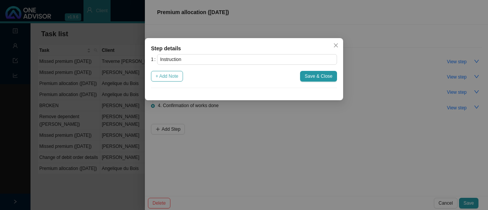
click at [162, 77] on span "+ Add Note" at bounding box center [167, 77] width 23 height 8
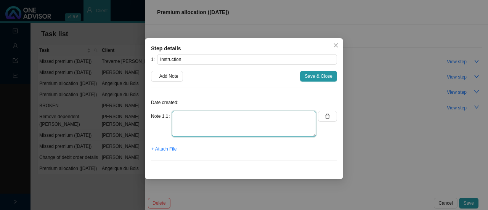
drag, startPoint x: 189, startPoint y: 119, endPoint x: 192, endPoint y: 121, distance: 4.1
click at [190, 118] on textarea at bounding box center [244, 124] width 144 height 26
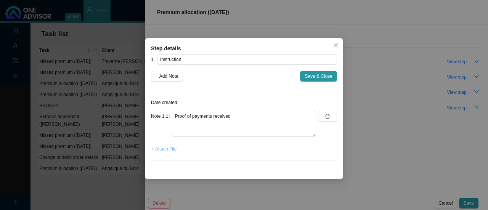
click at [168, 152] on span "+ Attach File" at bounding box center [164, 149] width 25 height 8
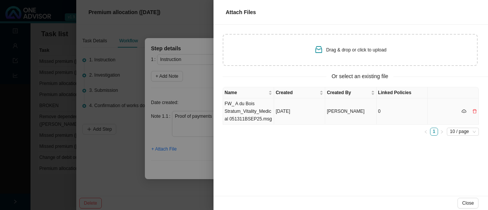
click at [257, 108] on td "FW_ A du Bois Stratum_Vitality_Medical 051311BSEP25.msg" at bounding box center [248, 111] width 51 height 26
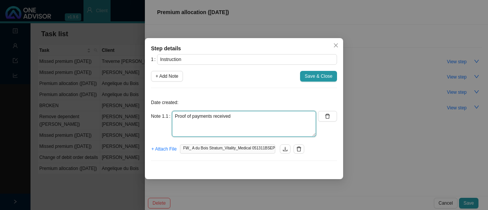
click at [236, 111] on textarea "Proof of payments received" at bounding box center [244, 124] width 144 height 26
type textarea "Proof of payments received // Member pays before any insurer notifies us."
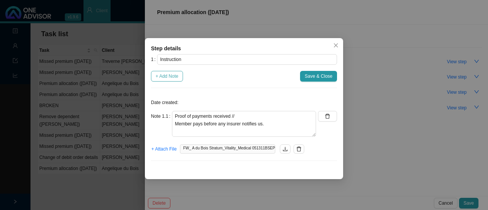
click at [177, 76] on span "+ Add Note" at bounding box center [167, 77] width 23 height 8
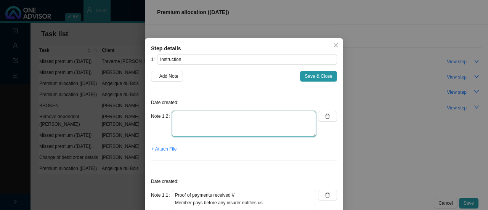
click at [200, 131] on textarea at bounding box center [244, 124] width 144 height 26
type textarea "On suspended list"
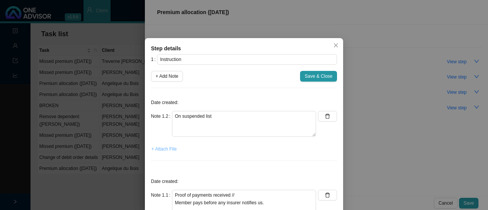
click at [162, 150] on span "+ Attach File" at bounding box center [164, 149] width 25 height 8
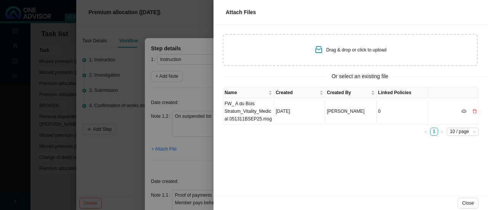
click at [340, 48] on span "Drag & drop or click to upload" at bounding box center [357, 49] width 60 height 5
click at [256, 118] on td "FW_ A du Bois Stratum_Vitality_Medical 051311BSEP25.msg" at bounding box center [248, 111] width 51 height 26
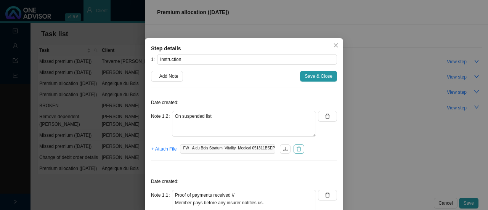
click at [298, 151] on icon "delete" at bounding box center [299, 149] width 5 height 5
click at [325, 114] on icon "delete" at bounding box center [327, 116] width 5 height 5
type textarea "Proof of payments received // Member pays before any insurer notifies us."
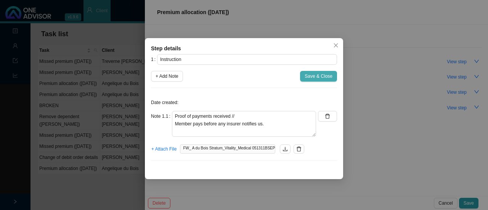
click at [311, 76] on span "Save & Close" at bounding box center [319, 77] width 28 height 8
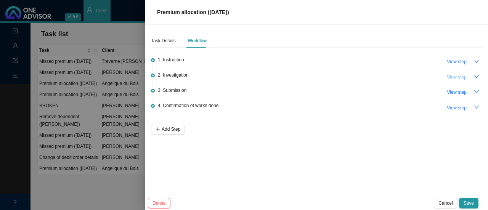
click at [458, 76] on span "View step" at bounding box center [457, 77] width 20 height 8
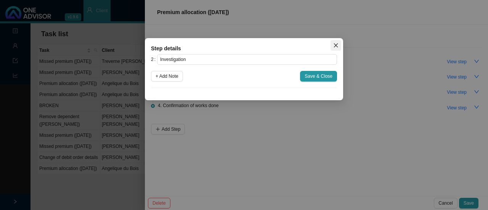
click at [336, 44] on icon "close" at bounding box center [336, 45] width 5 height 5
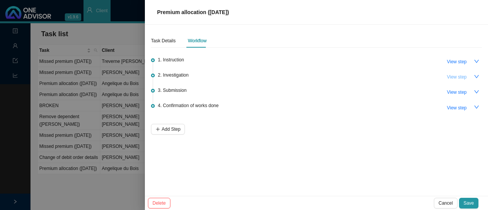
click at [457, 75] on span "View step" at bounding box center [457, 77] width 20 height 8
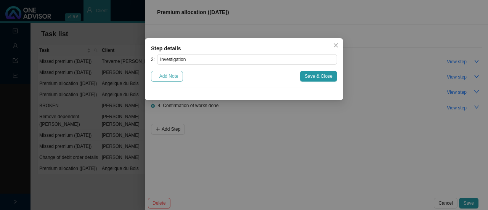
click at [173, 76] on span "+ Add Note" at bounding box center [167, 77] width 23 height 8
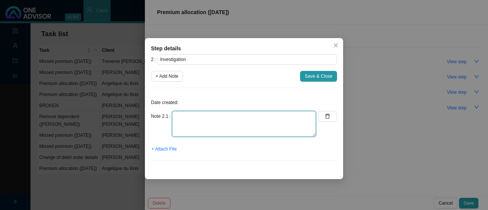
click at [198, 119] on textarea at bounding box center [244, 124] width 144 height 26
type textarea "Stratum Benefits has already allocated premium"
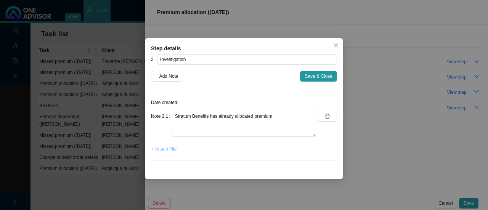
click at [167, 149] on span "+ Attach File" at bounding box center [164, 149] width 25 height 8
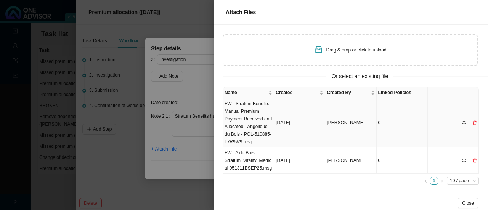
click at [249, 118] on td "FW_ Stratum Benefits - Manual Premium Payment Received and Allocated - Angeliqu…" at bounding box center [248, 122] width 51 height 49
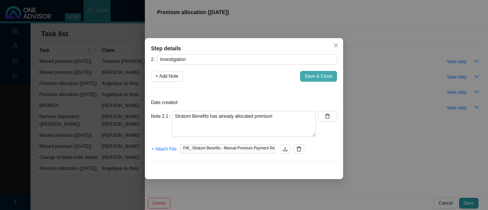
click at [321, 76] on span "Save & Close" at bounding box center [319, 77] width 28 height 8
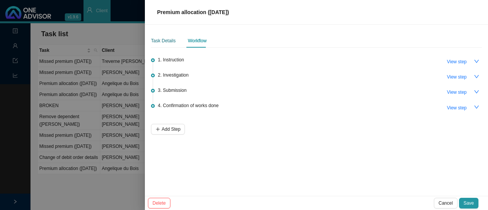
click at [161, 44] on div "Task Details" at bounding box center [163, 41] width 25 height 8
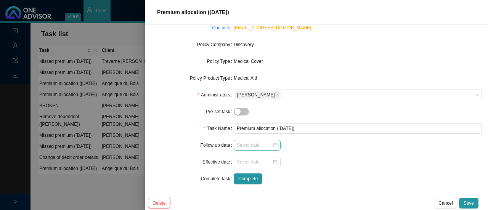
click at [274, 147] on div at bounding box center [257, 146] width 41 height 8
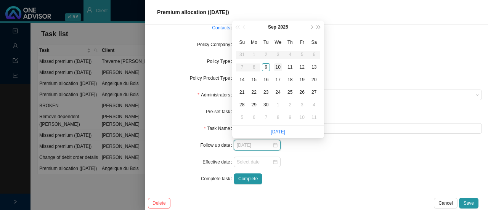
type input "[DATE]"
click at [276, 67] on div "10" at bounding box center [278, 67] width 8 height 8
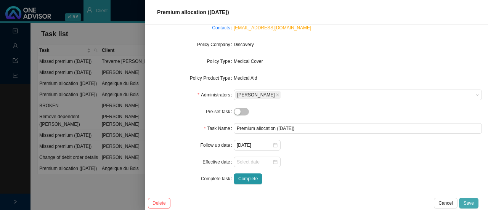
click at [464, 203] on button "Save" at bounding box center [468, 203] width 19 height 11
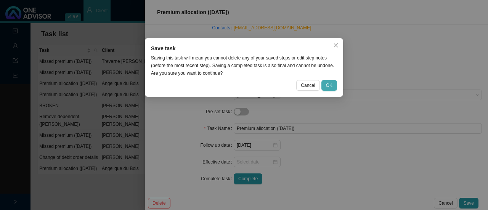
click at [329, 85] on span "OK" at bounding box center [329, 86] width 6 height 8
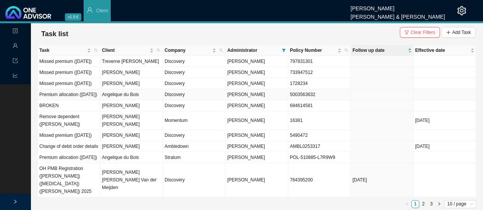
drag, startPoint x: 56, startPoint y: 124, endPoint x: 153, endPoint y: 132, distance: 96.8
click at [56, 100] on td "Premium allocation ([DATE])" at bounding box center [69, 94] width 63 height 11
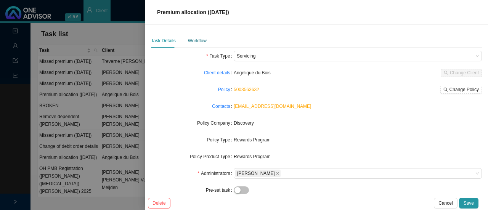
drag, startPoint x: 193, startPoint y: 39, endPoint x: 215, endPoint y: 39, distance: 21.8
click at [195, 39] on div "Workflow" at bounding box center [197, 41] width 19 height 8
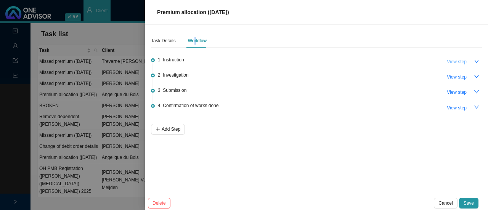
click at [464, 61] on span "View step" at bounding box center [457, 62] width 20 height 8
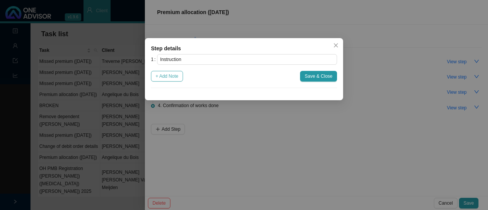
click at [167, 76] on span "+ Add Note" at bounding box center [167, 77] width 23 height 8
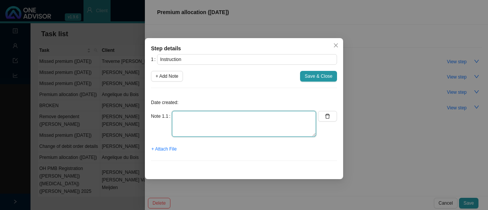
click at [200, 124] on textarea at bounding box center [244, 124] width 144 height 26
type textarea "M"
type textarea "P"
type textarea "Member sent us proof of payments"
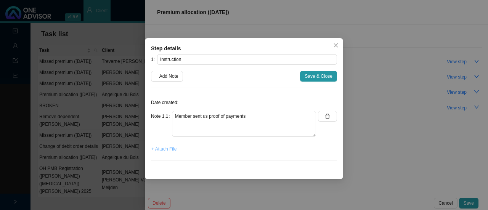
click at [168, 147] on span "+ Attach File" at bounding box center [164, 149] width 25 height 8
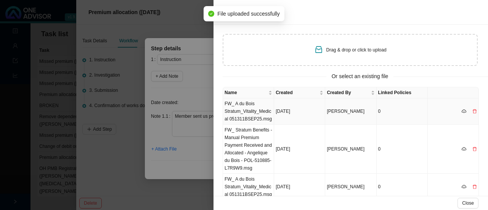
click at [243, 106] on td "FW_ A du Bois Stratum_Vitality_Medical 051311BSEP25.msg" at bounding box center [248, 111] width 51 height 26
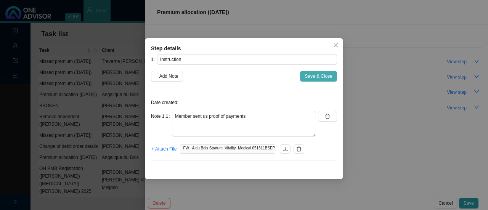
click at [313, 75] on span "Save & Close" at bounding box center [319, 77] width 28 height 8
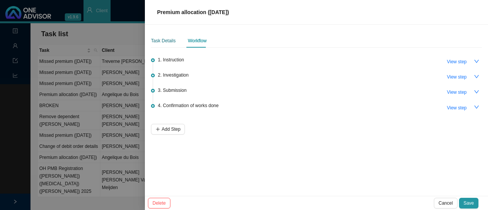
click at [165, 40] on div "Task Details" at bounding box center [163, 41] width 25 height 8
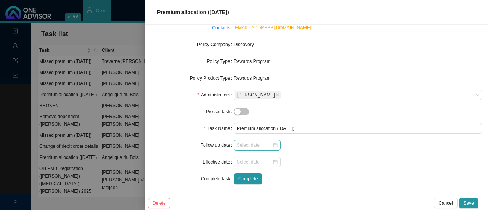
click at [271, 146] on div at bounding box center [257, 146] width 41 height 8
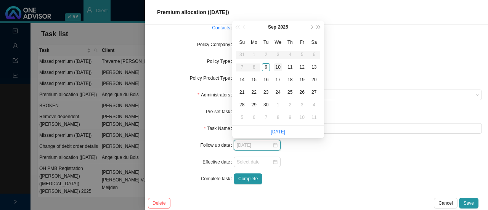
type input "[DATE]"
click at [279, 65] on div "10" at bounding box center [278, 67] width 8 height 8
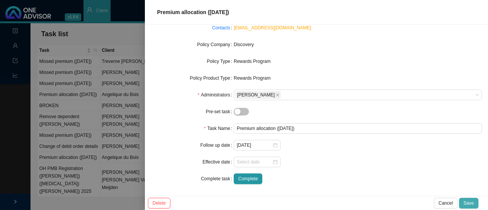
click at [467, 203] on span "Save" at bounding box center [469, 204] width 10 height 8
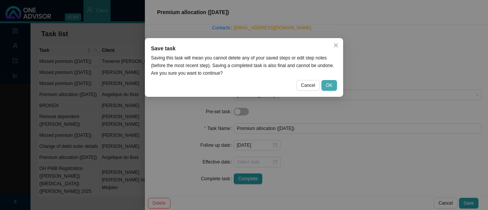
click at [332, 86] on span "OK" at bounding box center [329, 86] width 6 height 8
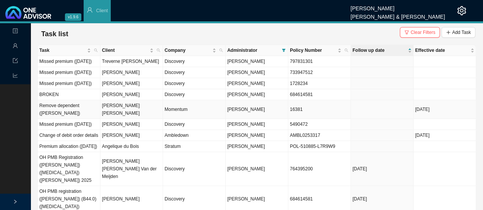
click at [111, 119] on td "[PERSON_NAME] [PERSON_NAME]" at bounding box center [131, 109] width 63 height 19
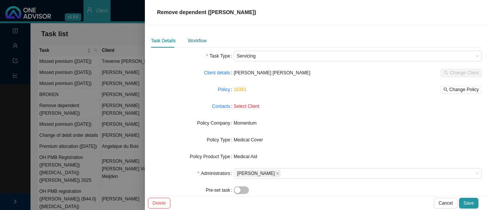
drag, startPoint x: 202, startPoint y: 40, endPoint x: 209, endPoint y: 42, distance: 7.1
click at [202, 40] on div "Workflow" at bounding box center [197, 41] width 19 height 8
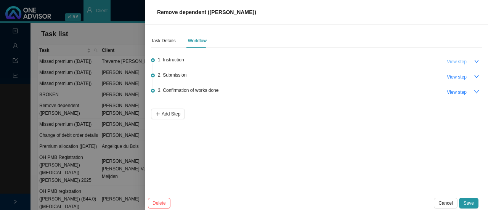
click at [464, 61] on span "View step" at bounding box center [457, 62] width 20 height 8
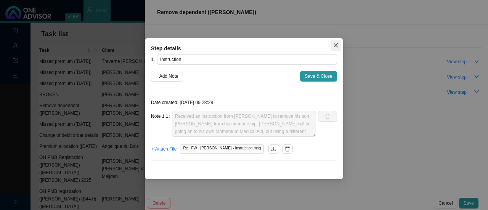
click at [337, 45] on icon "close" at bounding box center [336, 45] width 5 height 5
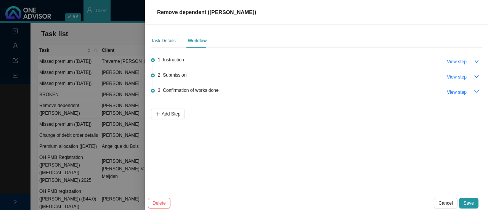
drag, startPoint x: 165, startPoint y: 39, endPoint x: 184, endPoint y: 47, distance: 20.4
click at [166, 39] on div "Task Details" at bounding box center [163, 41] width 25 height 8
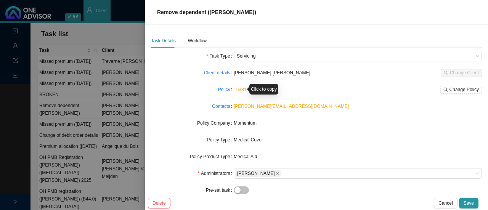
drag, startPoint x: 242, startPoint y: 88, endPoint x: 192, endPoint y: 90, distance: 50.0
click at [187, 92] on div "Policy" at bounding box center [192, 89] width 83 height 11
click at [256, 88] on div "Click to copy" at bounding box center [264, 89] width 29 height 11
click at [200, 40] on div "Workflow" at bounding box center [197, 41] width 19 height 8
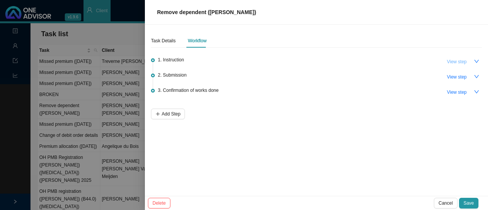
click at [461, 62] on span "View step" at bounding box center [457, 62] width 20 height 8
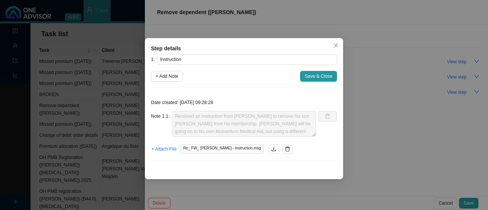
click at [223, 149] on span "Re_ FW_ Martin Firth - Instruction.msg" at bounding box center [222, 149] width 84 height 9
click at [269, 149] on button "button" at bounding box center [274, 149] width 11 height 9
click at [340, 45] on span "Close" at bounding box center [336, 45] width 11 height 5
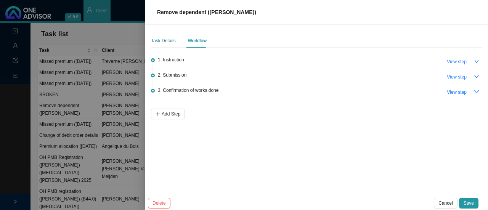
click at [162, 44] on div "Task Details" at bounding box center [163, 41] width 25 height 8
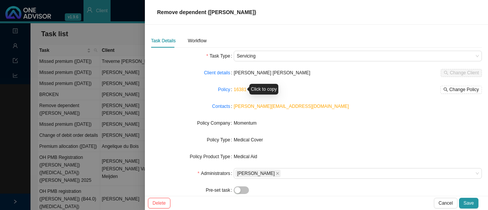
click at [255, 90] on div "Click to copy" at bounding box center [264, 89] width 29 height 11
click at [239, 87] on link "16381" at bounding box center [240, 89] width 13 height 5
click at [197, 39] on div "Workflow" at bounding box center [197, 41] width 19 height 8
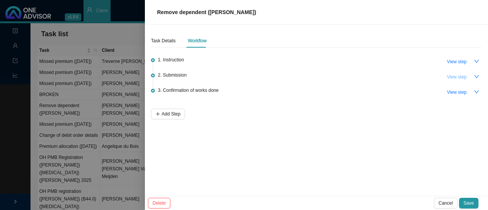
click at [463, 75] on span "View step" at bounding box center [457, 77] width 20 height 8
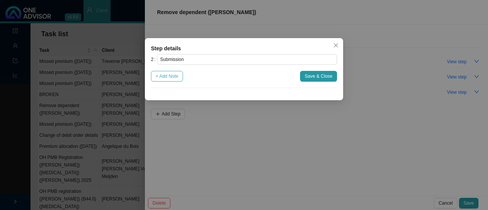
click at [179, 78] on span "+ Add Note" at bounding box center [167, 77] width 23 height 8
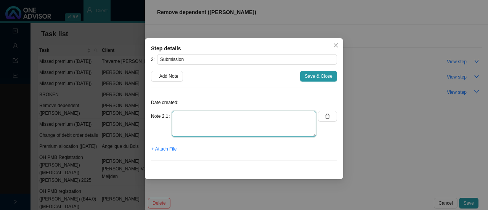
click at [199, 123] on textarea at bounding box center [244, 124] width 144 height 26
type textarea "s"
type textarea "Sent instruction to MH // ref:"
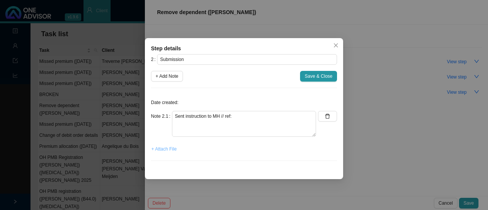
click at [163, 150] on span "+ Attach File" at bounding box center [164, 149] width 25 height 8
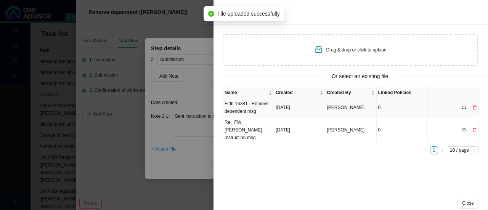
click at [243, 109] on td "Firth 16381_ Remove dependent.msg" at bounding box center [248, 107] width 51 height 19
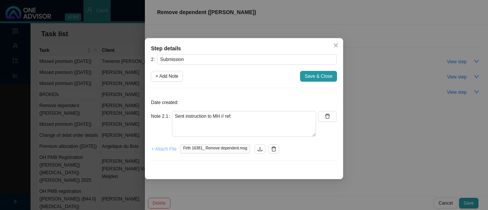
click at [167, 150] on span "+ Attach File" at bounding box center [164, 149] width 25 height 8
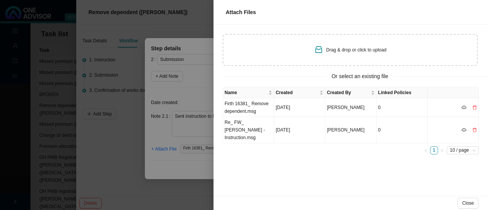
click at [342, 52] on span "Drag & drop or click to upload" at bounding box center [357, 49] width 60 height 5
click at [474, 204] on span "Close" at bounding box center [469, 204] width 12 height 8
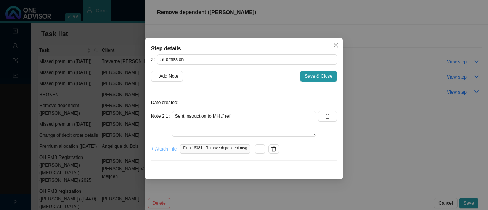
click at [165, 147] on span "+ Attach File" at bounding box center [164, 149] width 25 height 8
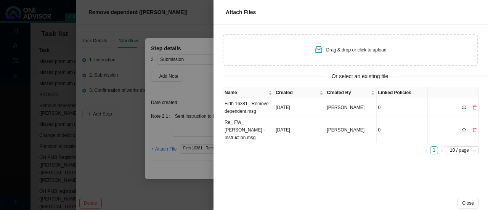
click at [113, 171] on div at bounding box center [244, 105] width 488 height 210
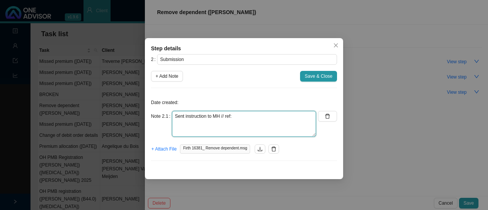
click at [240, 115] on textarea "Sent instruction to MH // ref:" at bounding box center [244, 124] width 144 height 26
type textarea "Sent instruction to MH // Not able to load autoreply yet -"
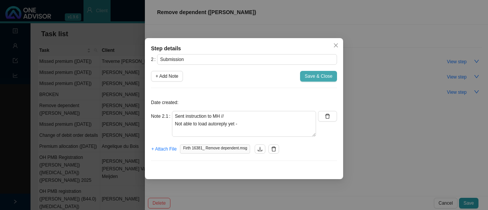
click at [317, 74] on span "Save & Close" at bounding box center [319, 77] width 28 height 8
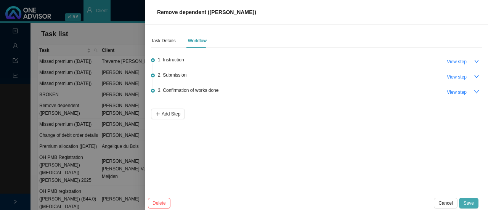
click at [472, 201] on span "Save" at bounding box center [469, 204] width 10 height 8
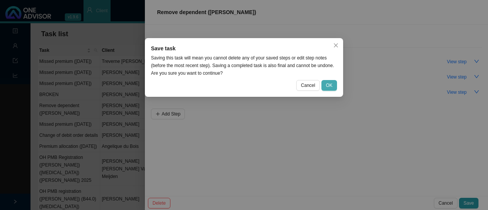
click at [331, 82] on span "OK" at bounding box center [329, 86] width 6 height 8
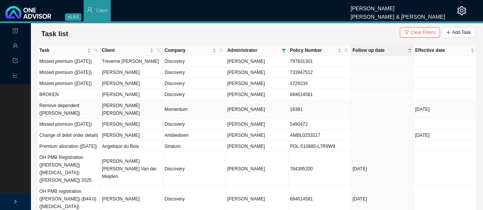
click at [124, 119] on td "[PERSON_NAME] [PERSON_NAME]" at bounding box center [131, 109] width 63 height 19
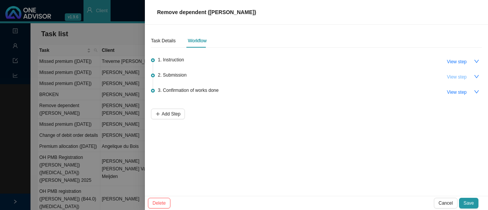
click at [458, 77] on span "View step" at bounding box center [457, 77] width 20 height 8
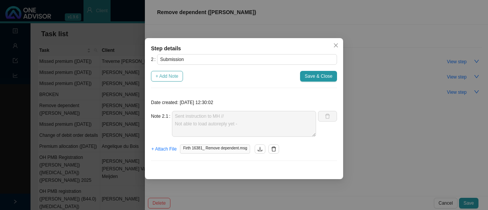
click at [167, 75] on span "+ Add Note" at bounding box center [167, 77] width 23 height 8
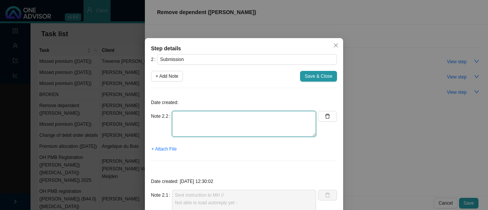
click at [197, 121] on textarea at bounding box center [244, 124] width 144 height 26
type textarea "Autoreply"
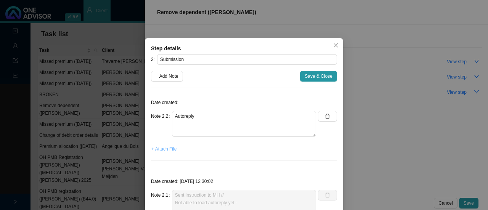
click at [164, 148] on span "+ Attach File" at bounding box center [164, 149] width 25 height 8
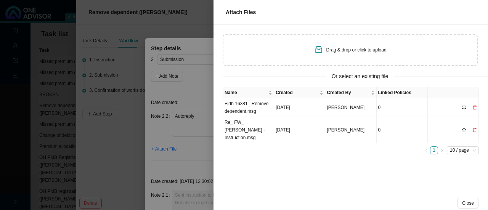
click at [341, 51] on span "Drag & drop or click to upload" at bounding box center [357, 49] width 60 height 5
click at [467, 206] on span "Close" at bounding box center [469, 204] width 12 height 8
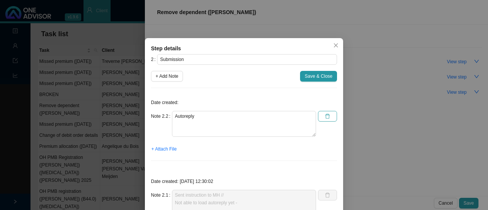
click at [325, 116] on icon "delete" at bounding box center [327, 116] width 5 height 5
type textarea "Sent instruction to MH // Not able to load autoreply yet -"
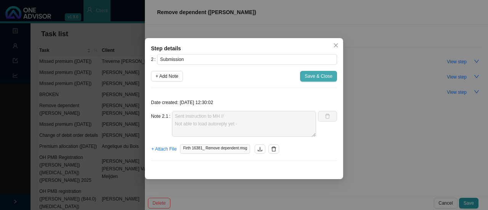
click at [311, 78] on span "Save & Close" at bounding box center [319, 77] width 28 height 8
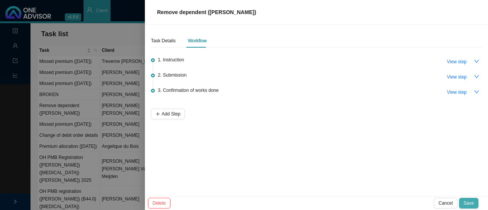
click at [471, 205] on span "Save" at bounding box center [469, 204] width 10 height 8
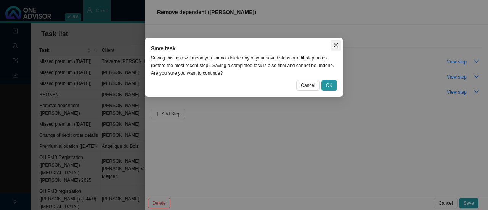
click at [339, 43] on icon "close" at bounding box center [336, 45] width 5 height 5
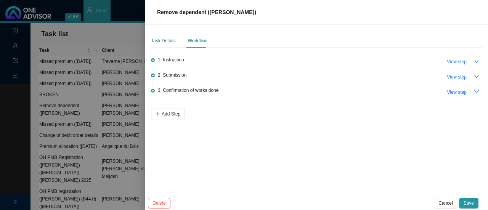
click at [170, 40] on div "Task Details" at bounding box center [163, 41] width 25 height 8
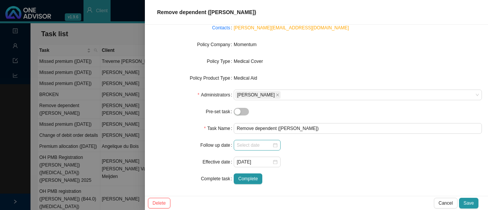
click at [274, 144] on div at bounding box center [257, 146] width 41 height 8
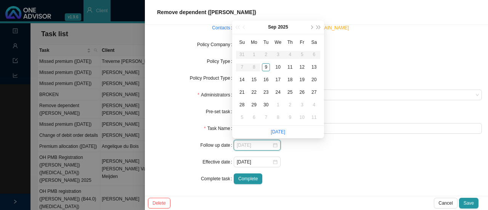
type input "[DATE]"
click at [280, 67] on div "10" at bounding box center [278, 67] width 8 height 8
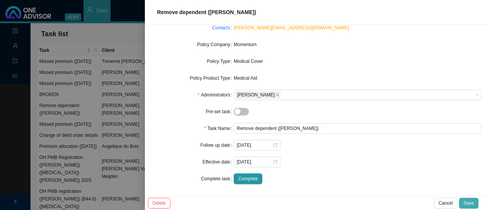
click at [467, 205] on span "Save" at bounding box center [469, 204] width 10 height 8
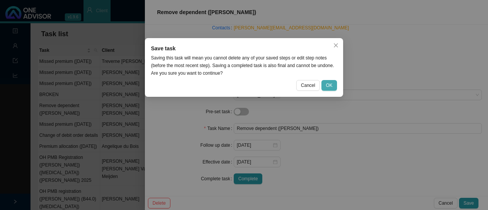
click at [334, 84] on button "OK" at bounding box center [330, 85] width 16 height 11
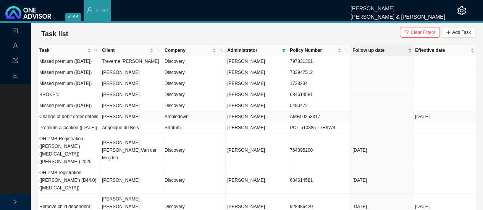
click at [89, 123] on td "Change of debit order details" at bounding box center [69, 116] width 63 height 11
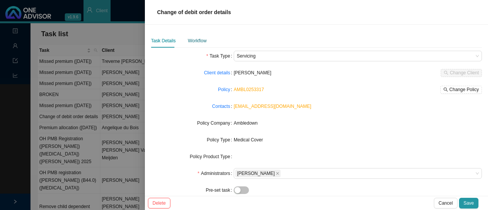
click at [198, 37] on div "Workflow" at bounding box center [197, 41] width 19 height 8
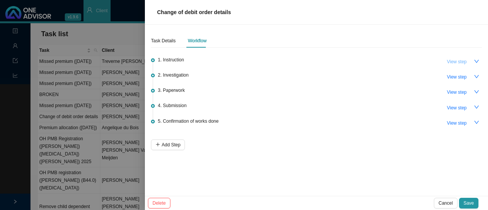
click at [461, 59] on span "View step" at bounding box center [457, 62] width 20 height 8
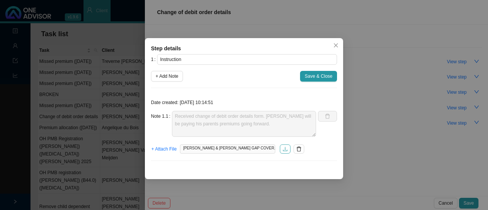
click at [283, 148] on icon "download" at bounding box center [285, 149] width 5 height 5
click at [334, 43] on icon "close" at bounding box center [336, 45] width 5 height 5
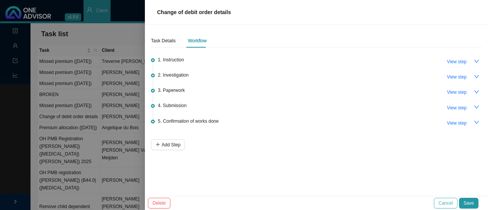
click at [448, 202] on span "Cancel" at bounding box center [446, 204] width 14 height 8
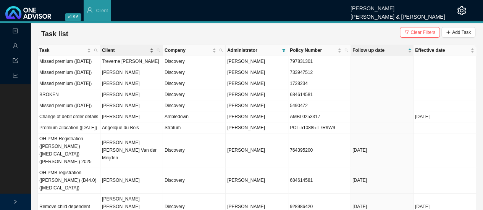
click at [107, 48] on span "Client" at bounding box center [125, 51] width 46 height 8
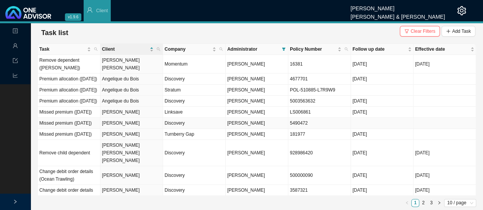
scroll to position [0, 0]
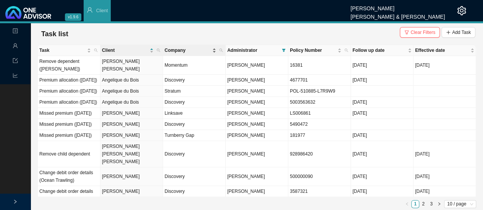
click at [176, 48] on span "Company" at bounding box center [187, 51] width 46 height 8
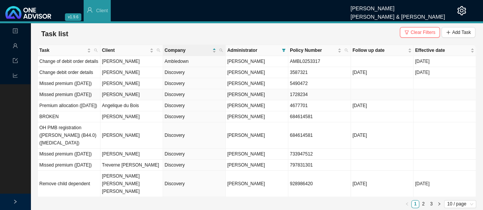
scroll to position [15, 0]
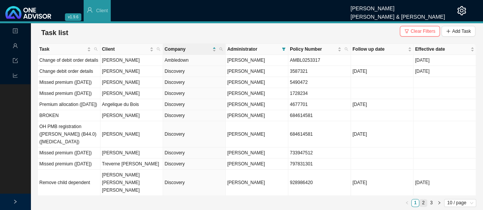
click at [423, 203] on link "2" at bounding box center [422, 203] width 7 height 7
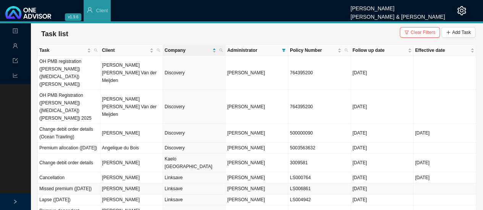
scroll to position [30, 0]
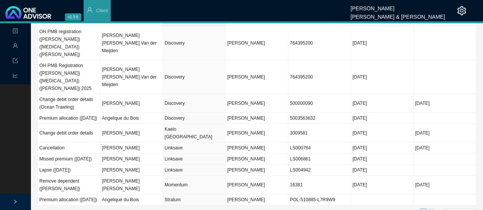
click at [430, 209] on link "3" at bounding box center [430, 212] width 7 height 7
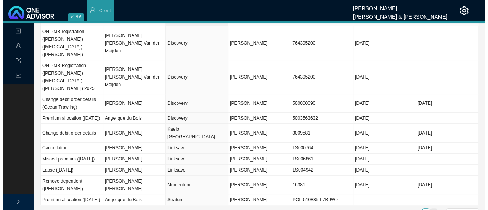
scroll to position [0, 0]
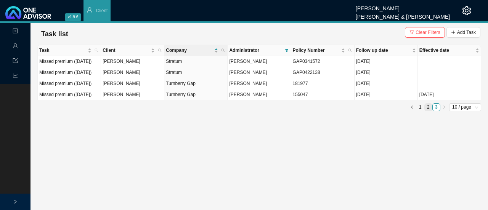
click at [427, 111] on link "2" at bounding box center [428, 107] width 7 height 7
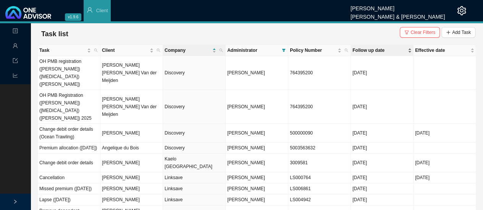
click at [358, 48] on span "Follow up date" at bounding box center [379, 51] width 54 height 8
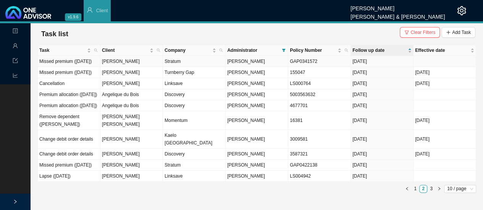
click at [112, 63] on td "[PERSON_NAME]" at bounding box center [131, 61] width 63 height 11
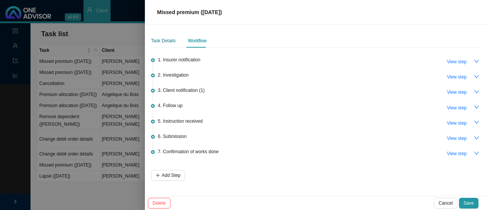
click at [163, 41] on div "Task Details" at bounding box center [163, 41] width 25 height 8
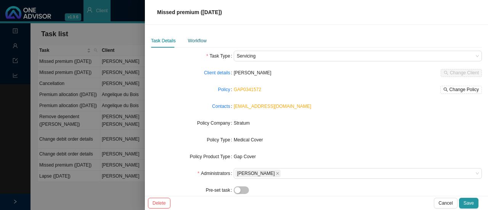
click at [202, 39] on div "Workflow" at bounding box center [197, 41] width 19 height 8
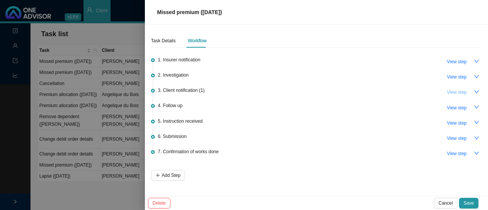
click at [461, 93] on span "View step" at bounding box center [457, 93] width 20 height 8
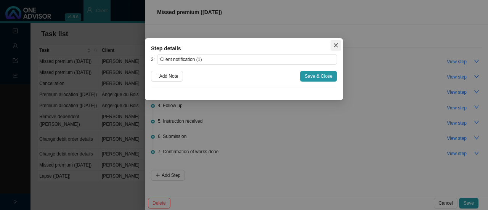
click at [340, 44] on span "Close" at bounding box center [336, 45] width 11 height 5
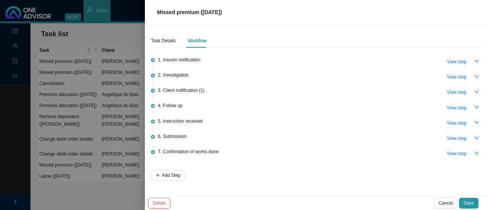
click at [196, 74] on div "2. Investigation View step" at bounding box center [320, 76] width 324 height 11
click at [466, 76] on span "View step" at bounding box center [457, 77] width 20 height 8
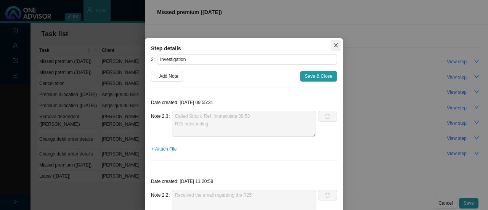
click at [335, 45] on icon "close" at bounding box center [336, 45] width 5 height 5
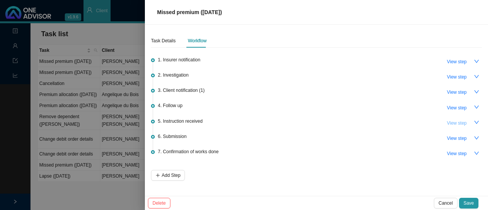
click at [457, 121] on span "View step" at bounding box center [457, 123] width 20 height 8
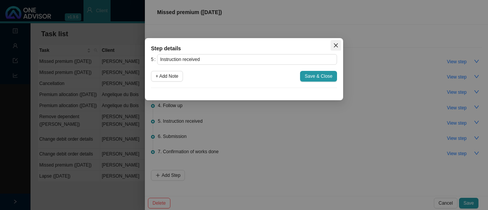
click at [335, 44] on icon "close" at bounding box center [336, 45] width 5 height 5
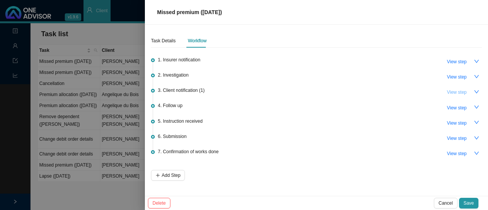
click at [455, 91] on span "View step" at bounding box center [457, 93] width 20 height 8
type input "Client notification (1)"
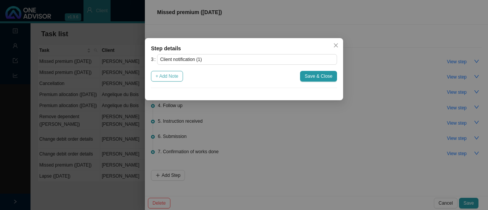
click at [166, 77] on span "+ Add Note" at bounding box center [167, 77] width 23 height 8
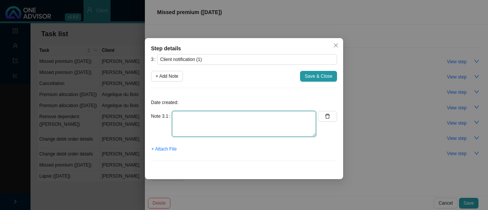
click at [181, 120] on textarea at bounding box center [244, 124] width 144 height 26
type textarea "Informed client of 'written off courtesy gesture' from Stratum Benefits."
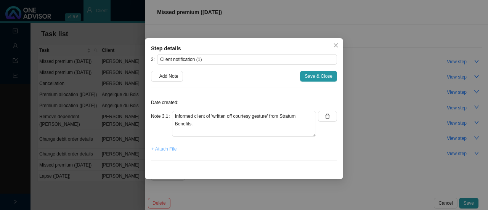
click at [165, 149] on span "+ Attach File" at bounding box center [164, 149] width 25 height 8
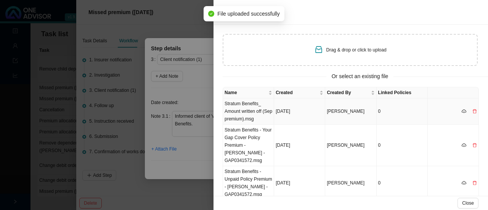
click at [251, 113] on td "Stratum Benefits_ Amount written off (Sep premium).msg" at bounding box center [248, 111] width 51 height 26
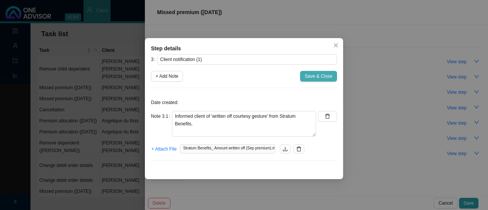
click at [313, 75] on span "Save & Close" at bounding box center [319, 77] width 28 height 8
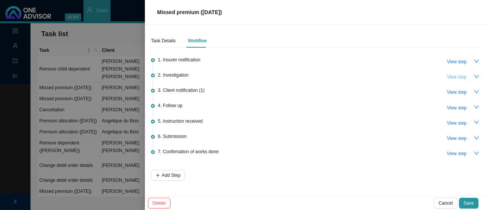
click at [463, 73] on span "View step" at bounding box center [457, 77] width 20 height 8
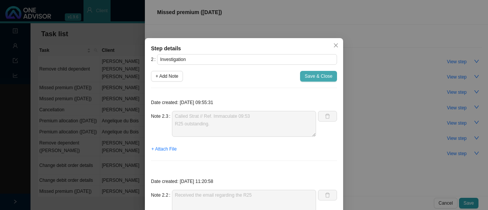
click at [319, 75] on span "Save & Close" at bounding box center [319, 77] width 28 height 8
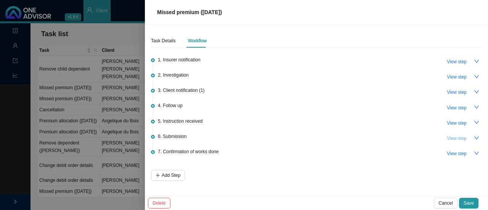
click at [456, 135] on span "View step" at bounding box center [457, 139] width 20 height 8
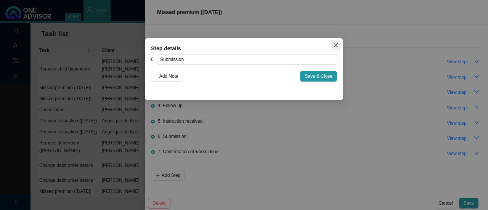
click at [339, 45] on span "Close" at bounding box center [336, 45] width 11 height 5
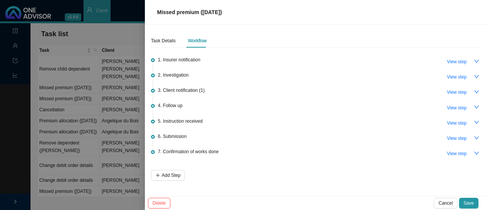
click at [168, 139] on span "6. Submission" at bounding box center [172, 137] width 29 height 8
click at [450, 135] on span "View step" at bounding box center [457, 139] width 20 height 8
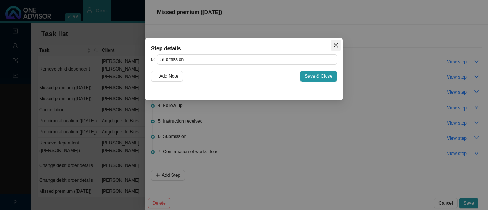
click at [336, 41] on button "Close" at bounding box center [336, 45] width 11 height 11
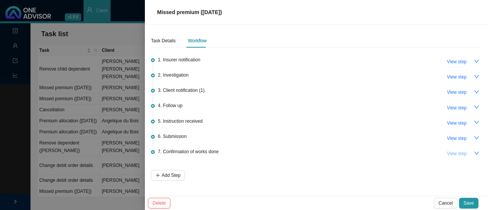
click at [458, 153] on span "View step" at bounding box center [457, 154] width 20 height 8
type input "Confirmation of works done"
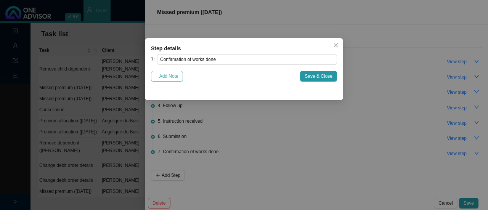
click at [173, 73] on span "+ Add Note" at bounding box center [167, 77] width 23 height 8
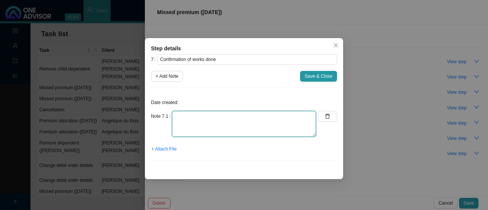
click at [203, 123] on textarea at bounding box center [244, 124] width 144 height 26
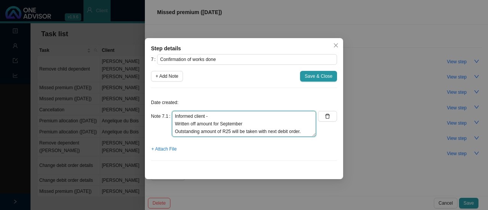
click at [257, 122] on textarea "Informed client - Written off amount for September Outstanding amount of R25 wi…" at bounding box center [244, 124] width 144 height 26
click at [211, 117] on textarea "Informed client - Written off amount for September. Outstanding amount of R25 w…" at bounding box center [244, 124] width 144 height 26
type textarea "Informed client: Written off amount for September. Outstanding amount of R25 wi…"
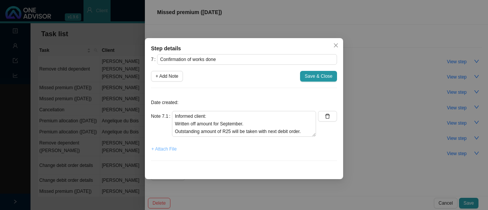
click at [167, 148] on span "+ Attach File" at bounding box center [164, 149] width 25 height 8
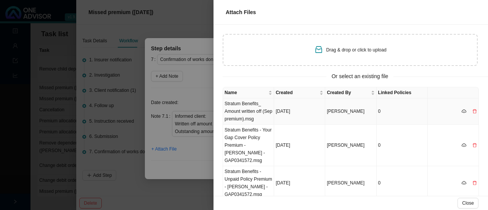
click at [246, 112] on td "Stratum Benefits_ Amount written off (Sep premium).msg" at bounding box center [248, 111] width 51 height 26
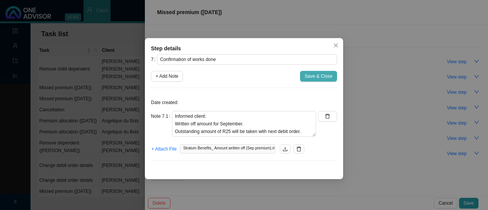
click at [314, 74] on span "Save & Close" at bounding box center [319, 77] width 28 height 8
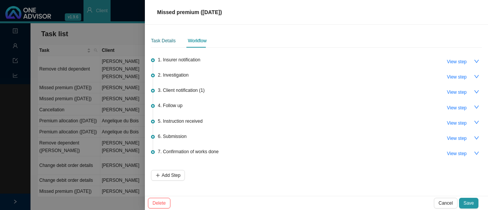
click at [160, 39] on div "Task Details" at bounding box center [163, 41] width 25 height 8
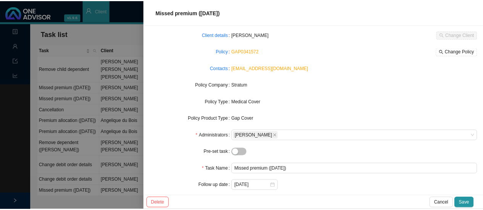
scroll to position [76, 0]
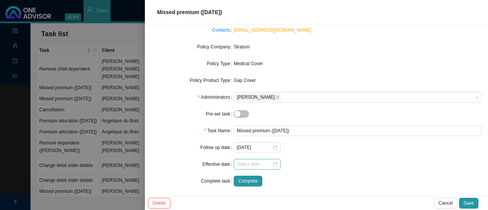
click at [273, 164] on div at bounding box center [257, 165] width 41 height 8
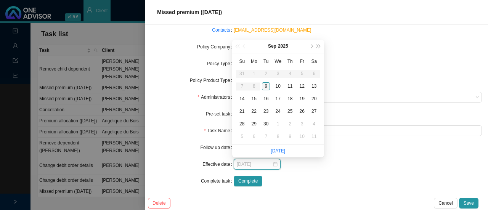
type input "[DATE]"
click at [267, 86] on div "9" at bounding box center [266, 86] width 8 height 8
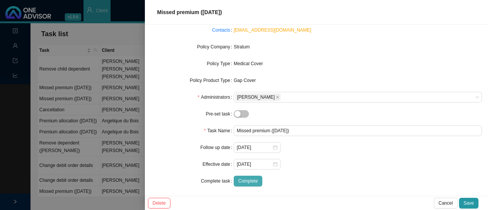
click at [248, 181] on span "Complete" at bounding box center [248, 181] width 19 height 8
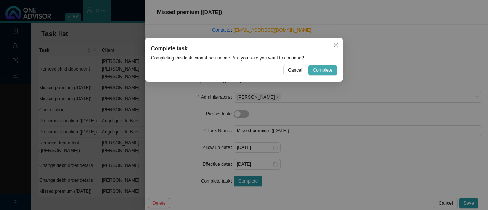
click at [324, 68] on span "Complete" at bounding box center [322, 70] width 19 height 8
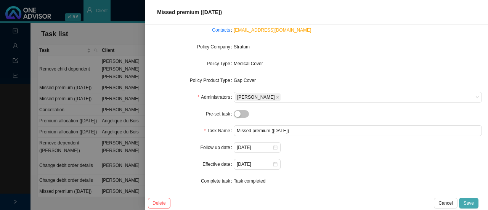
click at [470, 203] on span "Save" at bounding box center [469, 204] width 10 height 8
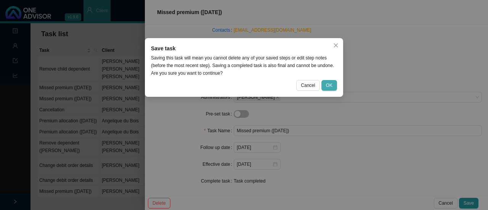
click at [332, 86] on span "OK" at bounding box center [329, 86] width 6 height 8
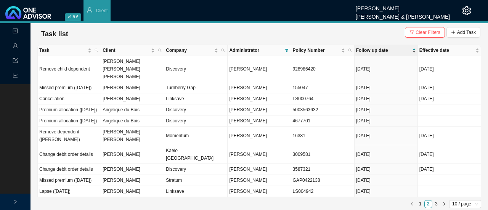
click at [376, 49] on span "Follow up date" at bounding box center [383, 51] width 55 height 8
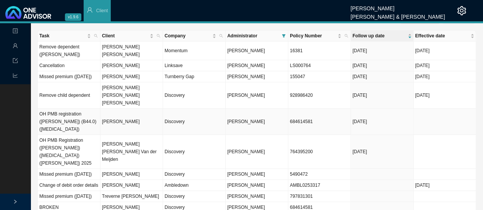
scroll to position [0, 0]
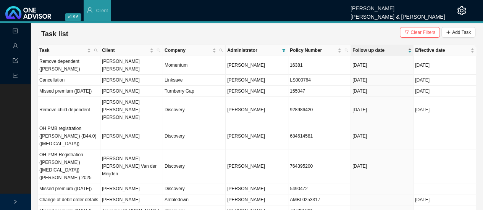
click at [359, 48] on span "Follow up date" at bounding box center [379, 51] width 54 height 8
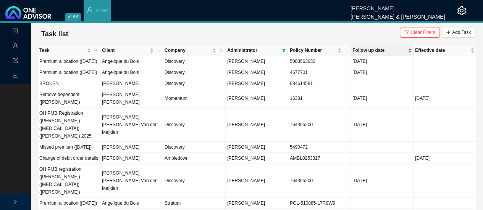
click at [358, 48] on span "Follow up date" at bounding box center [379, 51] width 54 height 8
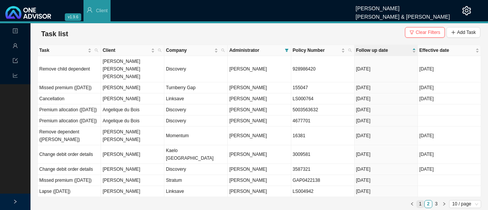
click at [423, 204] on link "1" at bounding box center [420, 204] width 7 height 7
